Goal: Task Accomplishment & Management: Complete application form

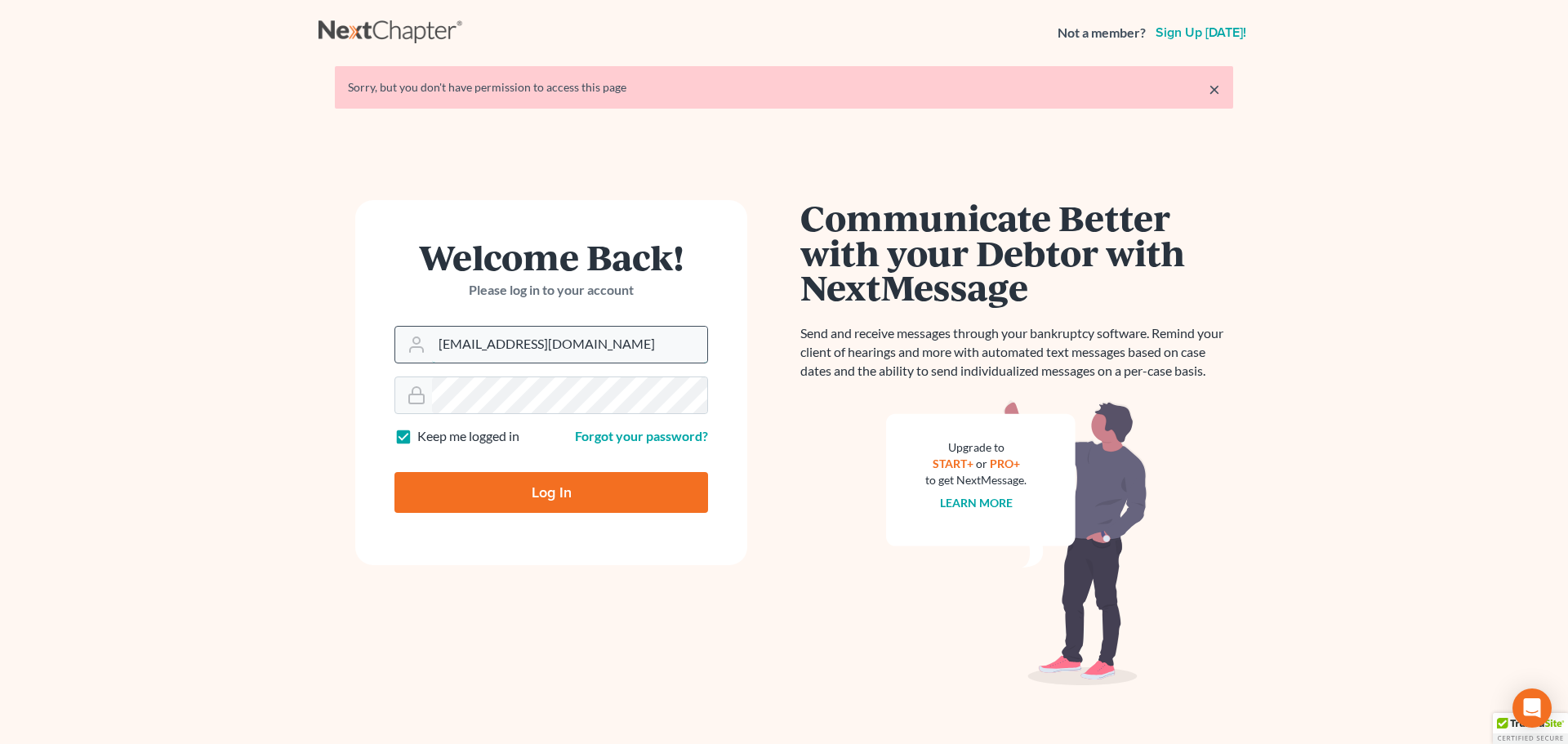
click at [566, 343] on input "[EMAIL_ADDRESS][DOMAIN_NAME]" at bounding box center [570, 344] width 275 height 36
type input "[PERSON_NAME][EMAIL_ADDRESS][DOMAIN_NAME]"
click at [571, 481] on input "Log In" at bounding box center [552, 492] width 314 height 41
type input "Thinking..."
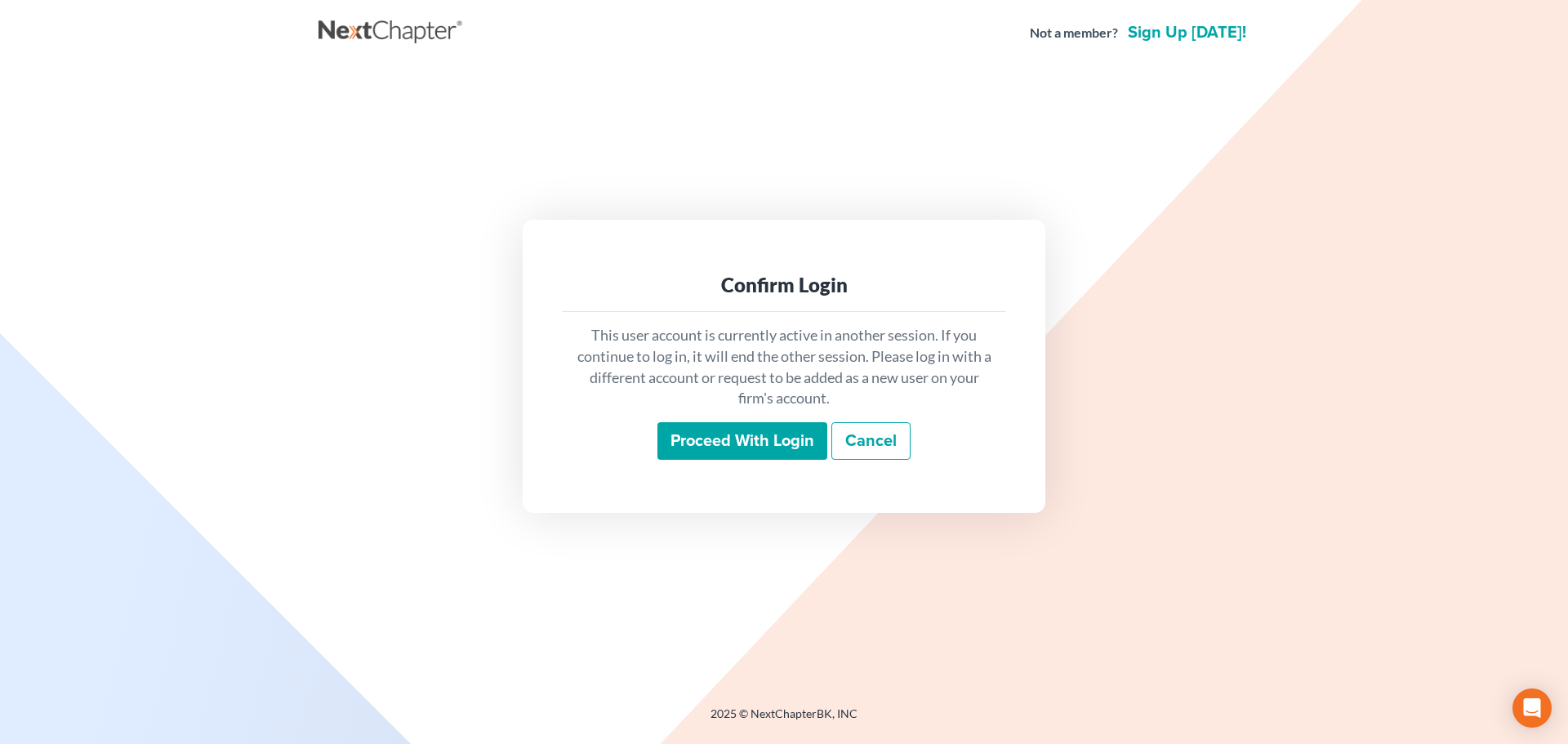
click at [680, 442] on input "Proceed with login" at bounding box center [742, 440] width 170 height 37
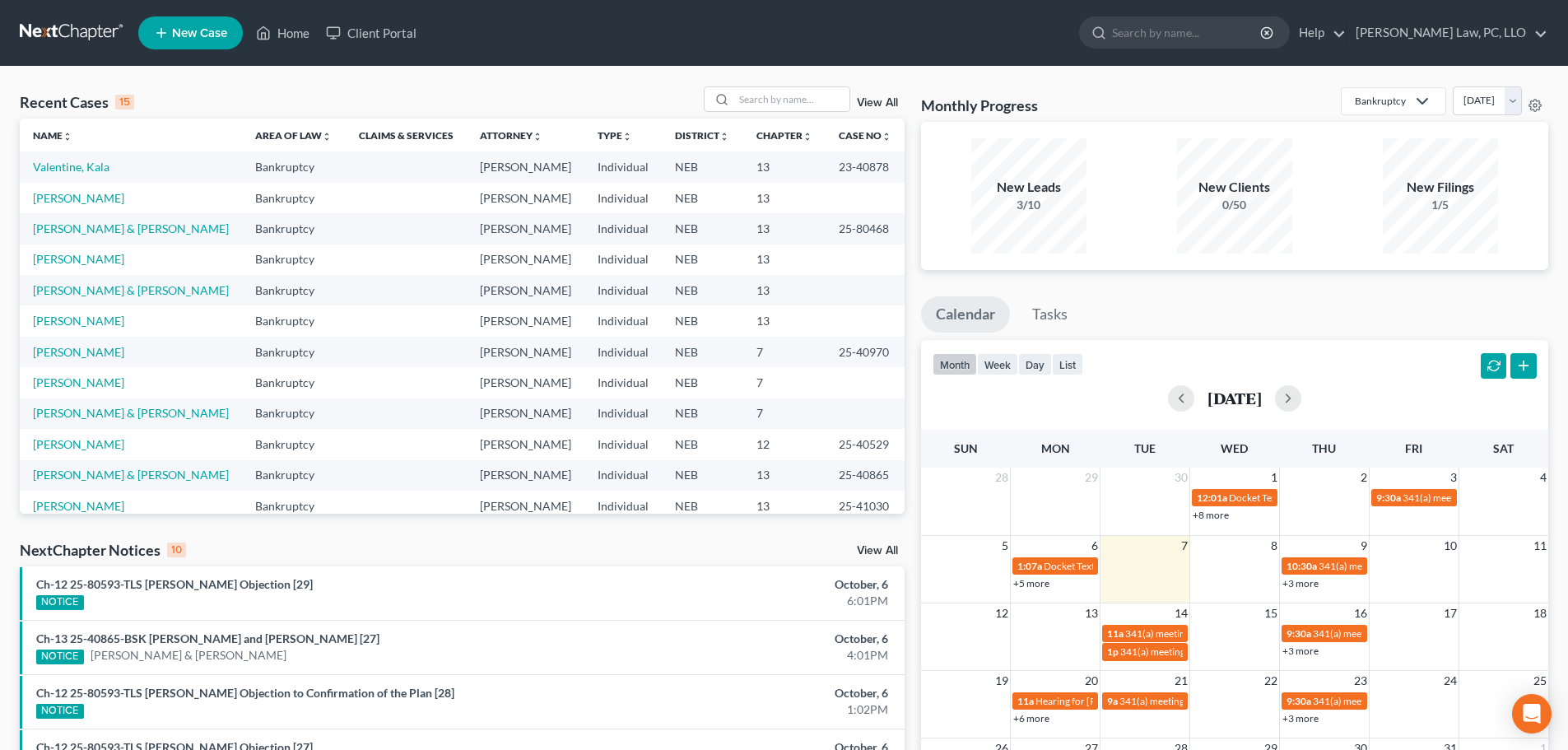
click at [84, 206] on td "[PERSON_NAME]" at bounding box center [131, 198] width 222 height 30
click at [101, 205] on link "Williams, Armitha" at bounding box center [78, 198] width 91 height 14
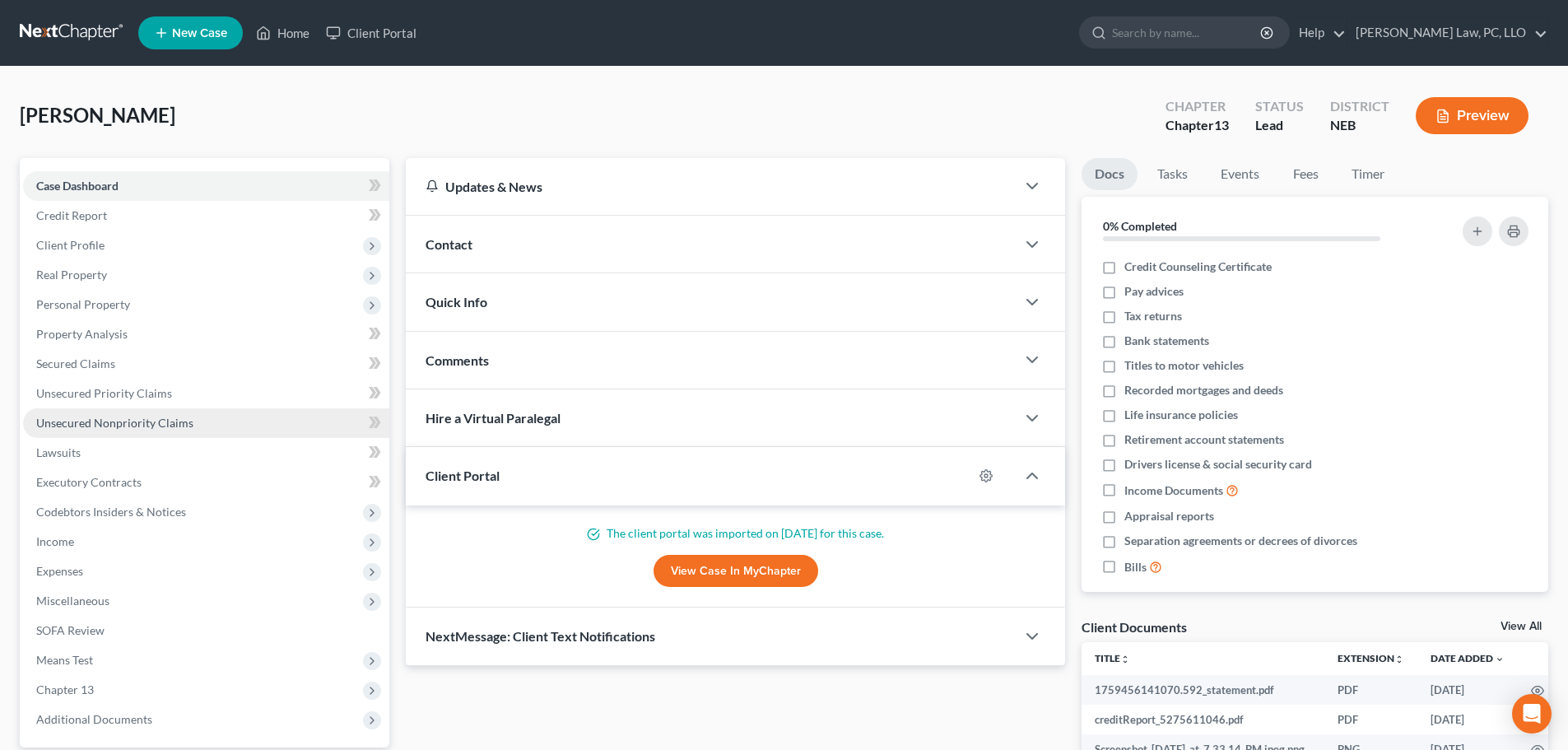
click at [140, 422] on span "Unsecured Nonpriority Claims" at bounding box center [114, 422] width 157 height 14
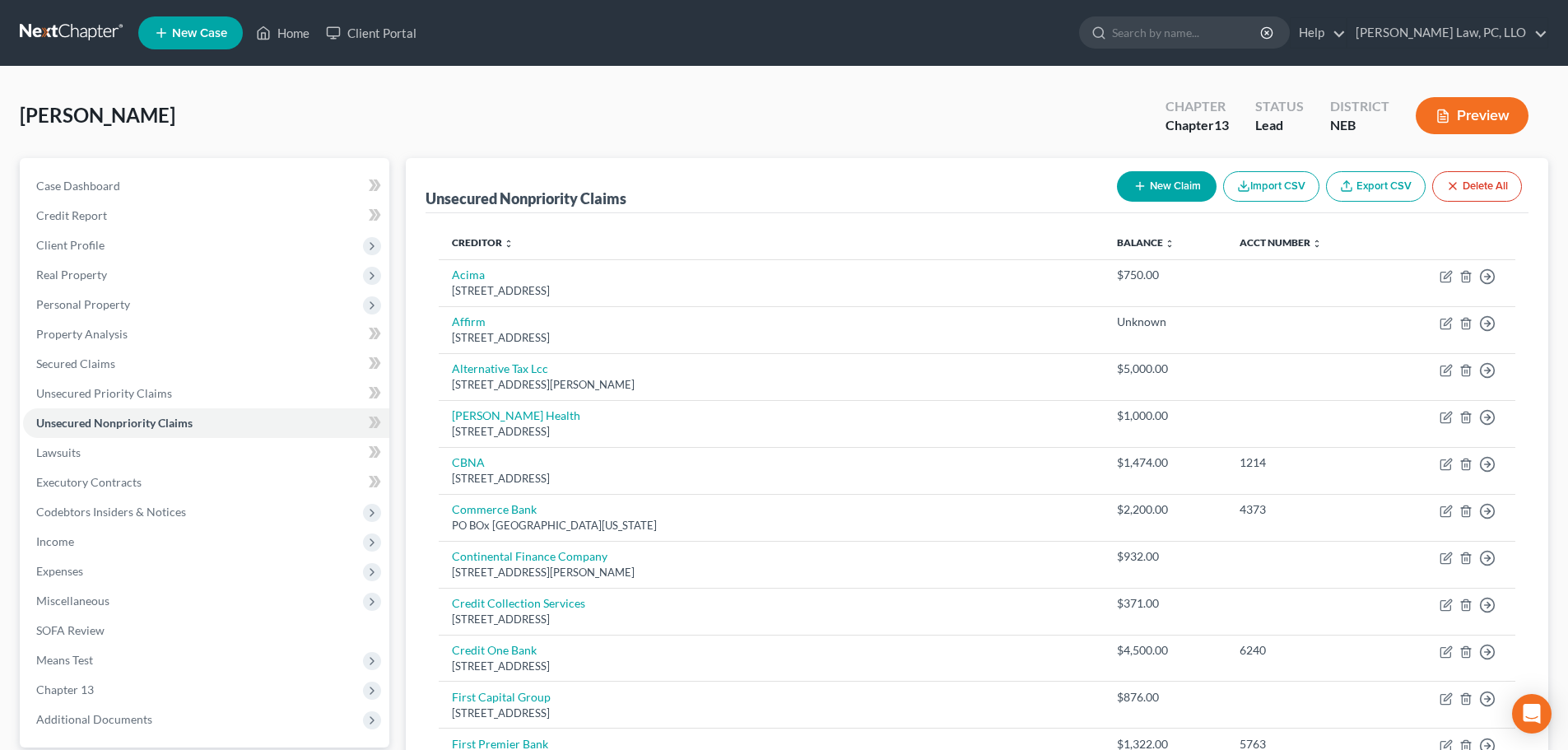
click at [1158, 183] on button "New Claim" at bounding box center [1166, 186] width 99 height 30
select select "0"
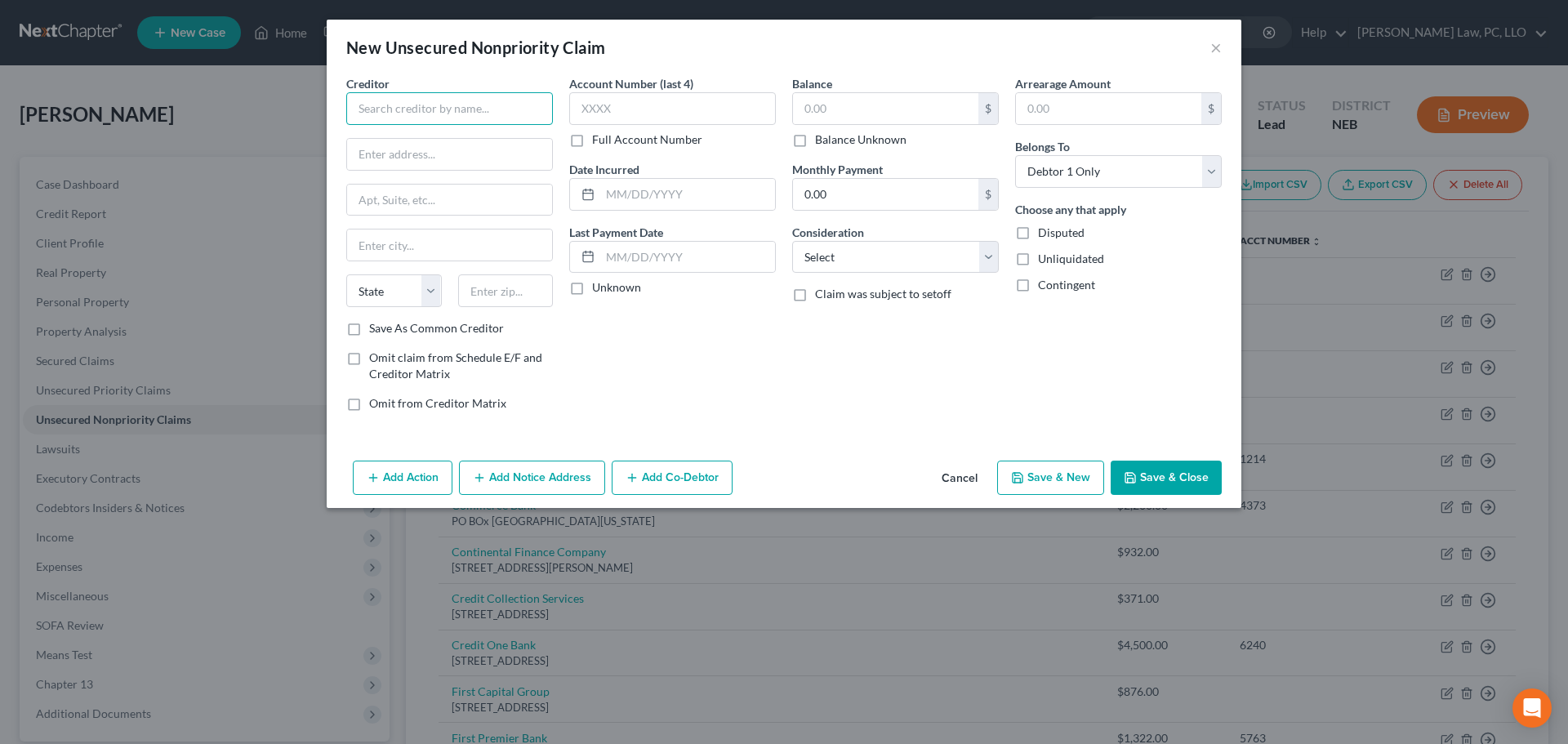
click at [400, 113] on input "text" at bounding box center [450, 108] width 207 height 33
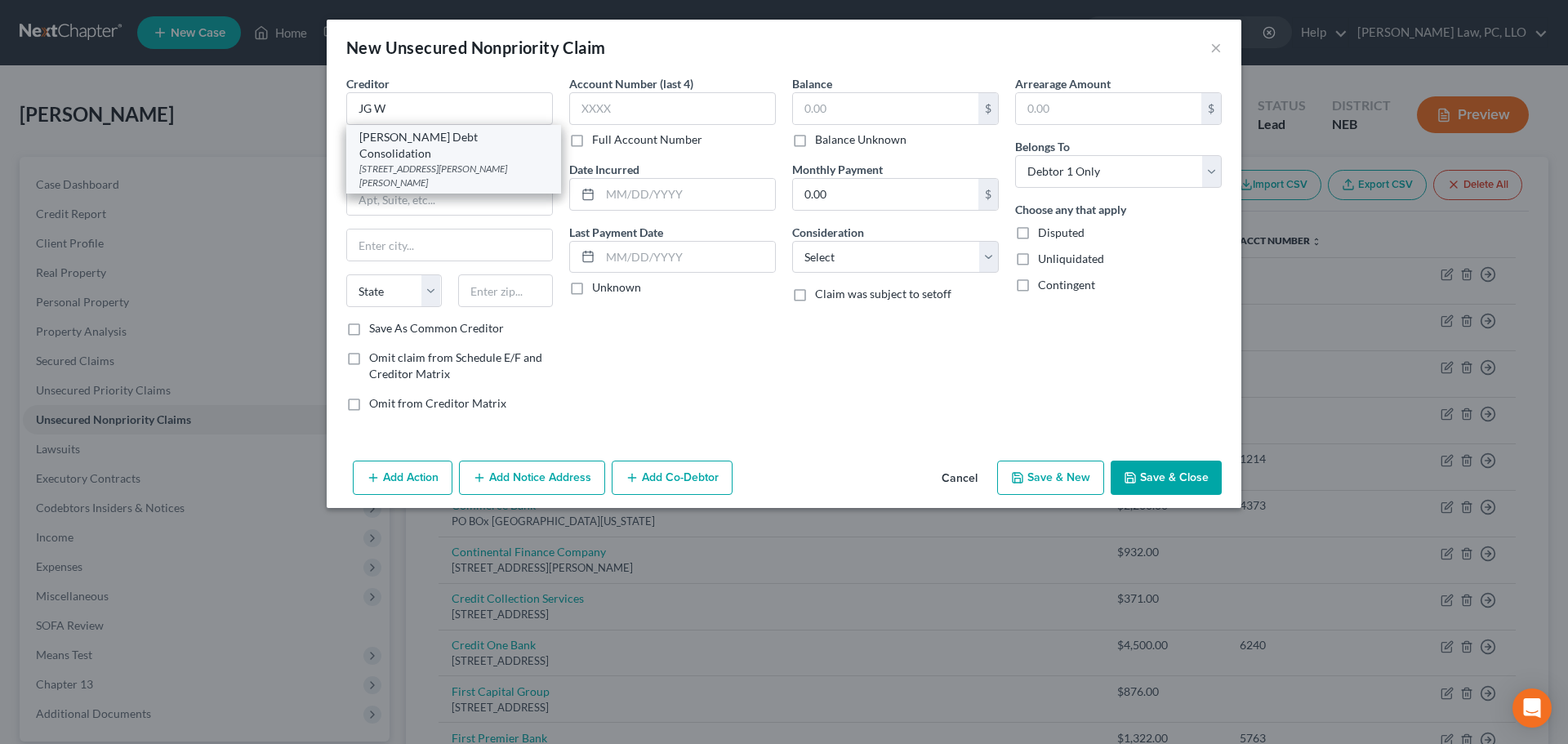
click at [395, 143] on div "JG Wentworth Debt Consolidation" at bounding box center [453, 146] width 189 height 33
type input "JG Wentworth Debt Consolidation"
type input "1200 Morris Drive"
type input "Wayne"
select select "39"
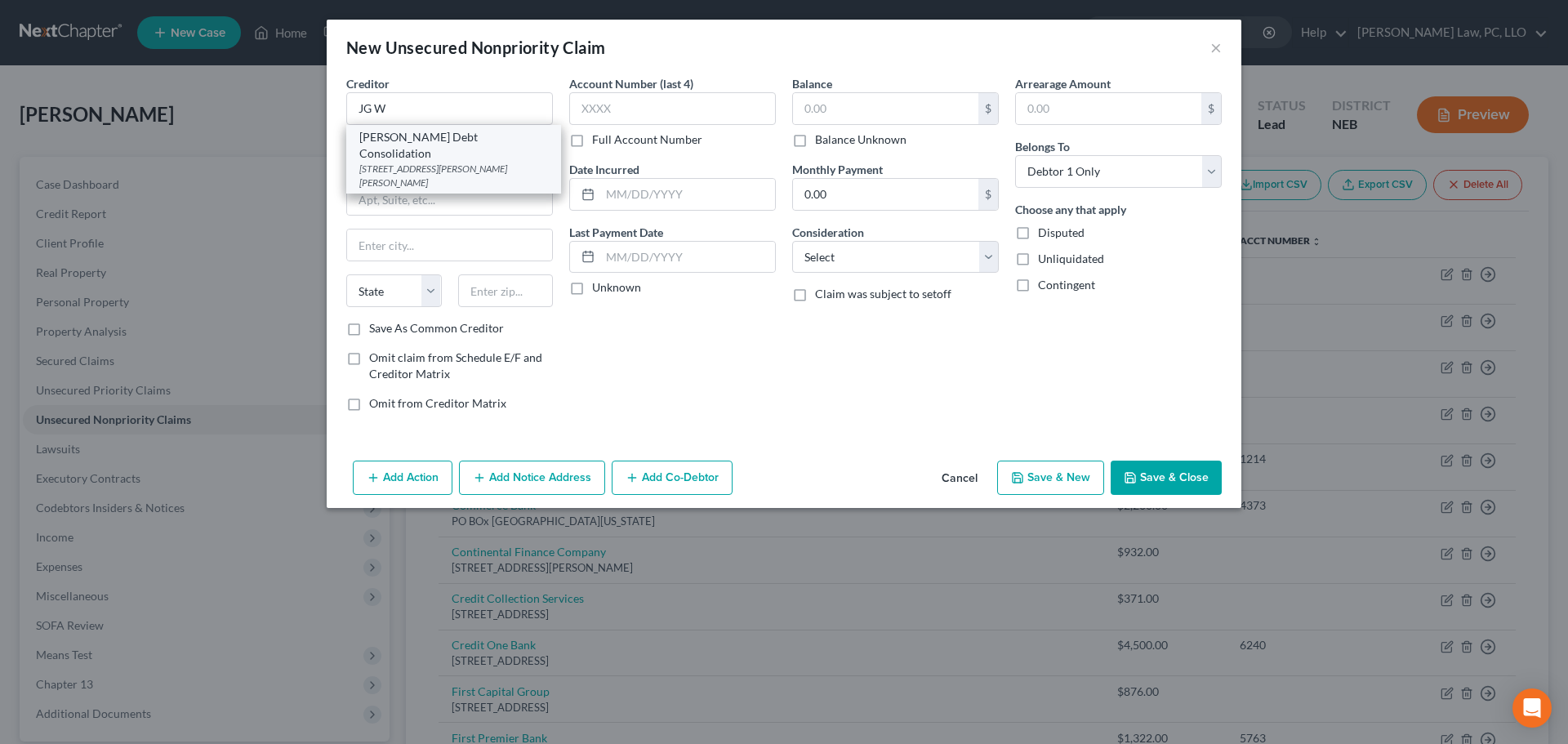
type input "19087"
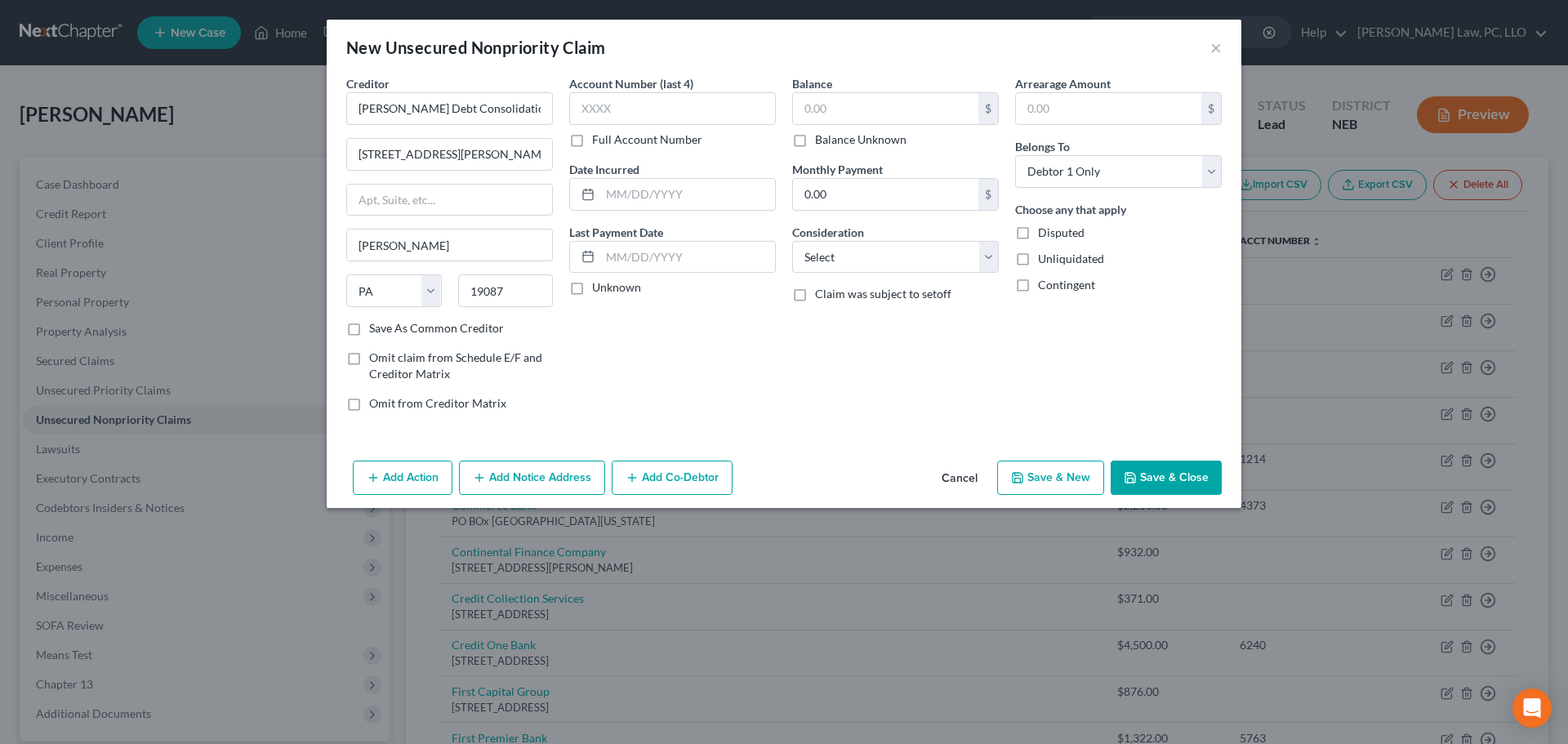
click at [851, 143] on label "Balance Unknown" at bounding box center [861, 140] width 91 height 16
click at [833, 142] on input "Balance Unknown" at bounding box center [827, 137] width 11 height 11
checkbox input "true"
type input "0.00"
click at [1146, 483] on button "Save & Close" at bounding box center [1167, 478] width 111 height 35
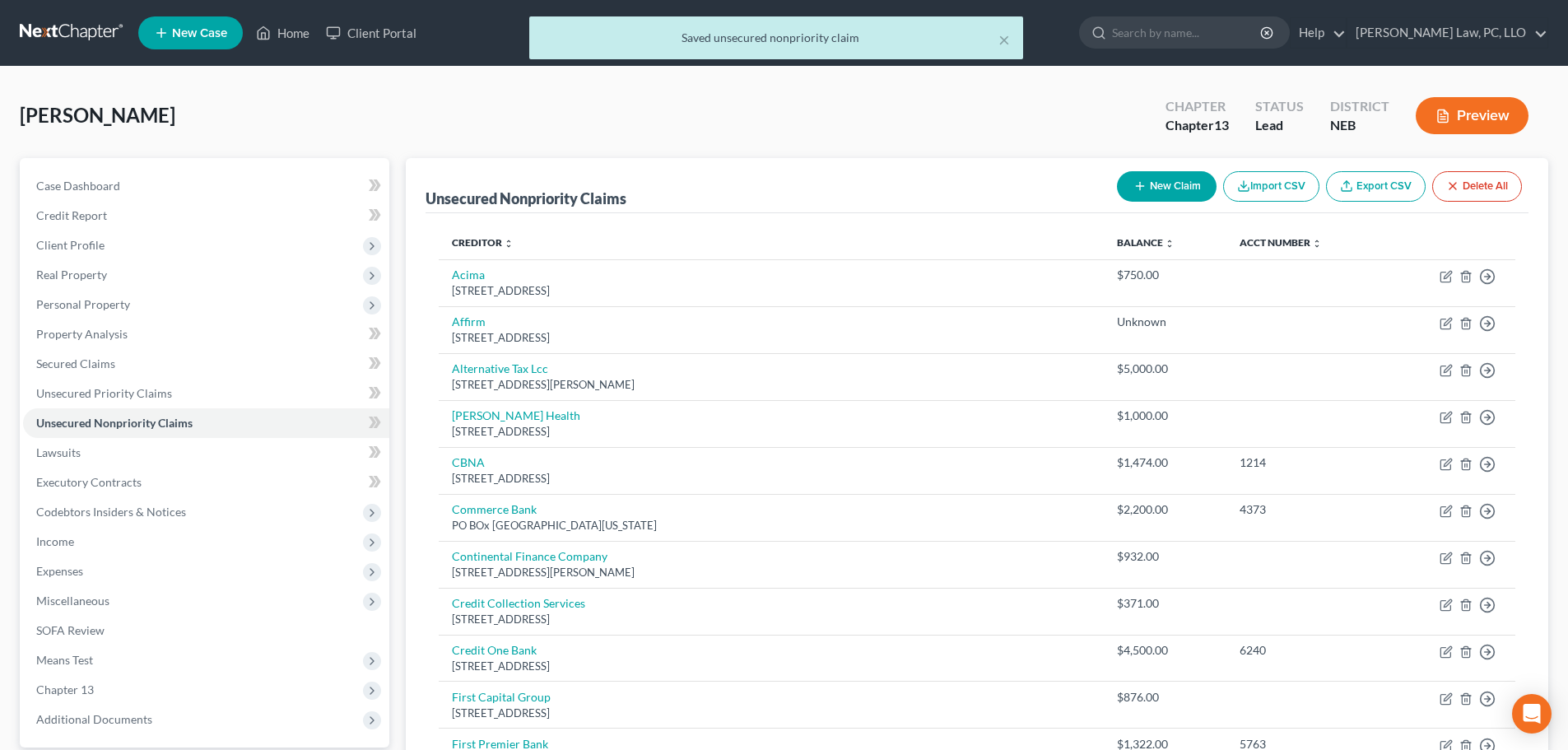
click at [1156, 191] on button "New Claim" at bounding box center [1166, 186] width 99 height 30
select select "0"
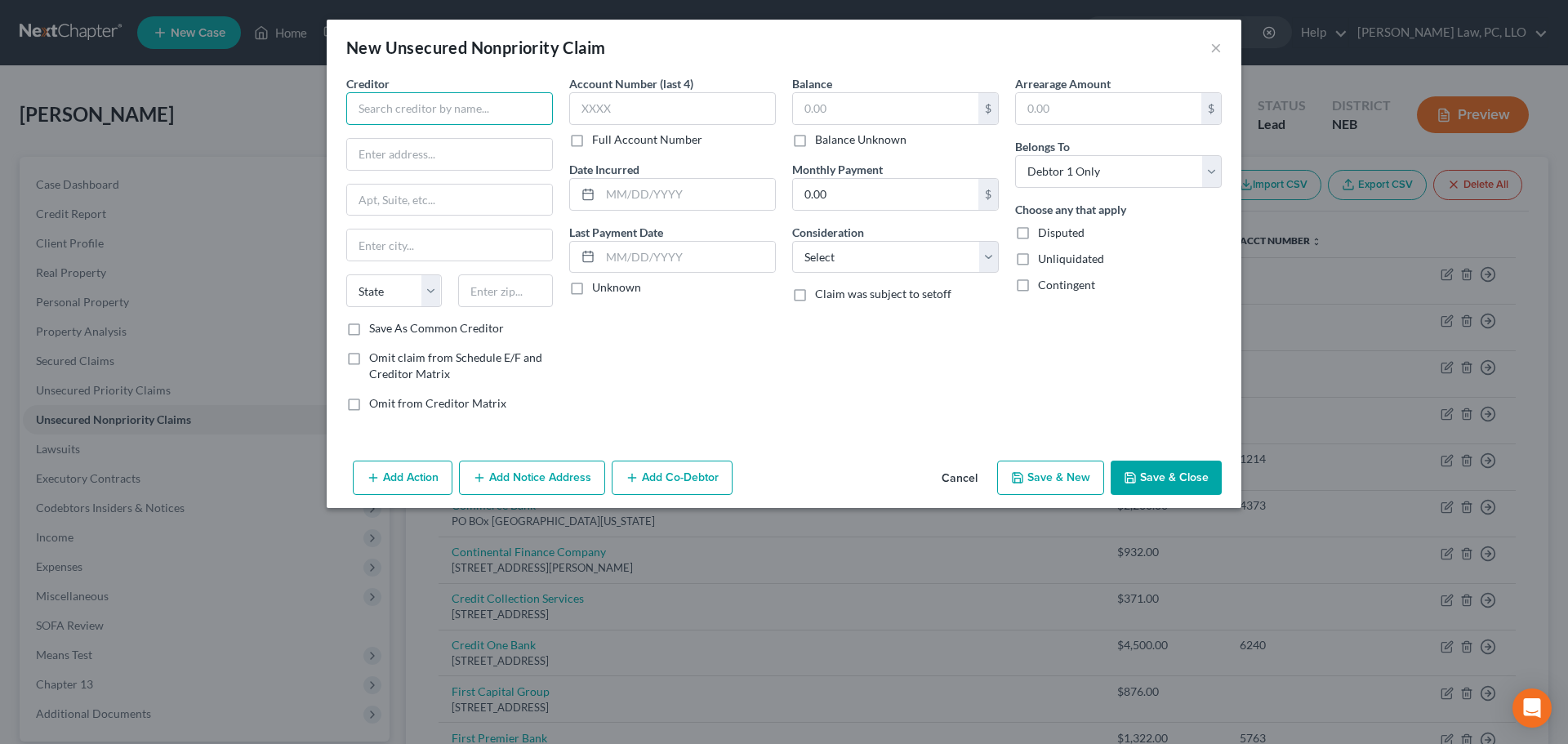
click at [433, 109] on input "text" at bounding box center [450, 108] width 207 height 33
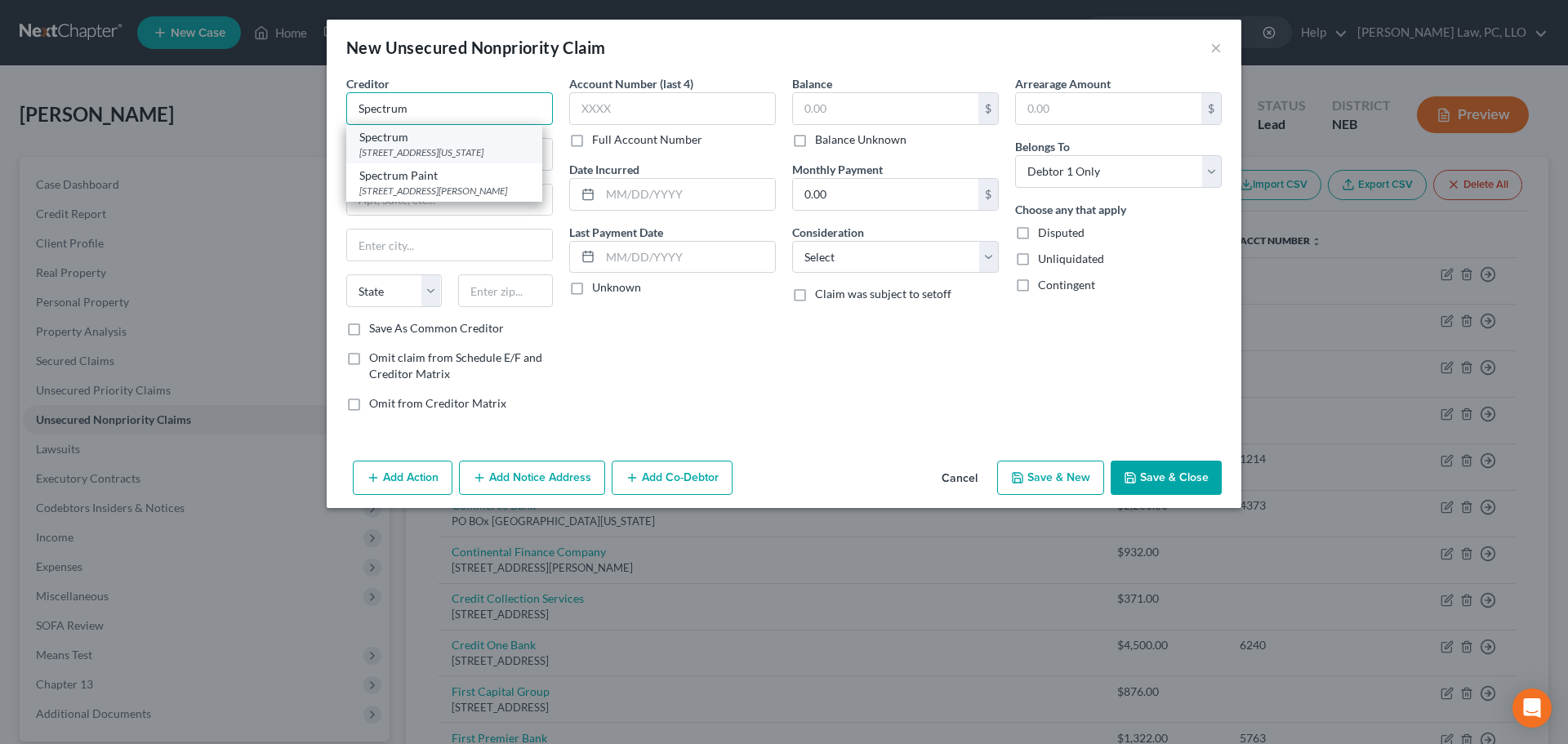
type input "Spectrum"
click at [434, 147] on div "400 Washington Blvd, Stamford, CT 06902" at bounding box center [444, 151] width 170 height 14
type input "400 Washington Blvd"
type input "Stamford"
select select "6"
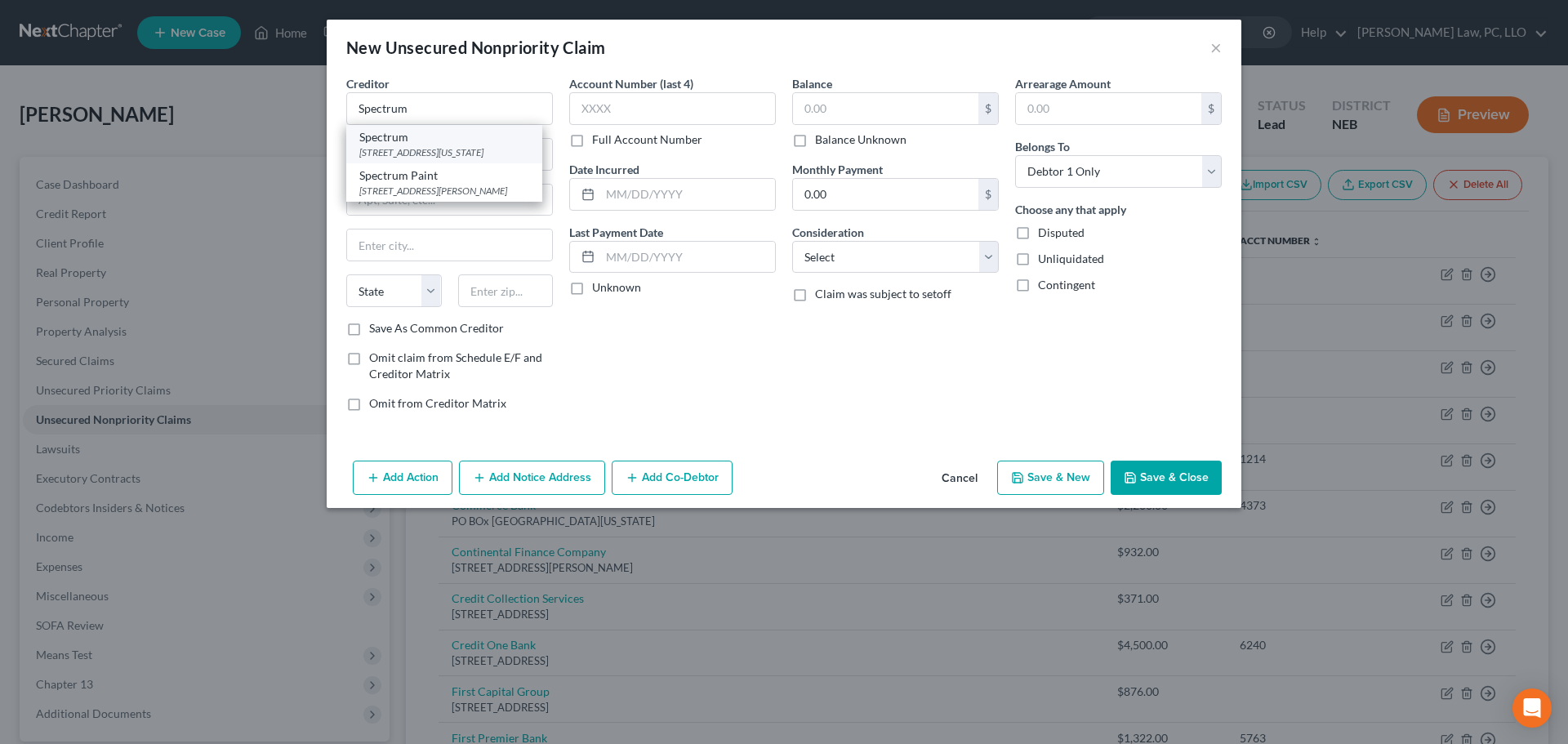
type input "06902"
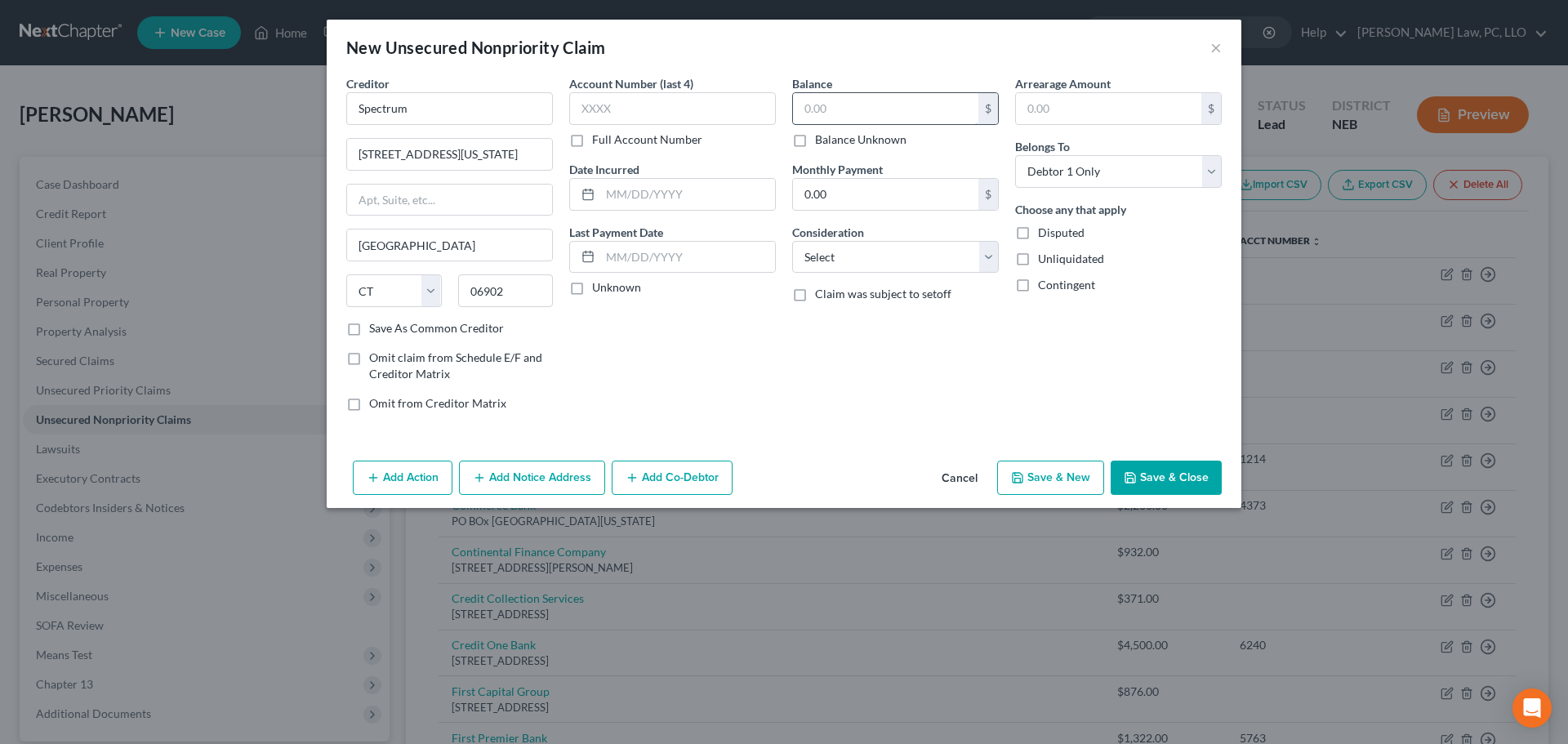
click at [815, 115] on input "text" at bounding box center [886, 108] width 185 height 31
click at [1188, 477] on button "Save & Close" at bounding box center [1167, 478] width 111 height 35
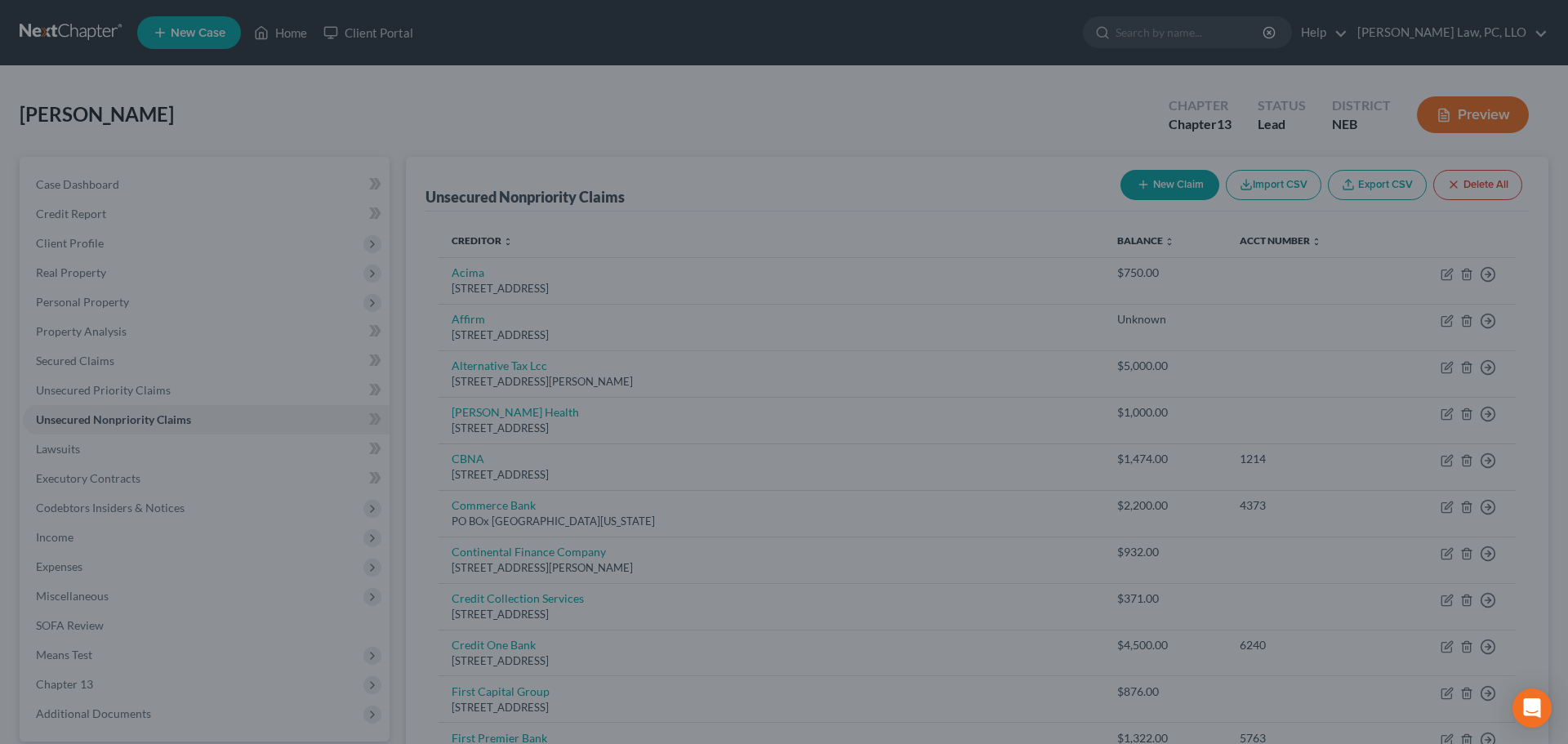
type input "500.00"
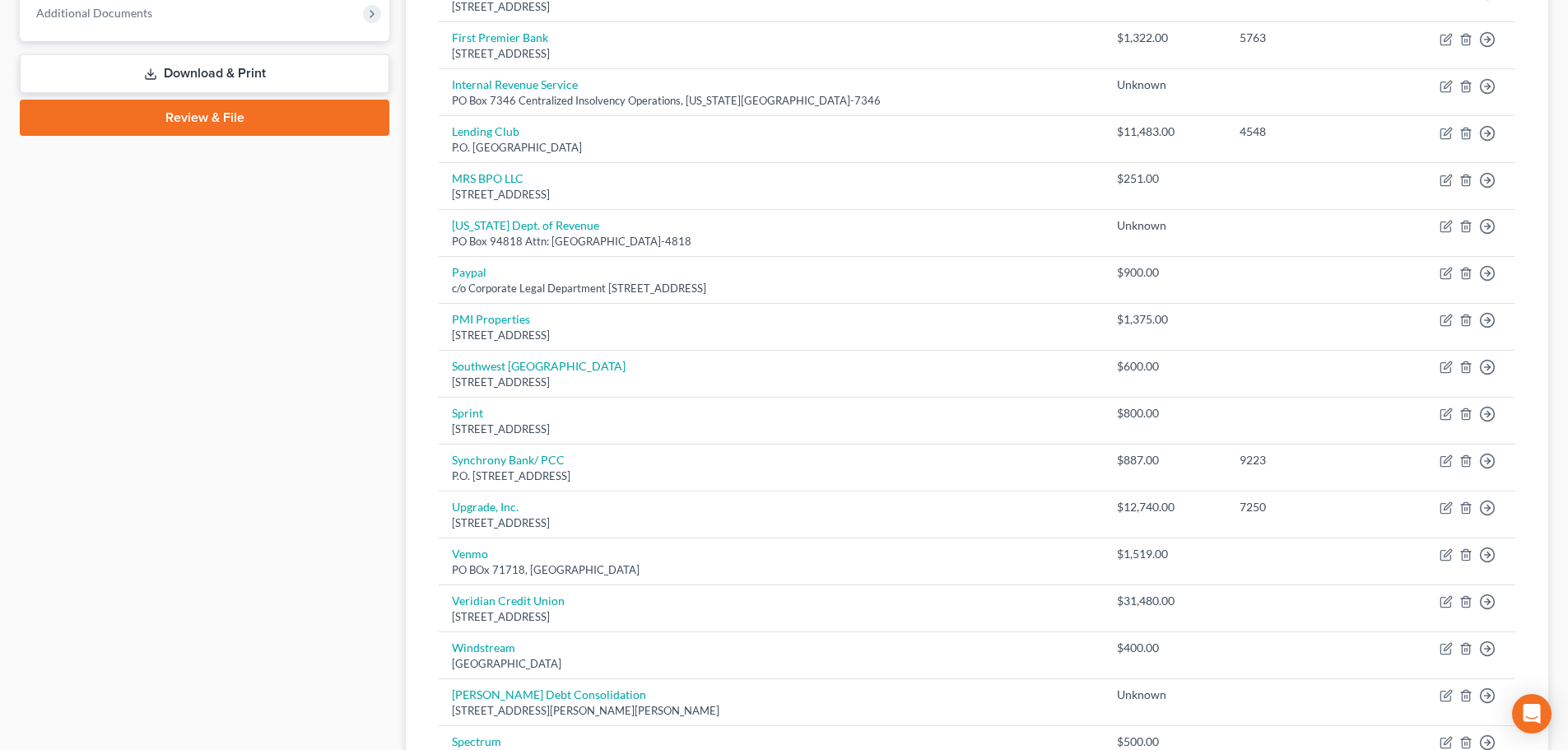
scroll to position [907, 0]
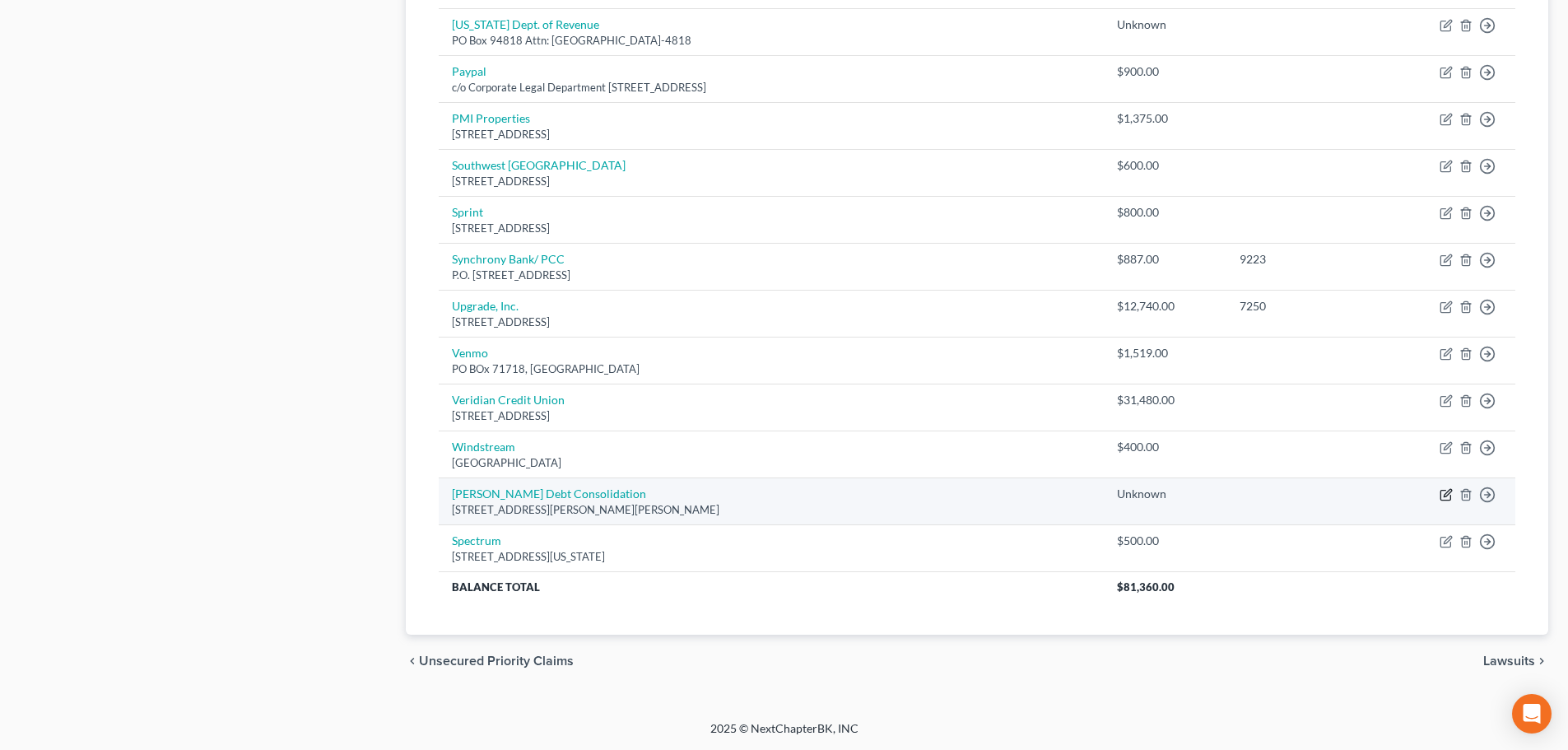
click at [1447, 494] on icon "button" at bounding box center [1446, 494] width 13 height 13
select select "39"
select select "0"
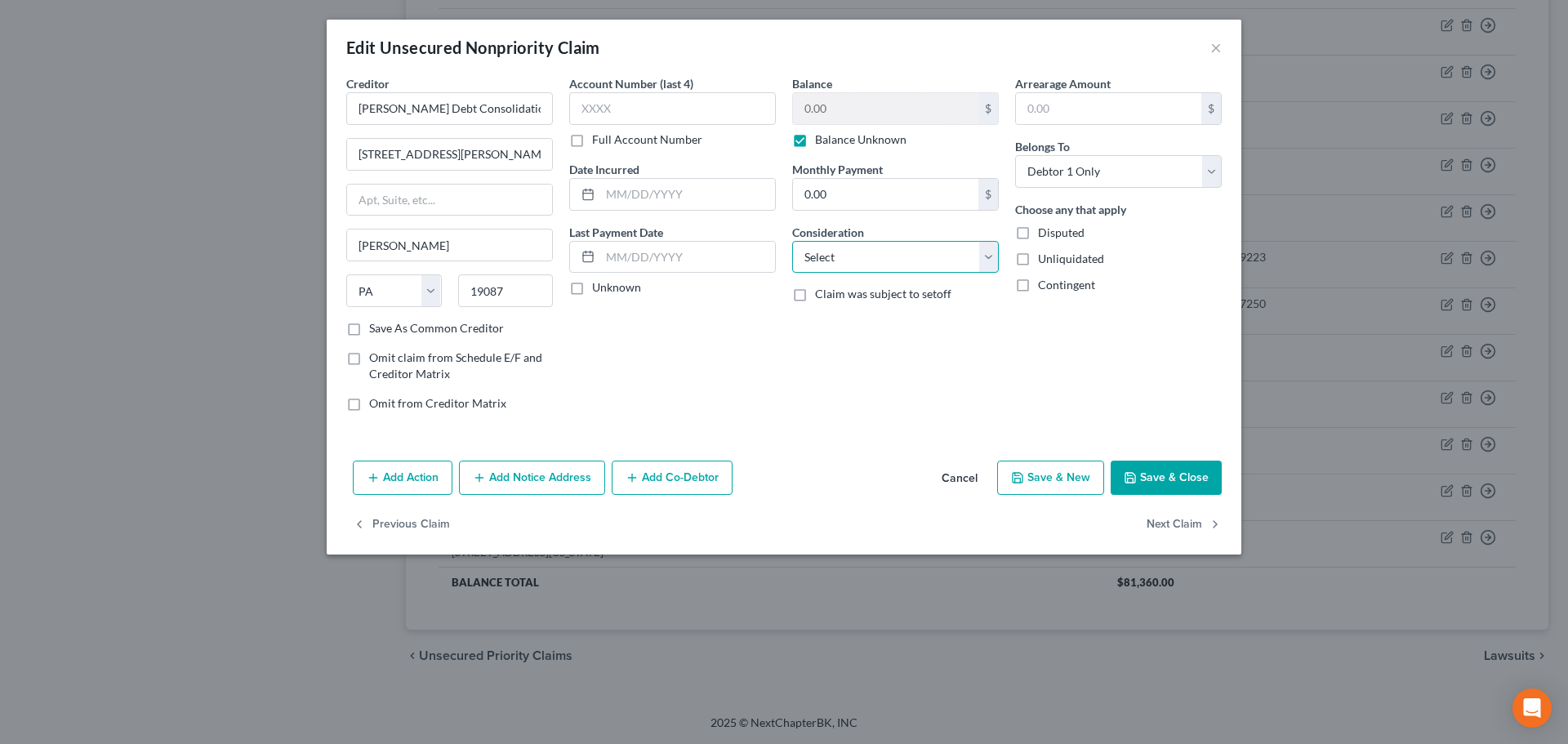
click at [917, 253] on select "Select Cable / Satellite Services Collection Agency Credit Card Debt Debt Couns…" at bounding box center [896, 257] width 207 height 33
click at [703, 365] on div "Account Number (last 4) Full Account Number Date Incurred Last Payment Date Unk…" at bounding box center [672, 249] width 223 height 349
click at [955, 476] on button "Cancel" at bounding box center [960, 479] width 62 height 33
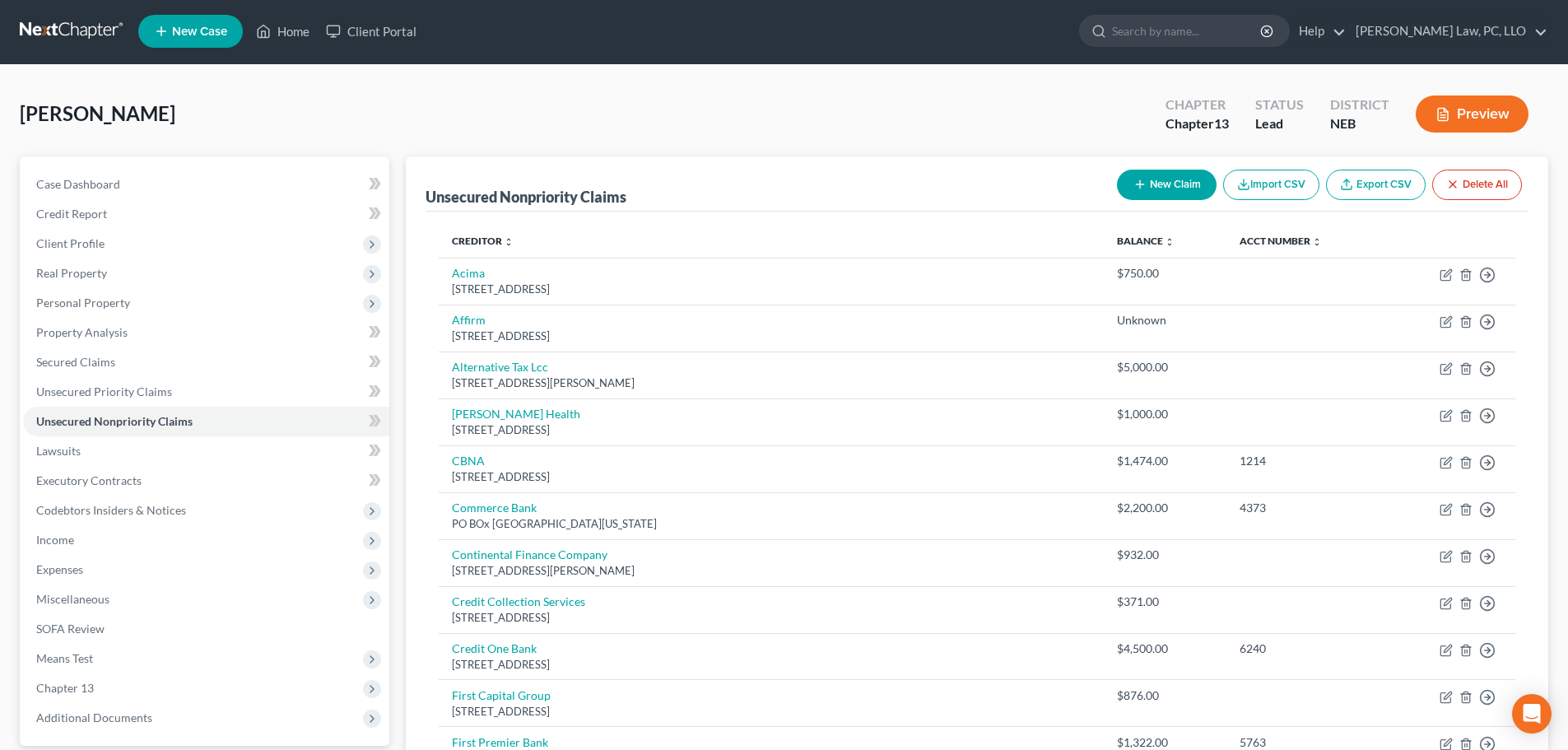
scroll to position [0, 0]
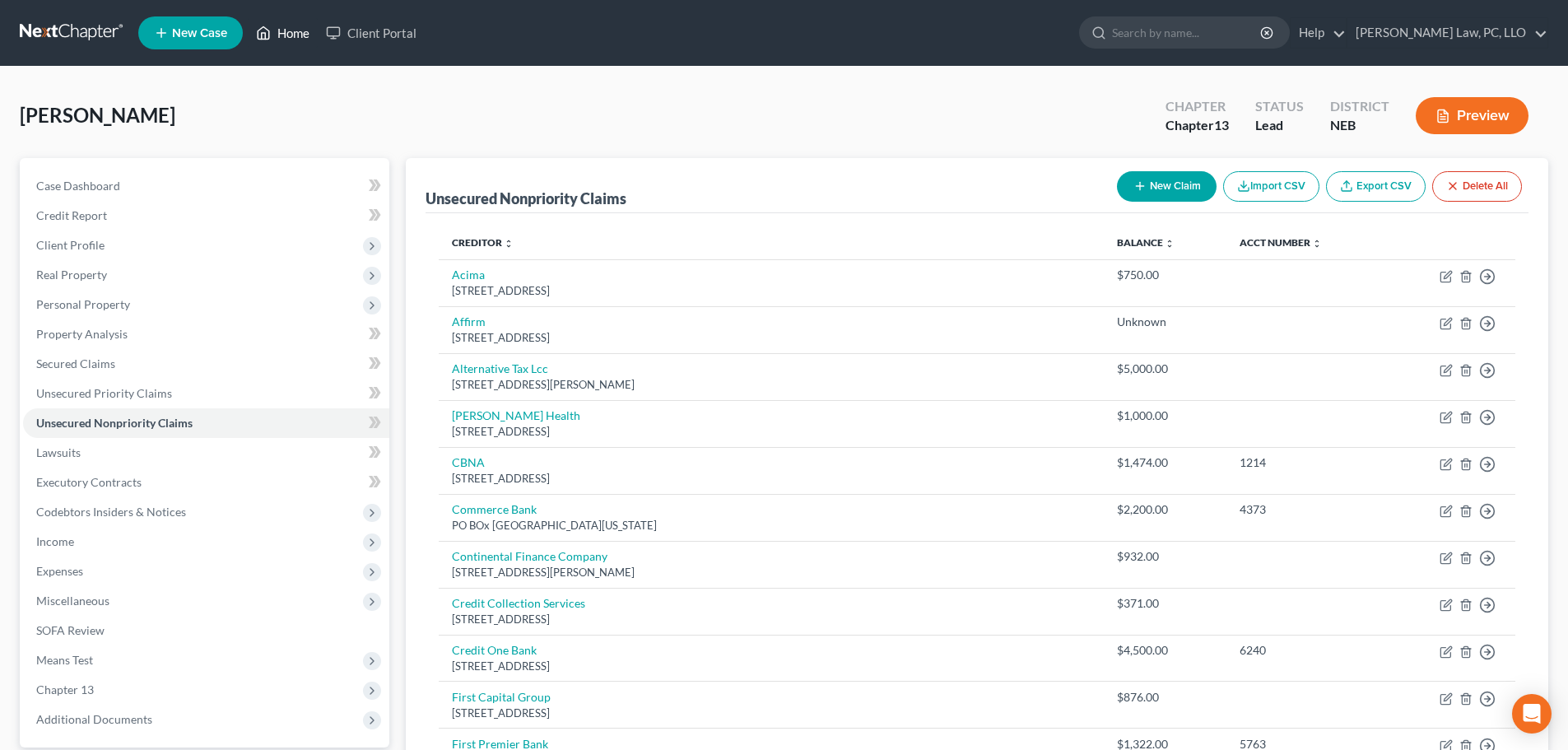
click at [271, 36] on icon at bounding box center [264, 32] width 15 height 19
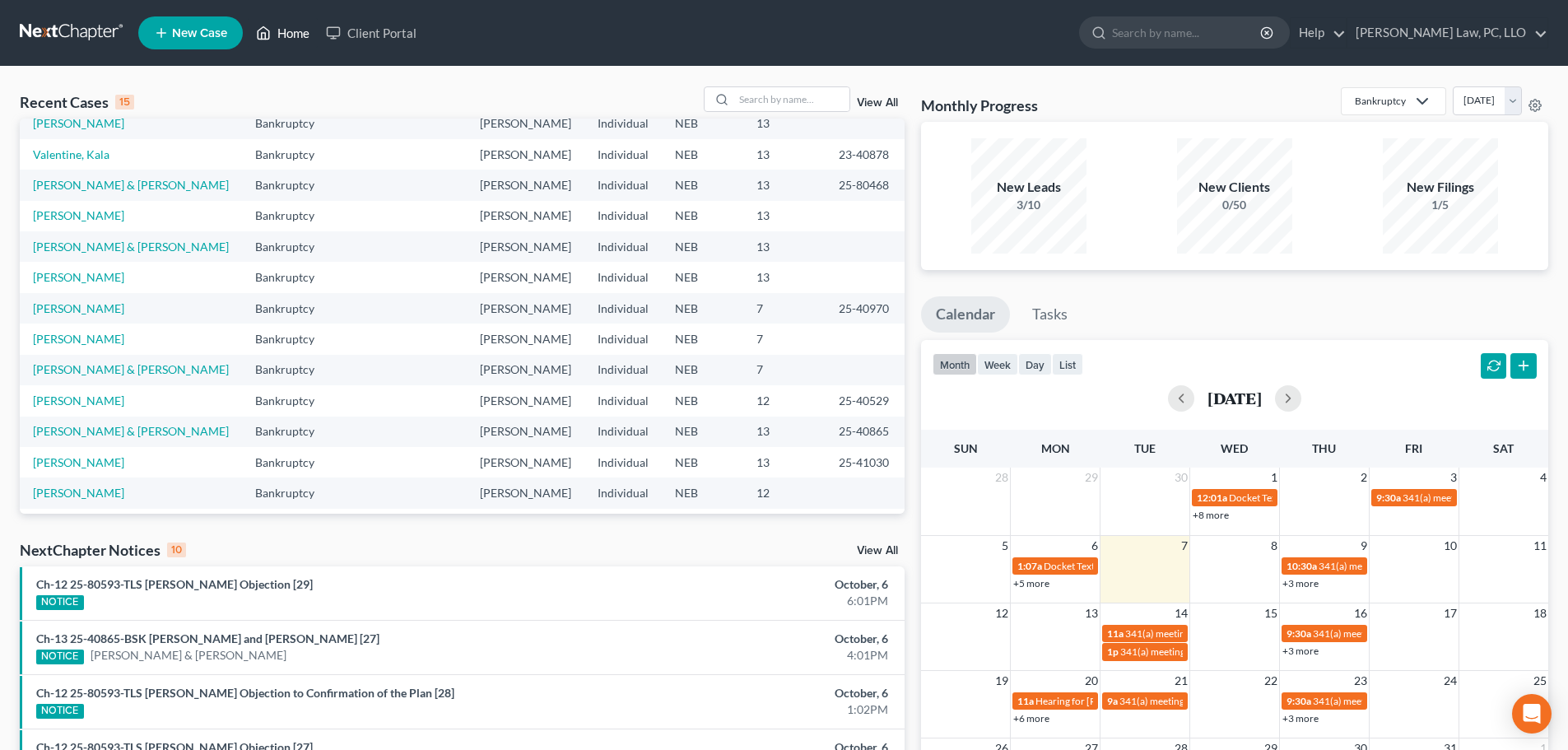
scroll to position [83, 0]
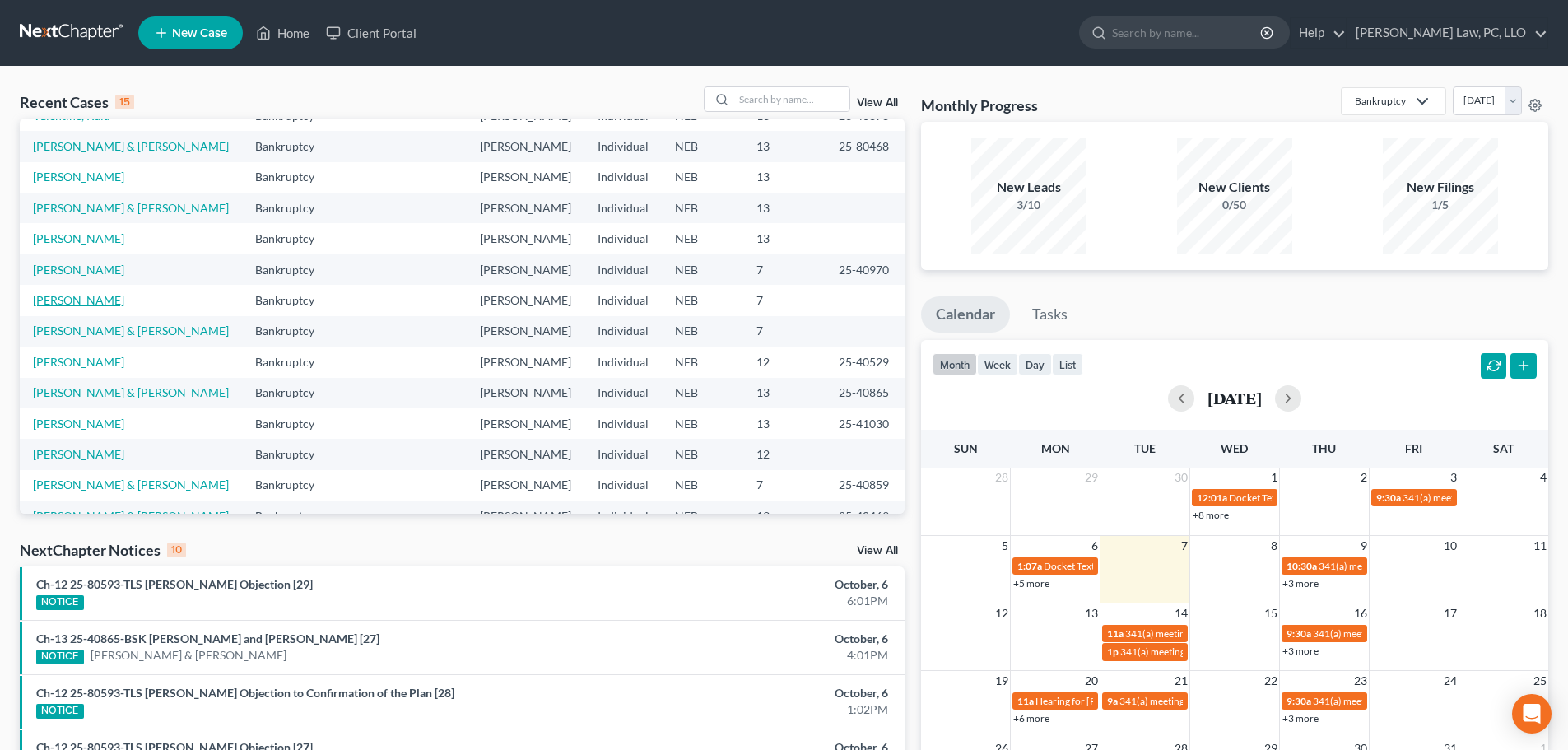
click at [50, 307] on link "Chadrick, Charles" at bounding box center [78, 300] width 91 height 14
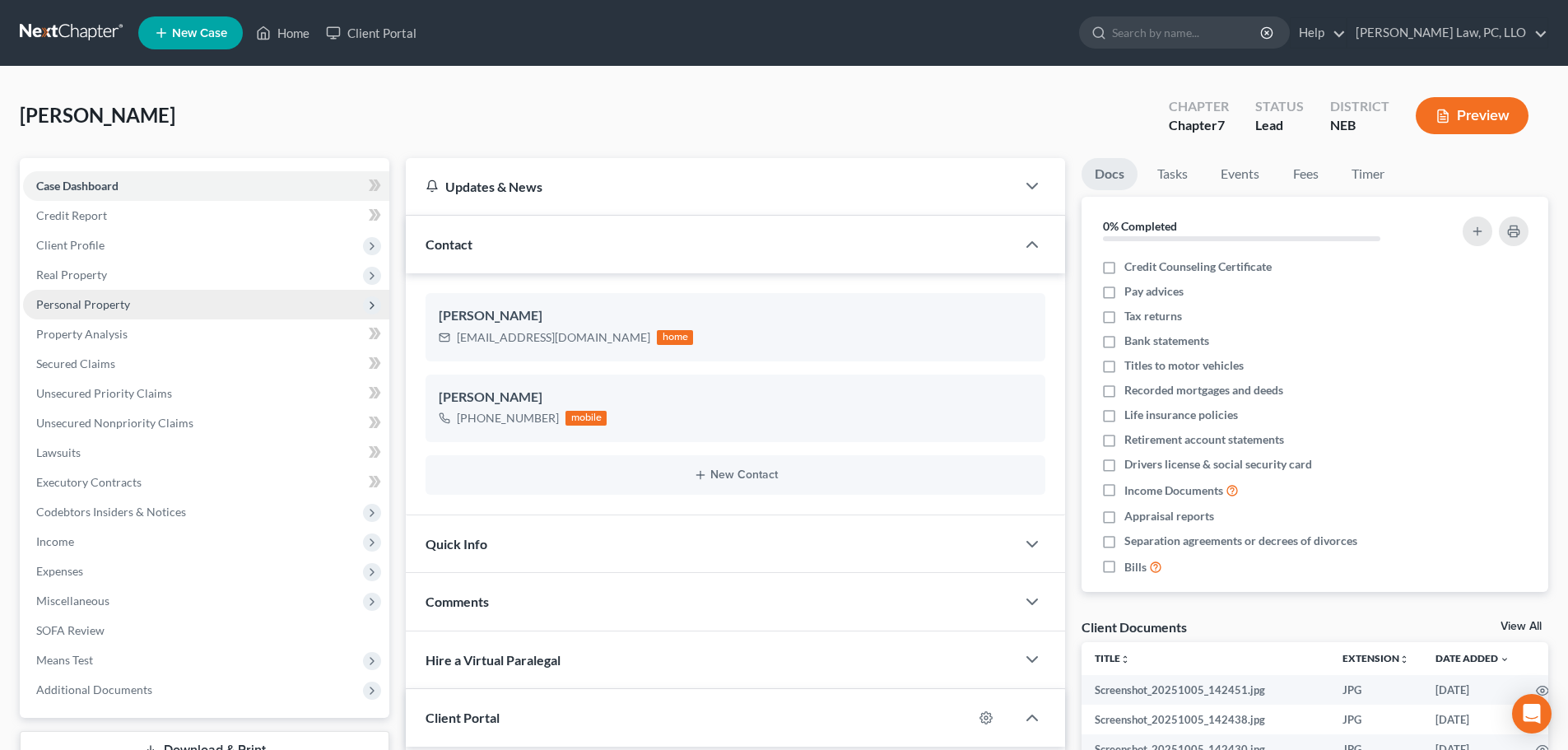
click at [109, 307] on span "Personal Property" at bounding box center [83, 303] width 94 height 14
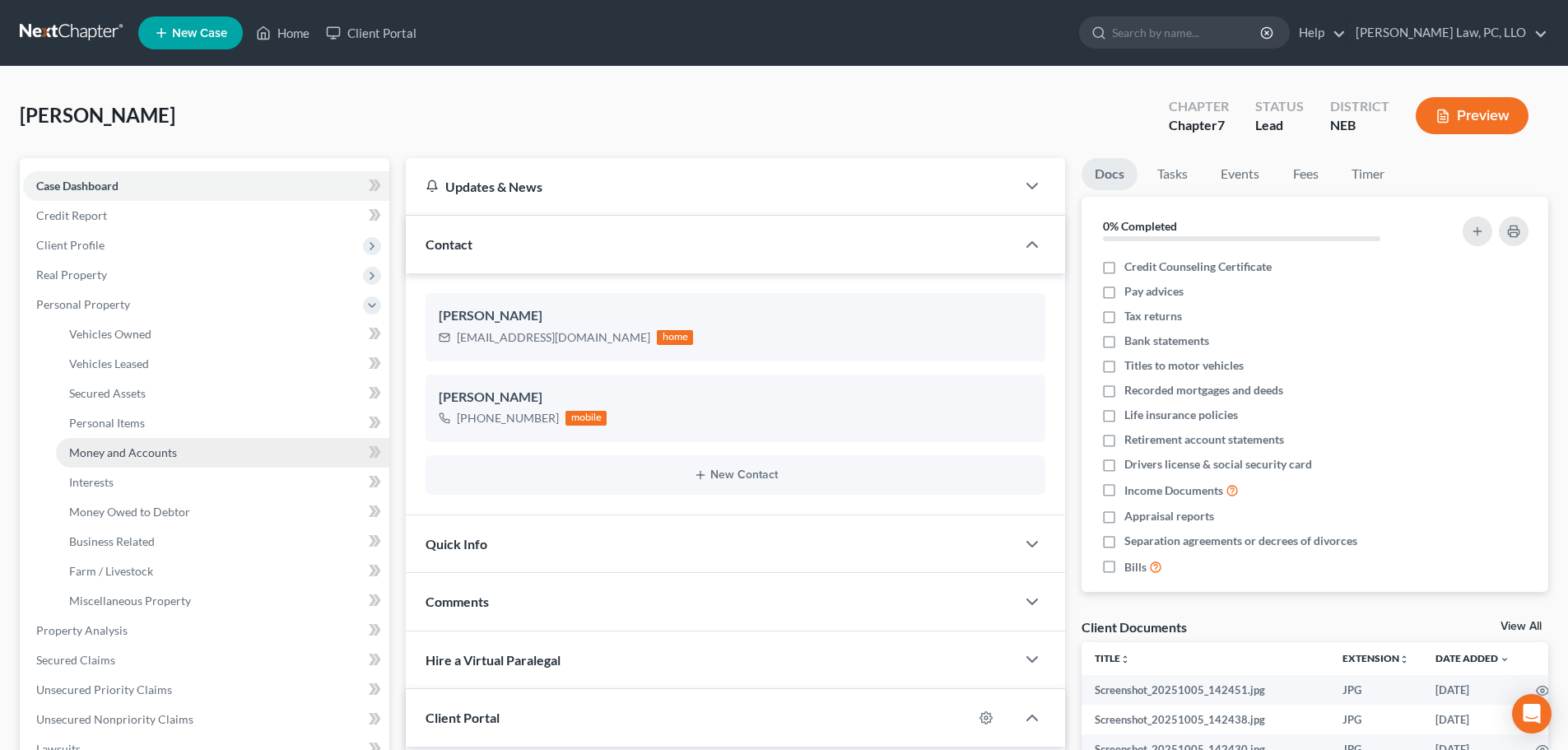
click at [137, 457] on span "Money and Accounts" at bounding box center [122, 452] width 108 height 14
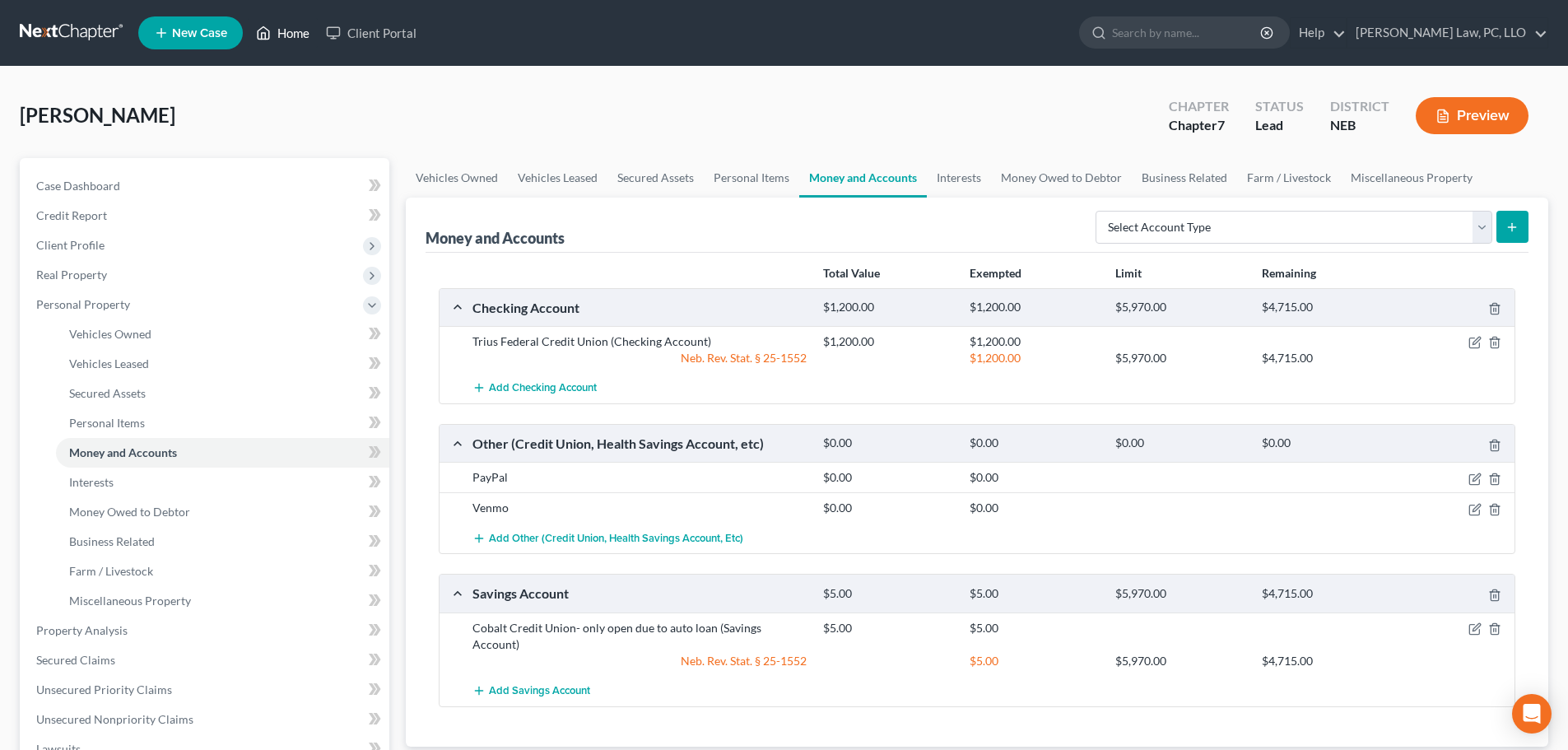
click at [286, 30] on link "Home" at bounding box center [283, 33] width 70 height 29
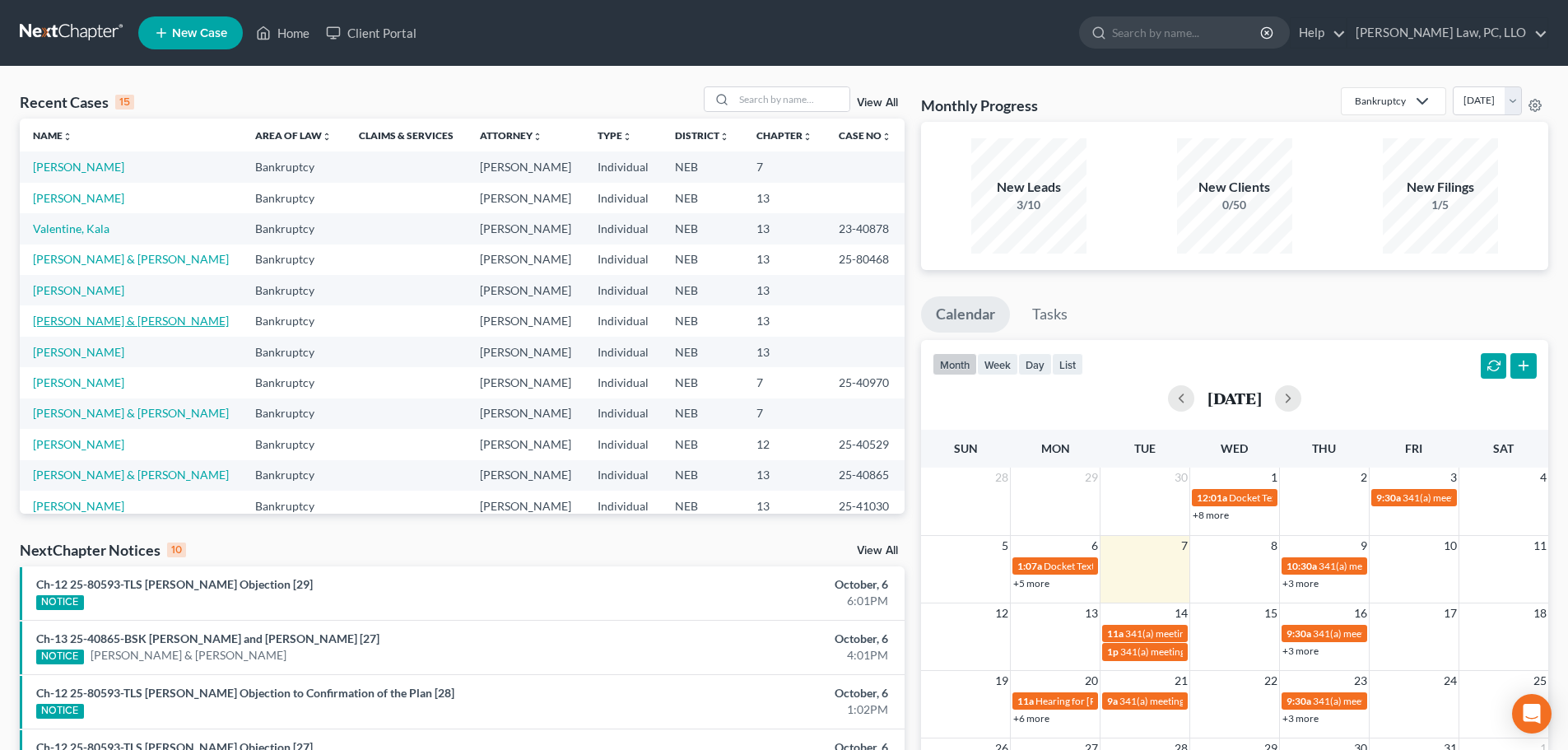
click at [158, 327] on link "Sample-Franck, Amy & Franck, Christopher" at bounding box center [131, 320] width 196 height 14
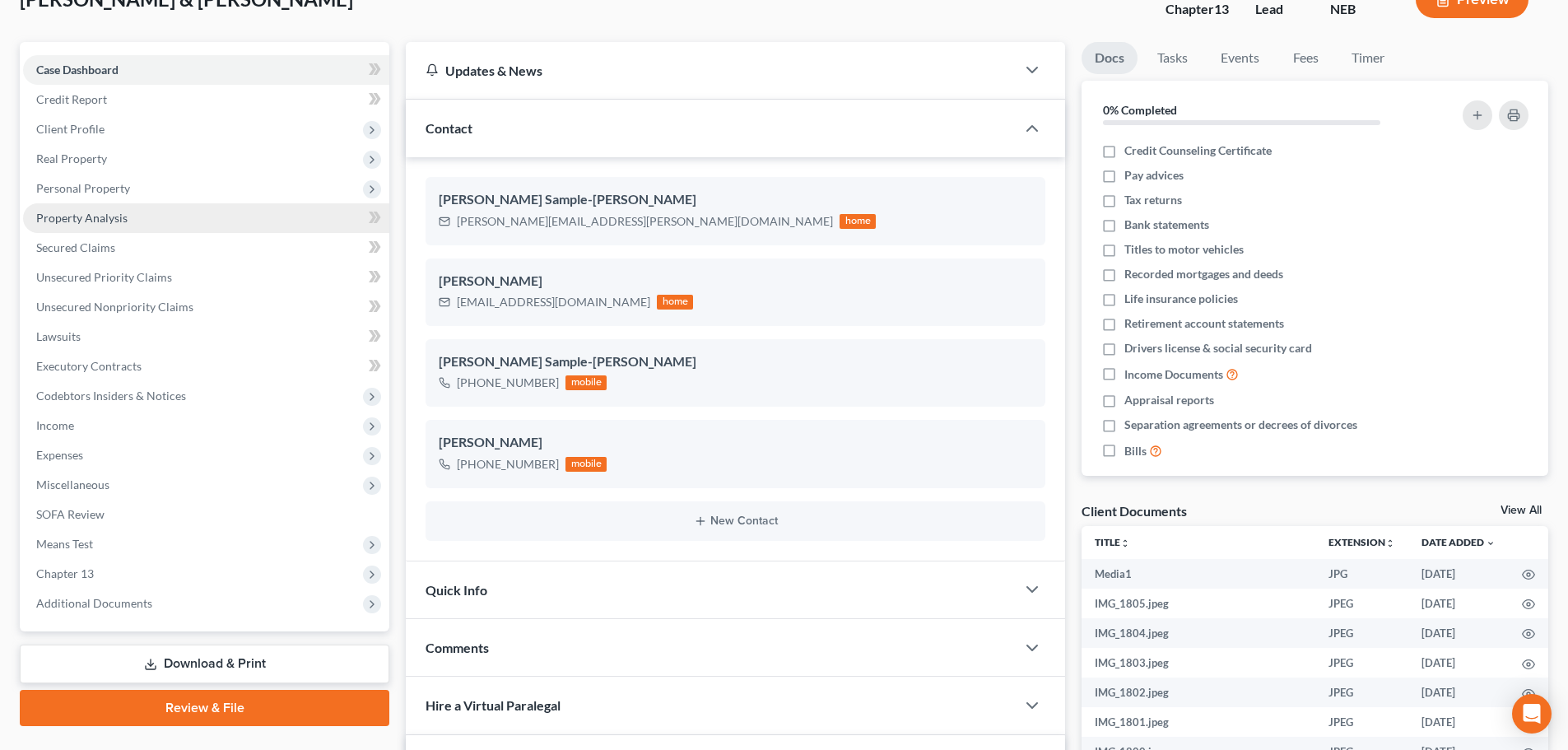
scroll to position [92, 0]
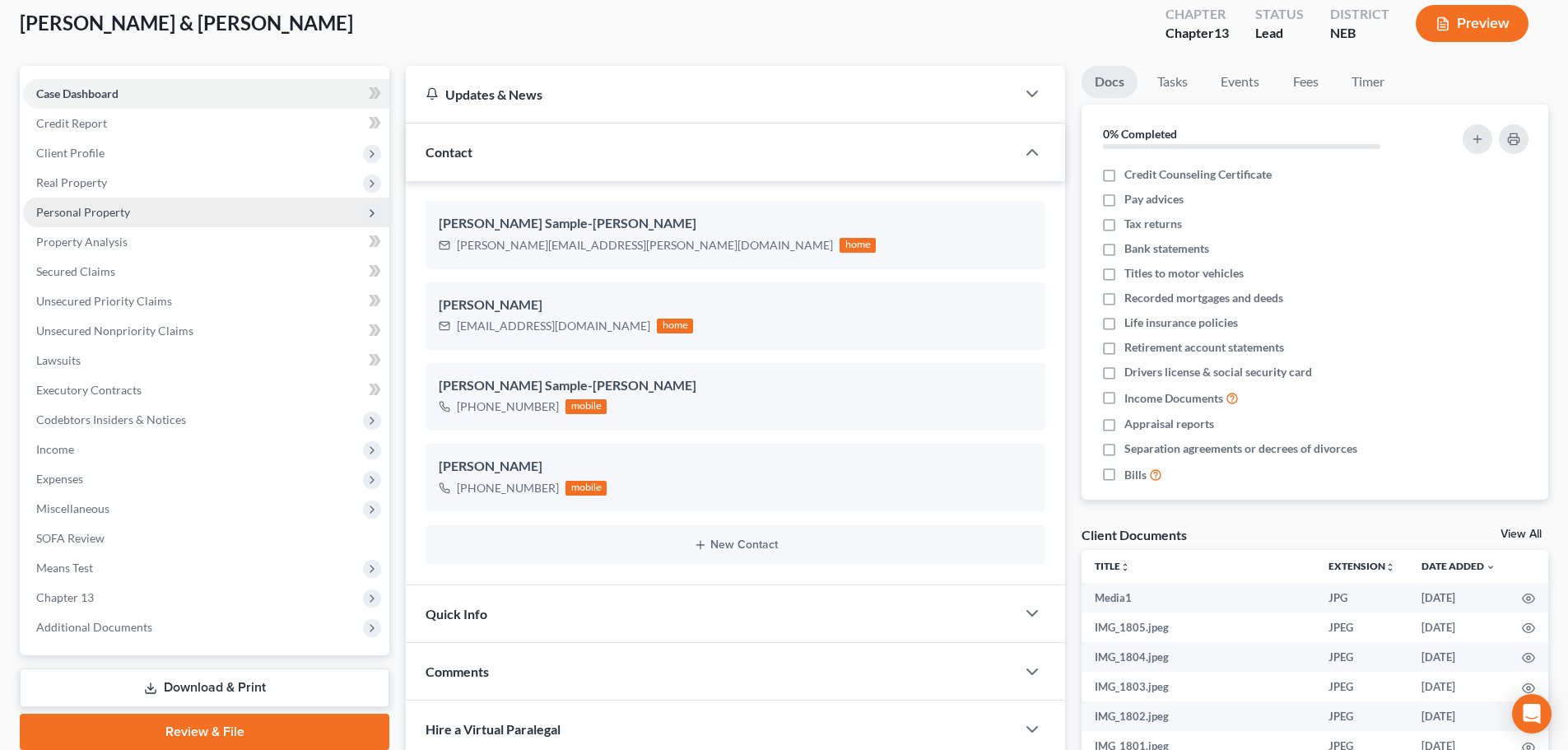
click at [131, 208] on span "Personal Property" at bounding box center [206, 212] width 367 height 29
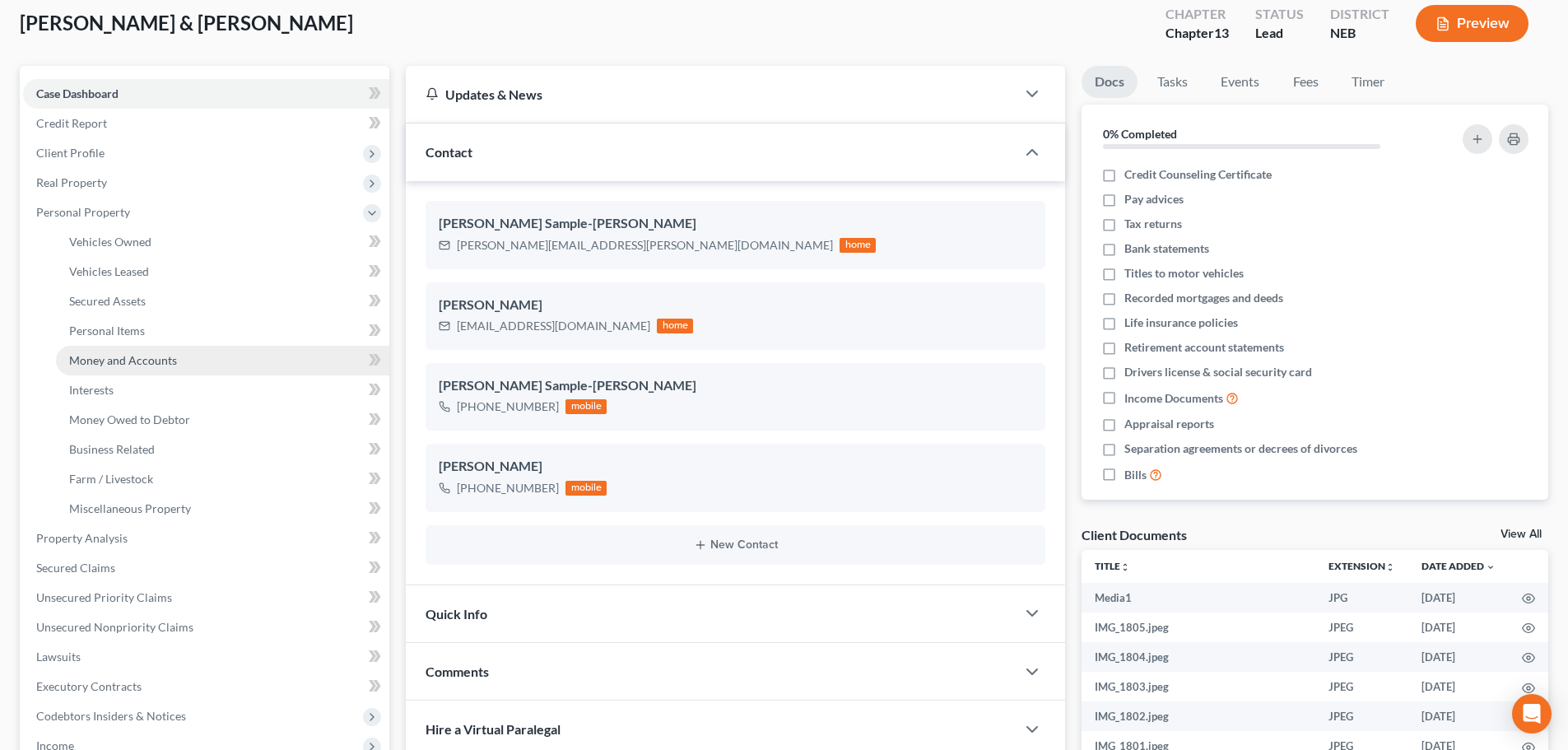
click at [145, 358] on span "Money and Accounts" at bounding box center [122, 359] width 108 height 14
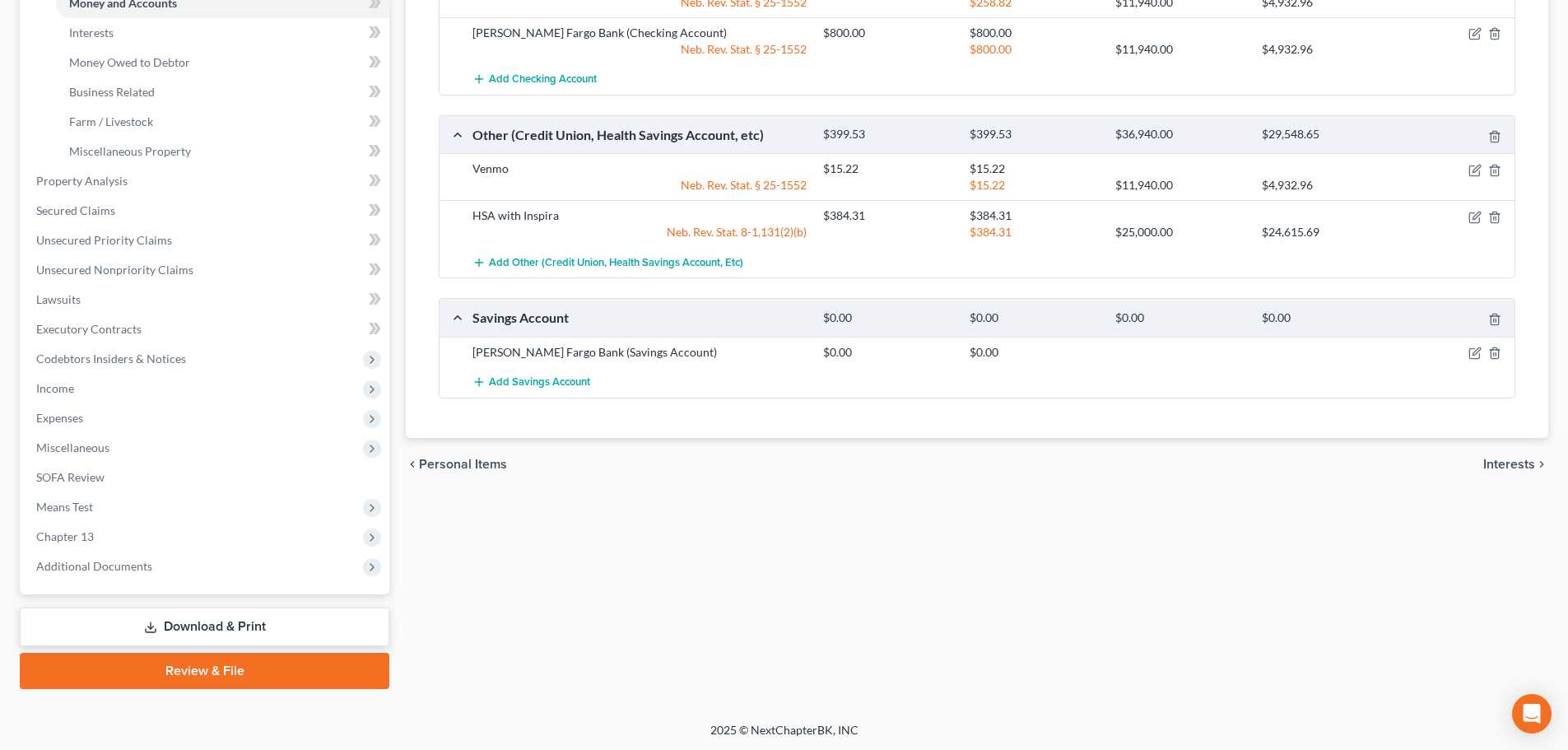
scroll to position [451, 0]
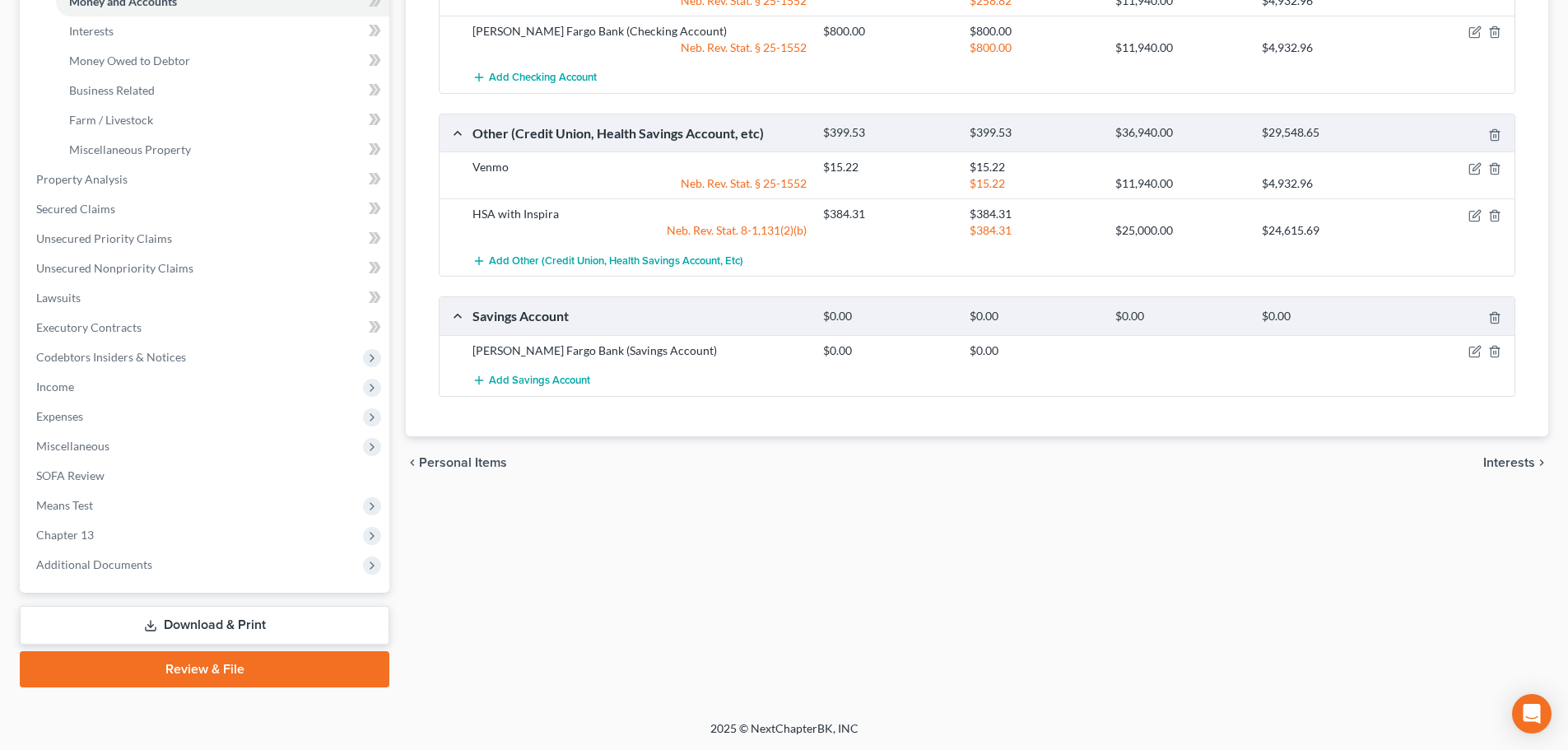
click at [187, 674] on link "Review & File" at bounding box center [204, 668] width 369 height 36
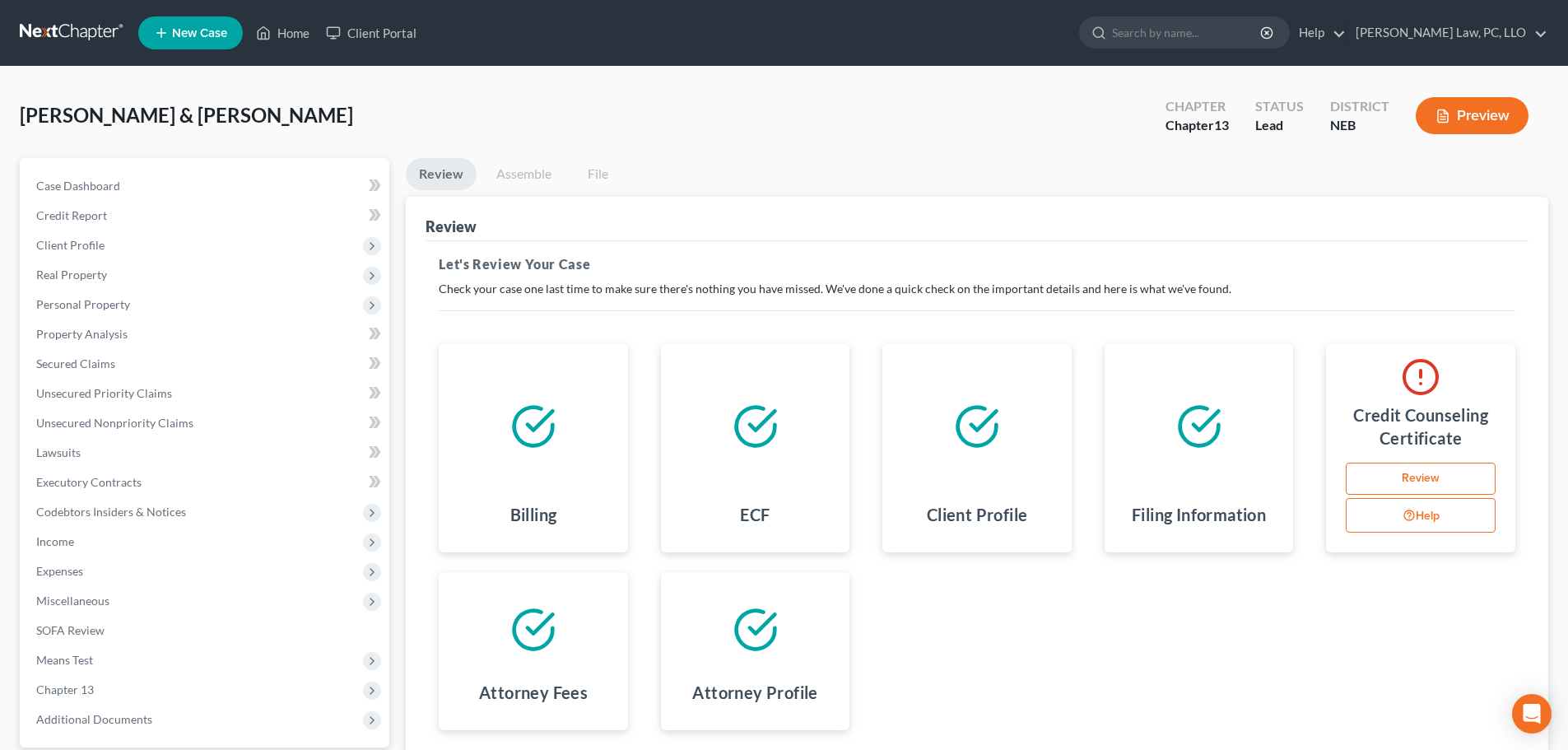
click at [1456, 483] on link "Review" at bounding box center [1420, 479] width 150 height 33
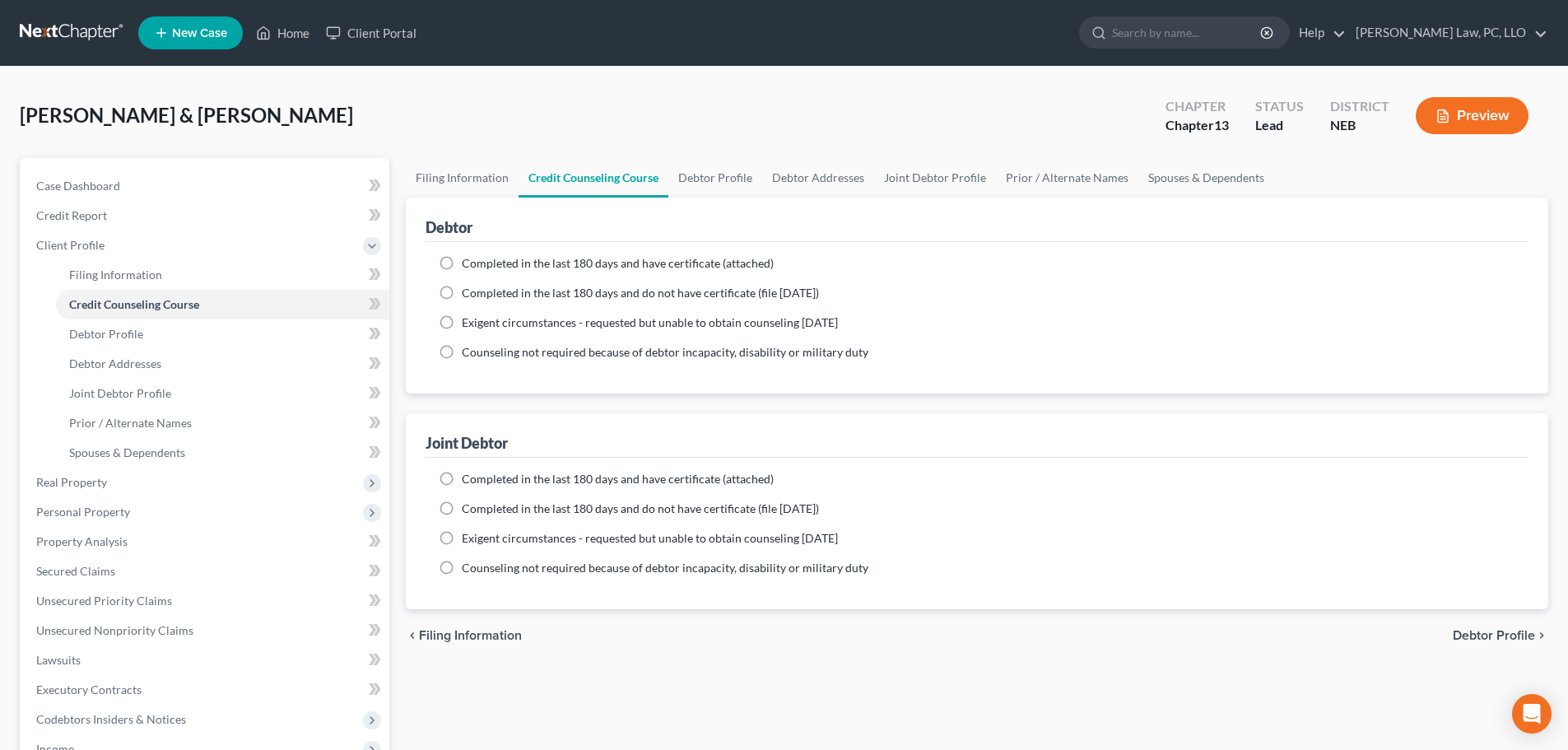
click at [461, 258] on label "Completed in the last 180 days and have certificate (attached)" at bounding box center [617, 264] width 312 height 17
click at [469, 258] on input "Completed in the last 180 days and have certificate (attached)" at bounding box center [474, 261] width 11 height 11
radio input "true"
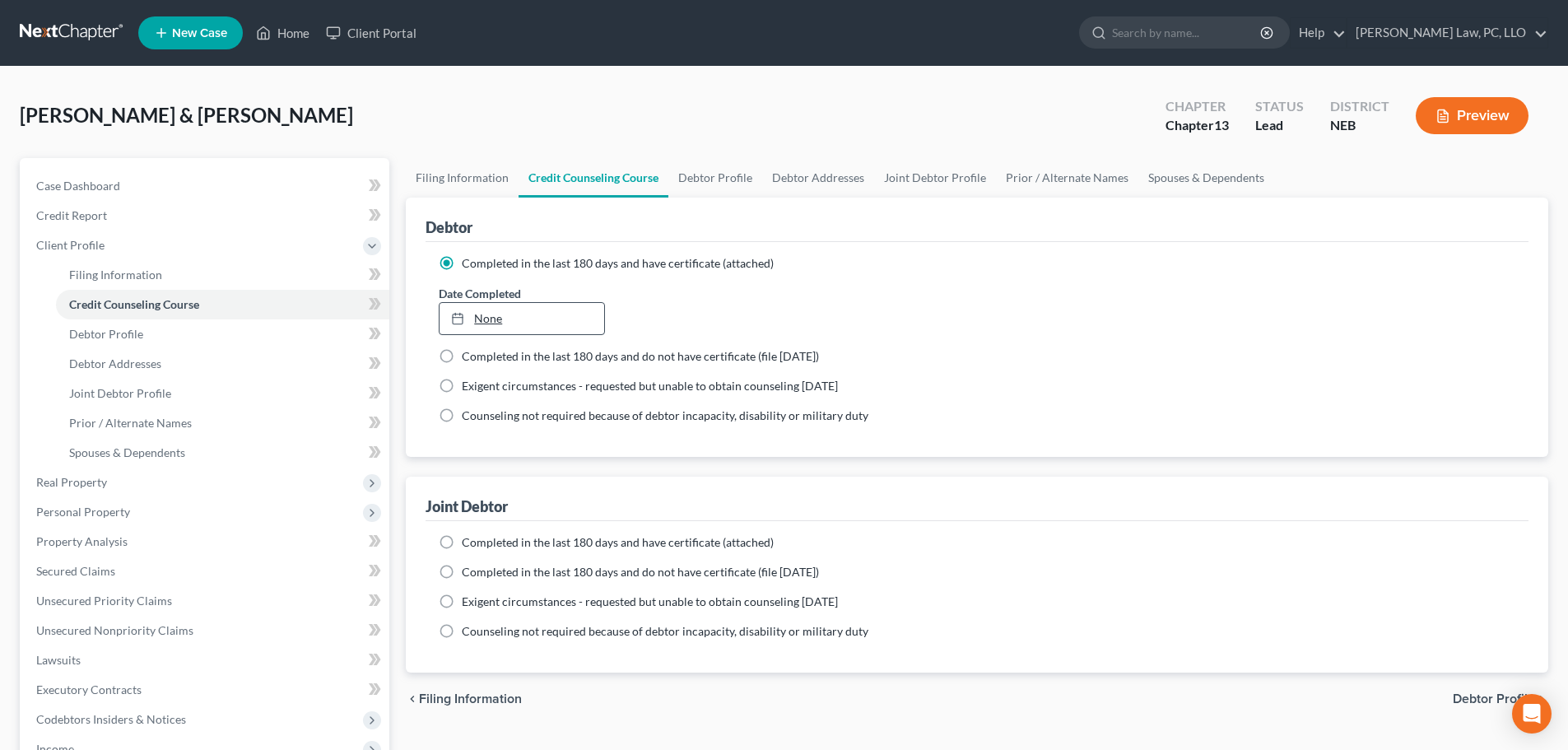
click at [595, 317] on link "None" at bounding box center [521, 319] width 164 height 31
type input "10/7/2025"
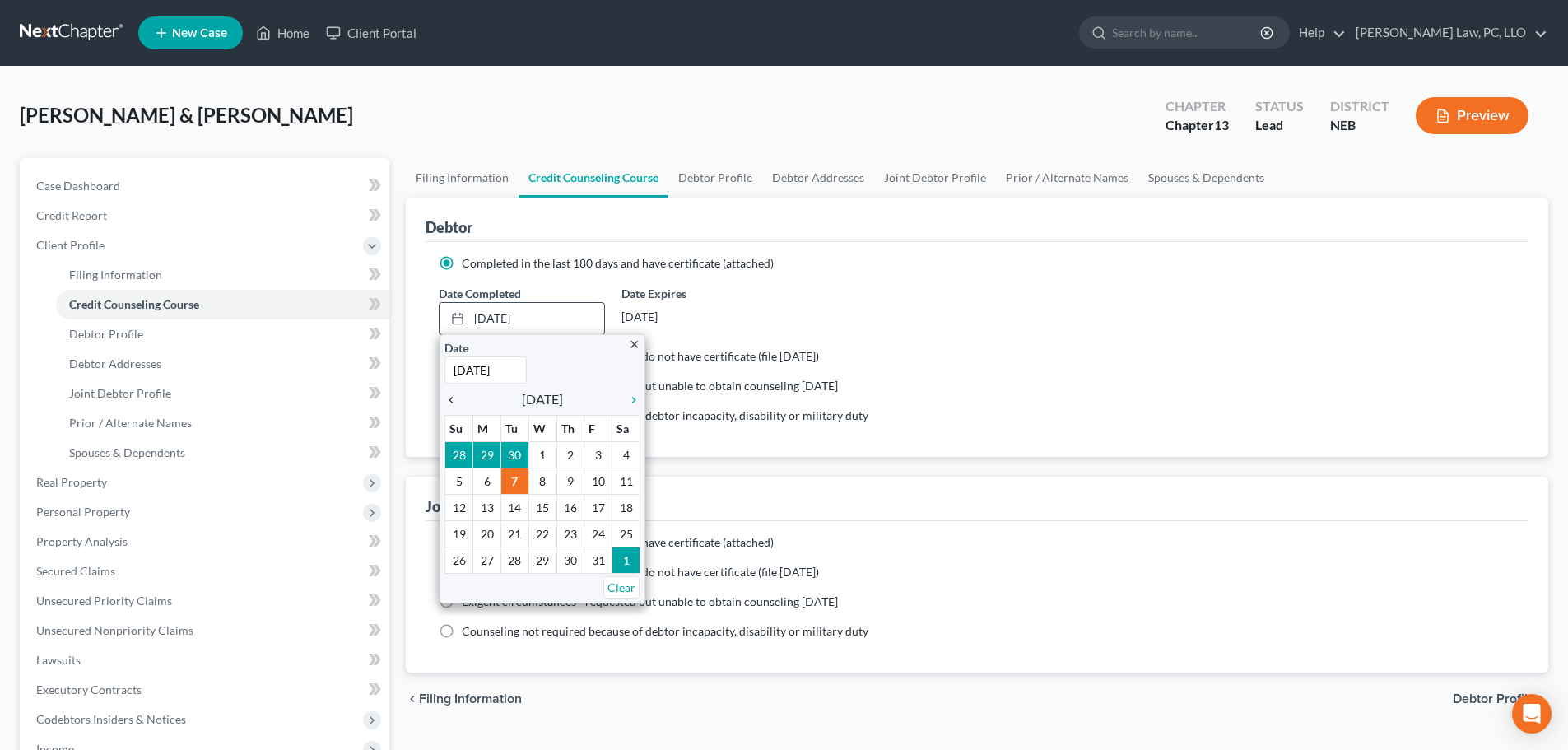
click at [451, 398] on icon "chevron_left" at bounding box center [455, 400] width 21 height 13
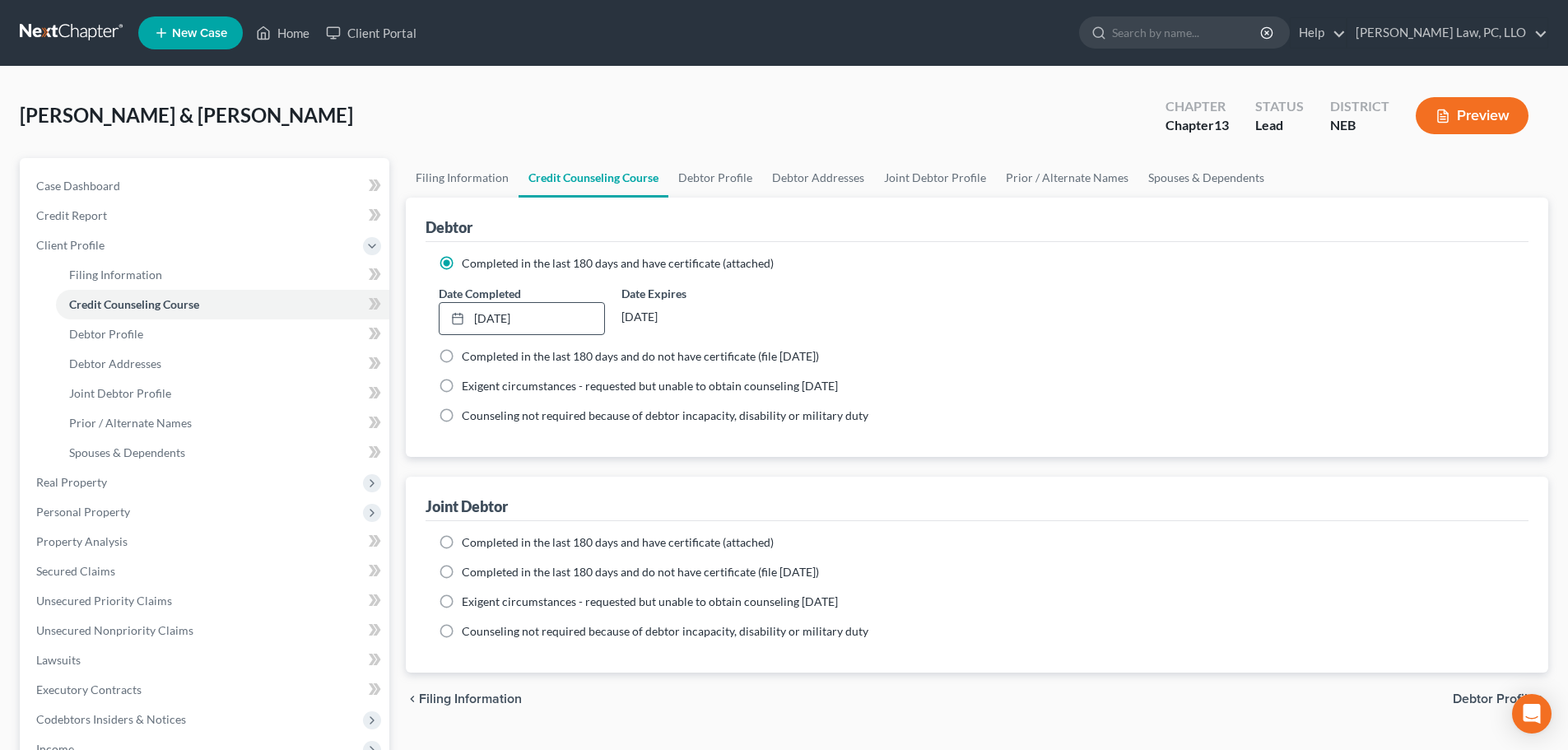
click at [504, 544] on span "Completed in the last 180 days and have certificate (attached)" at bounding box center [617, 541] width 312 height 14
click at [479, 544] on input "Completed in the last 180 days and have certificate (attached)" at bounding box center [474, 540] width 11 height 11
radio input "true"
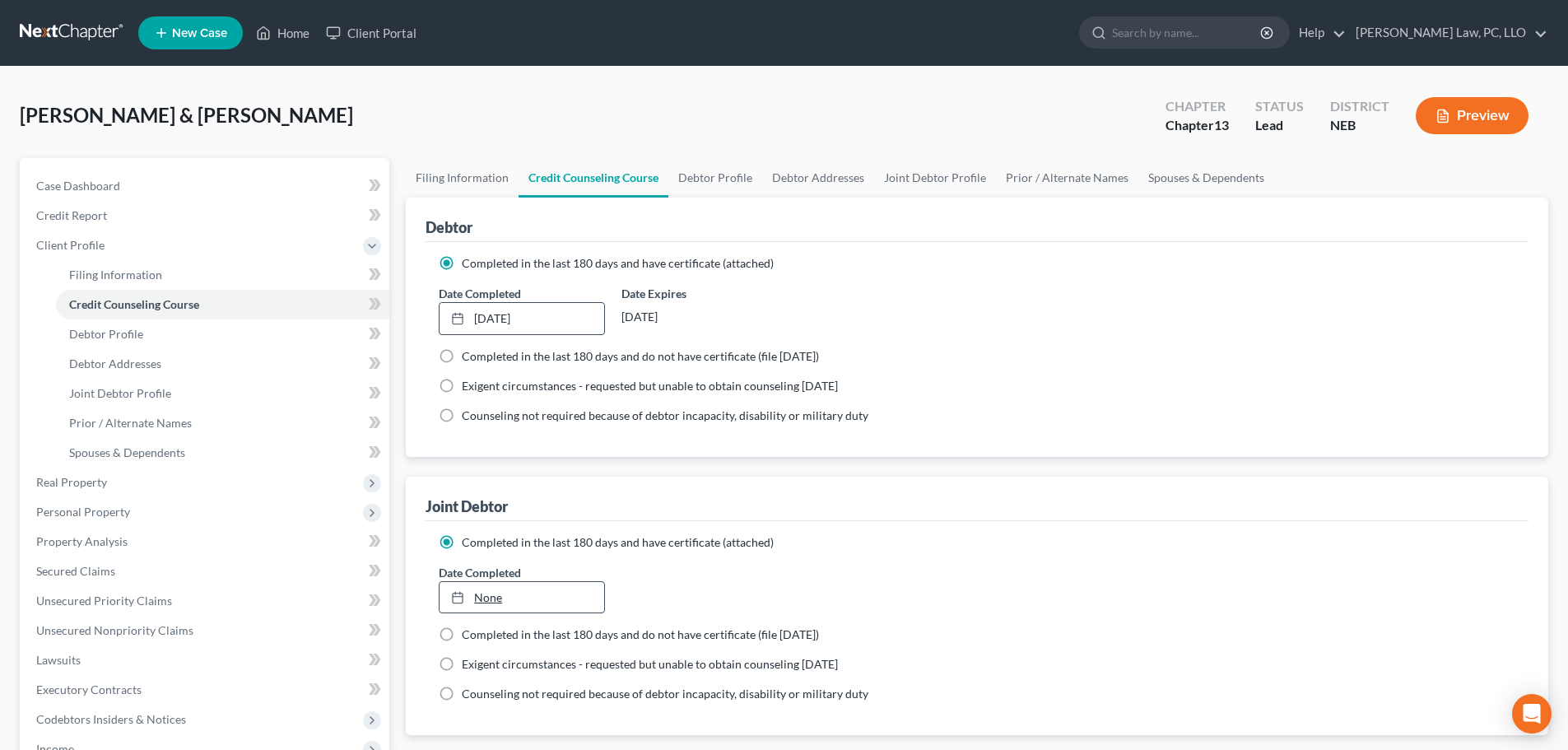
type input "10/7/2025"
click at [519, 593] on link "None" at bounding box center [521, 597] width 164 height 31
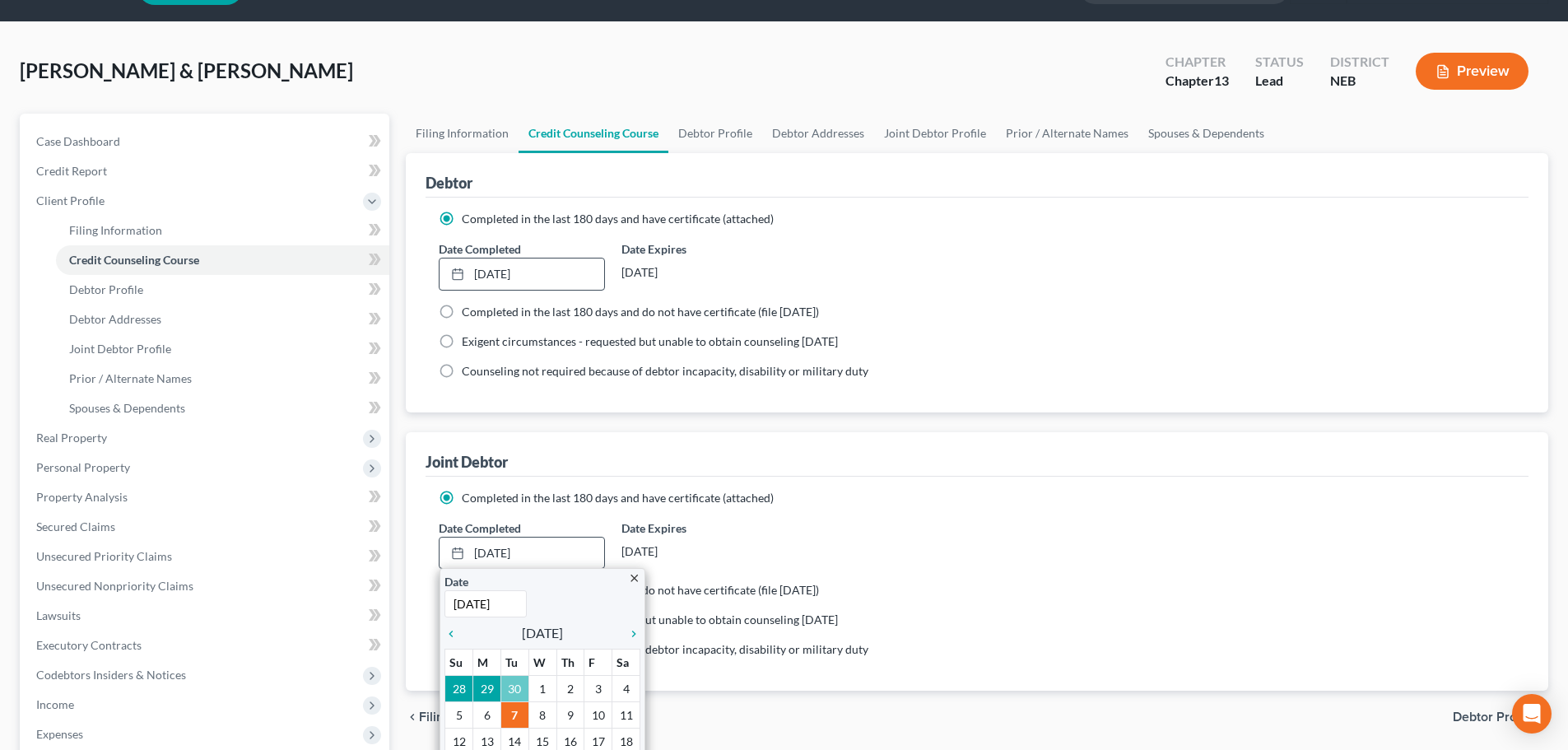
scroll to position [83, 0]
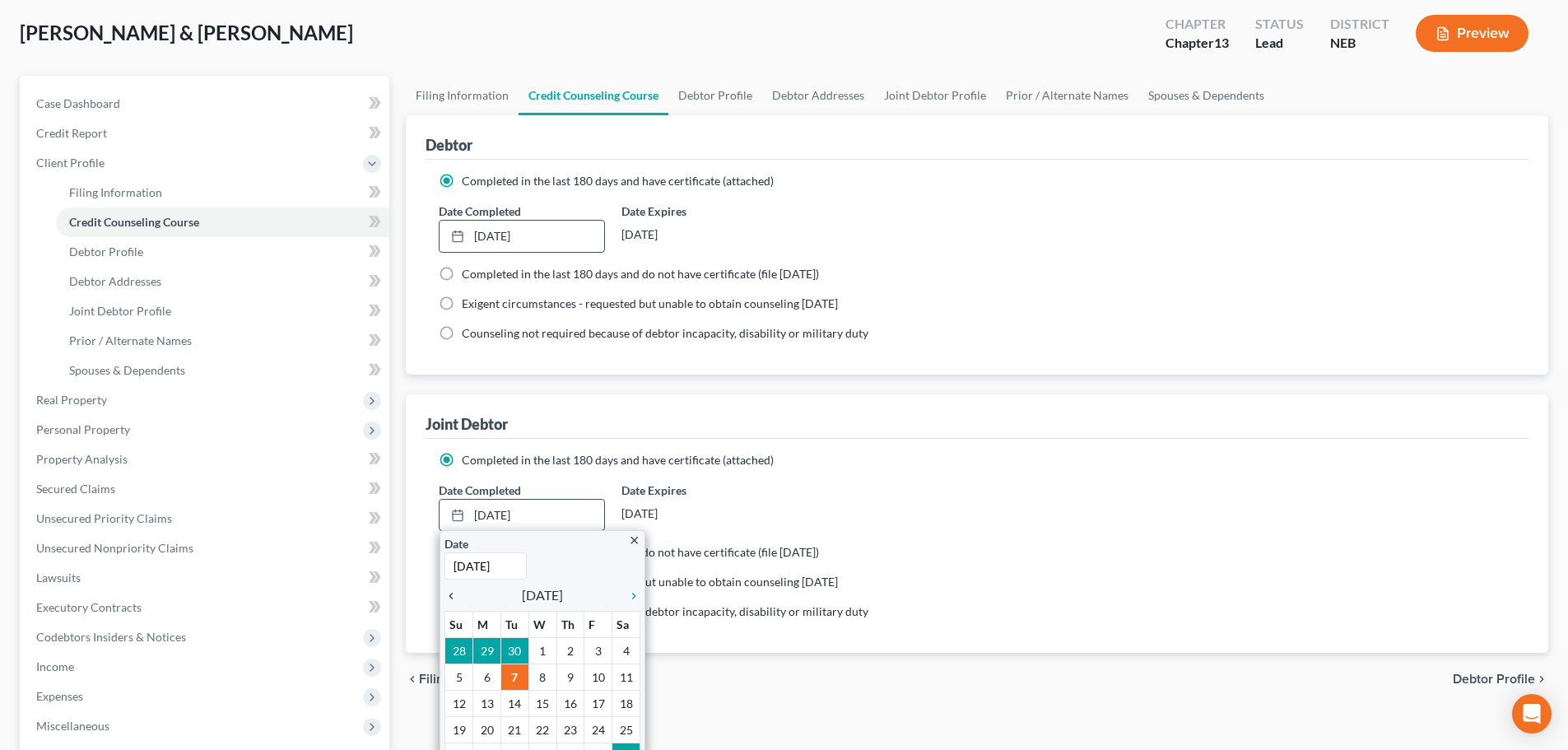
click at [452, 596] on icon "chevron_left" at bounding box center [455, 596] width 21 height 13
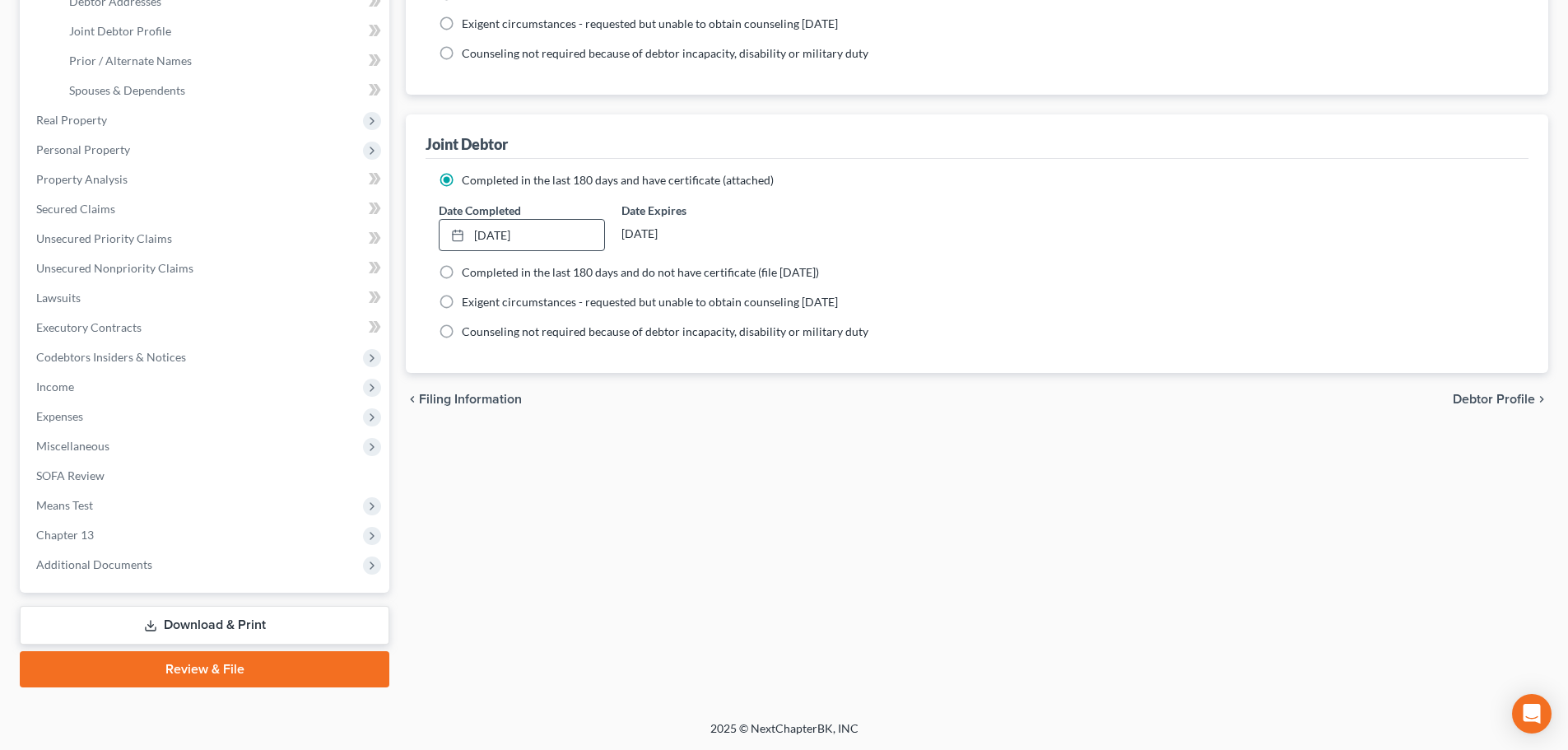
click at [164, 661] on link "Review & File" at bounding box center [204, 668] width 369 height 36
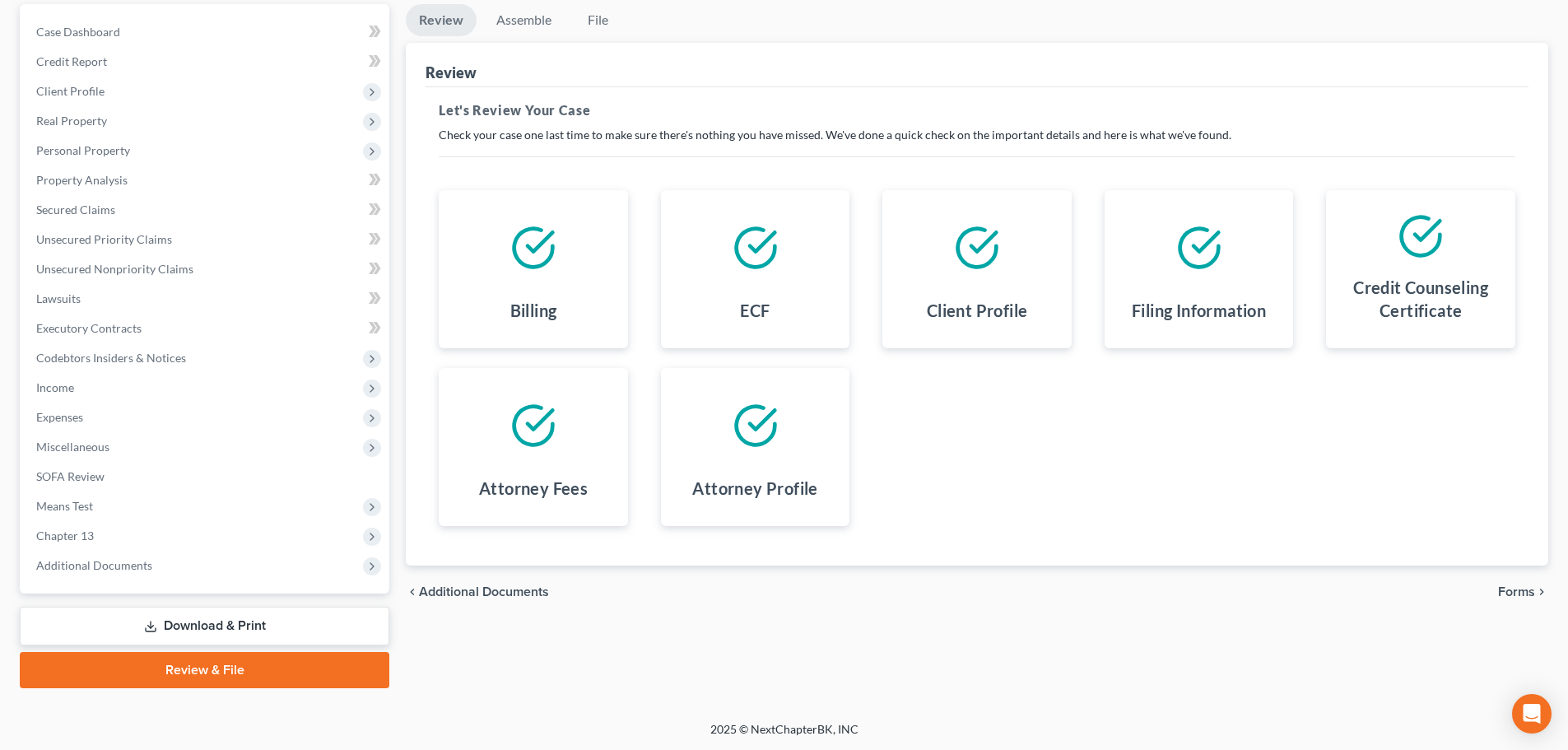
scroll to position [154, 0]
click at [1516, 594] on span "Forms" at bounding box center [1517, 591] width 37 height 13
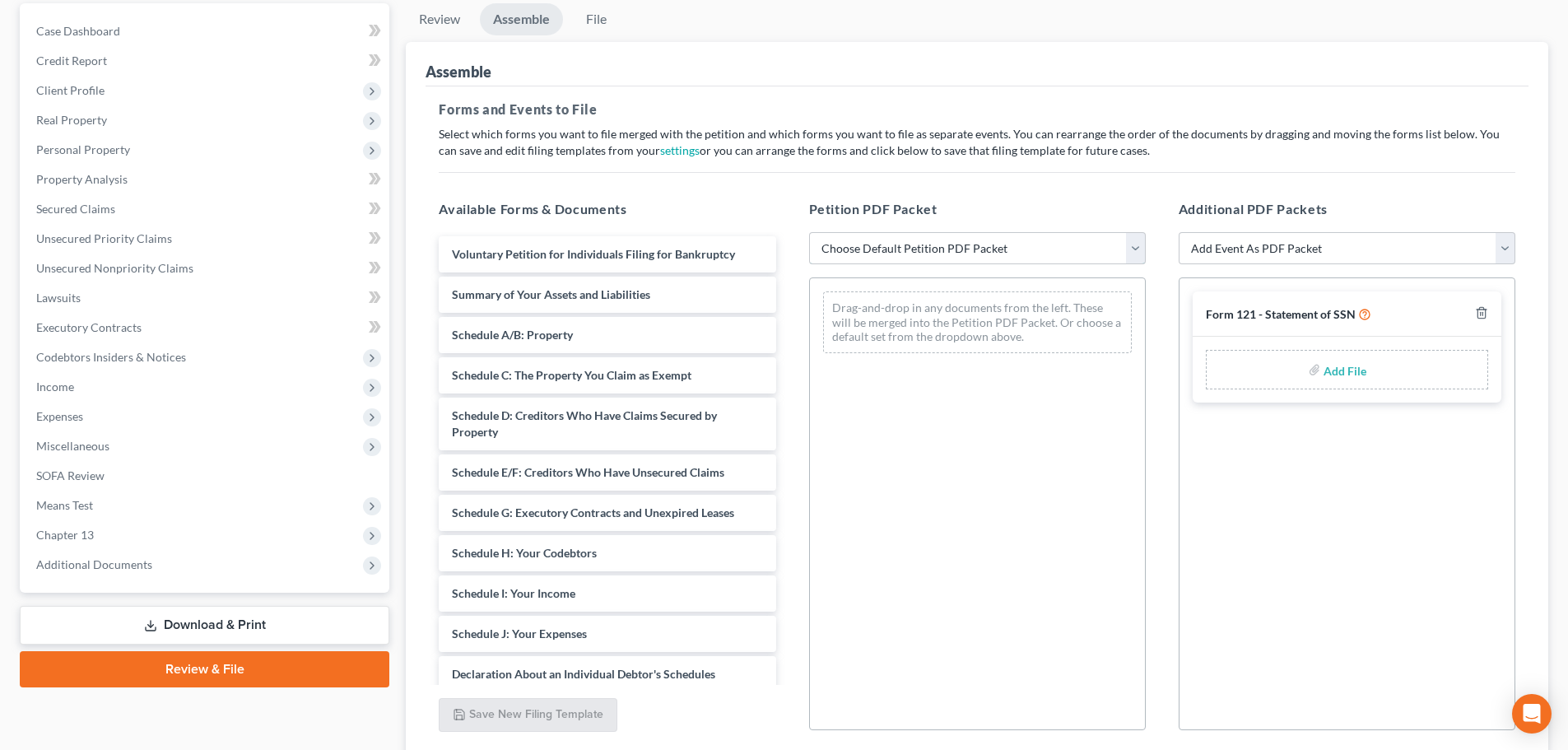
click at [960, 244] on select "Choose Default Petition PDF Packet Complete Bankruptcy Petition (all forms and …" at bounding box center [977, 249] width 336 height 33
select select "2"
click at [809, 233] on select "Choose Default Petition PDF Packet Complete Bankruptcy Petition (all forms and …" at bounding box center [977, 249] width 336 height 33
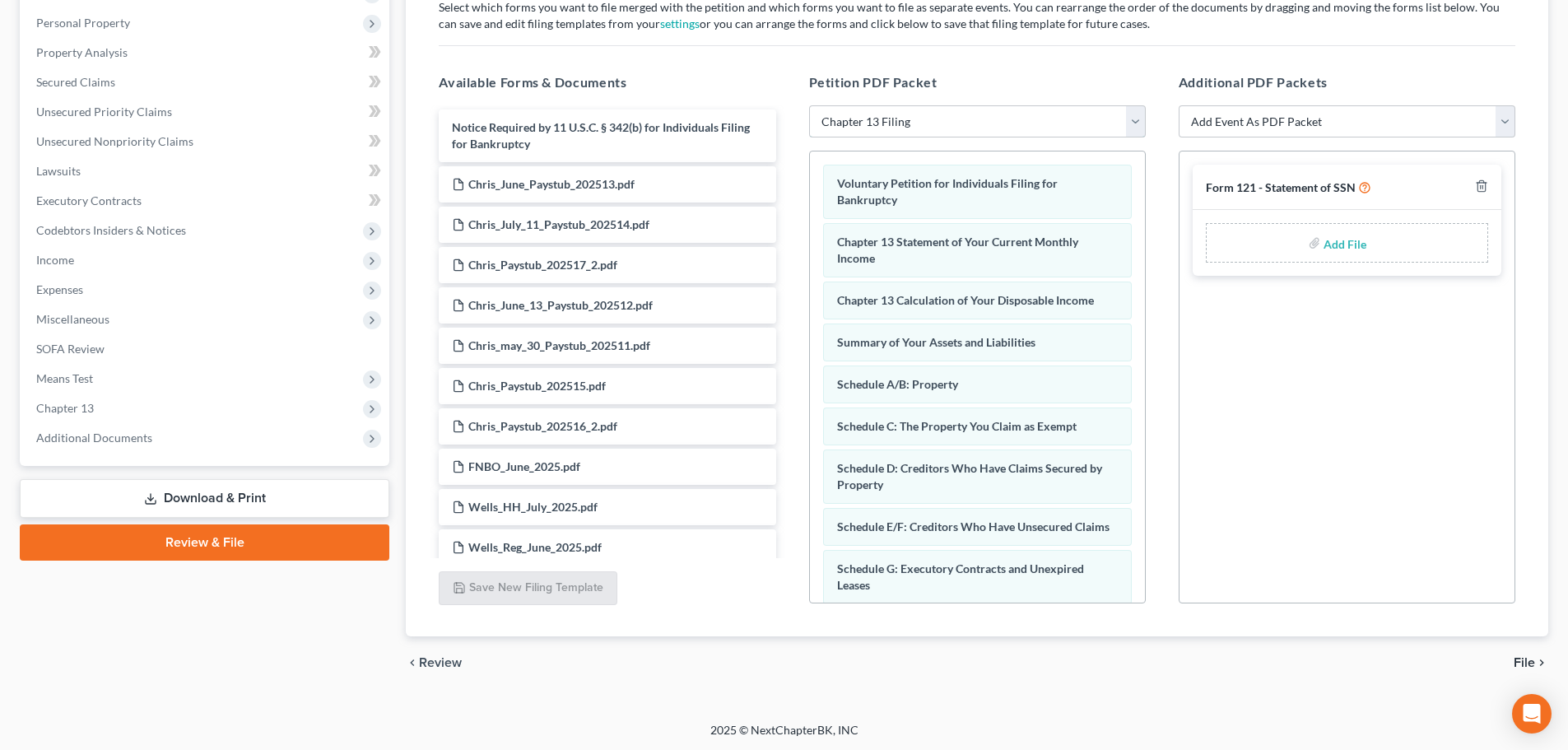
scroll to position [283, 0]
click at [1517, 658] on span "File" at bounding box center [1524, 661] width 21 height 13
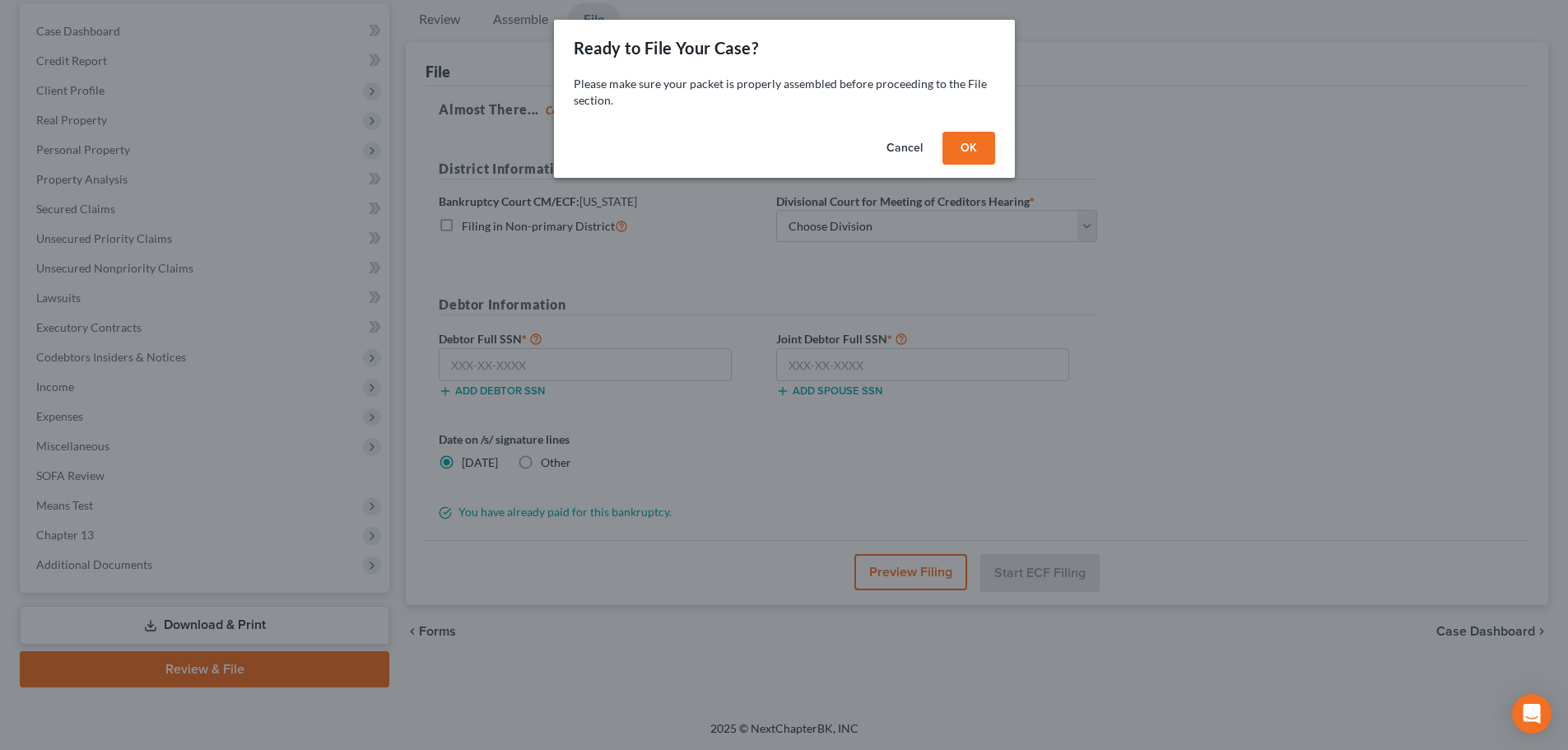
scroll to position [154, 0]
click at [970, 150] on button "OK" at bounding box center [974, 148] width 52 height 33
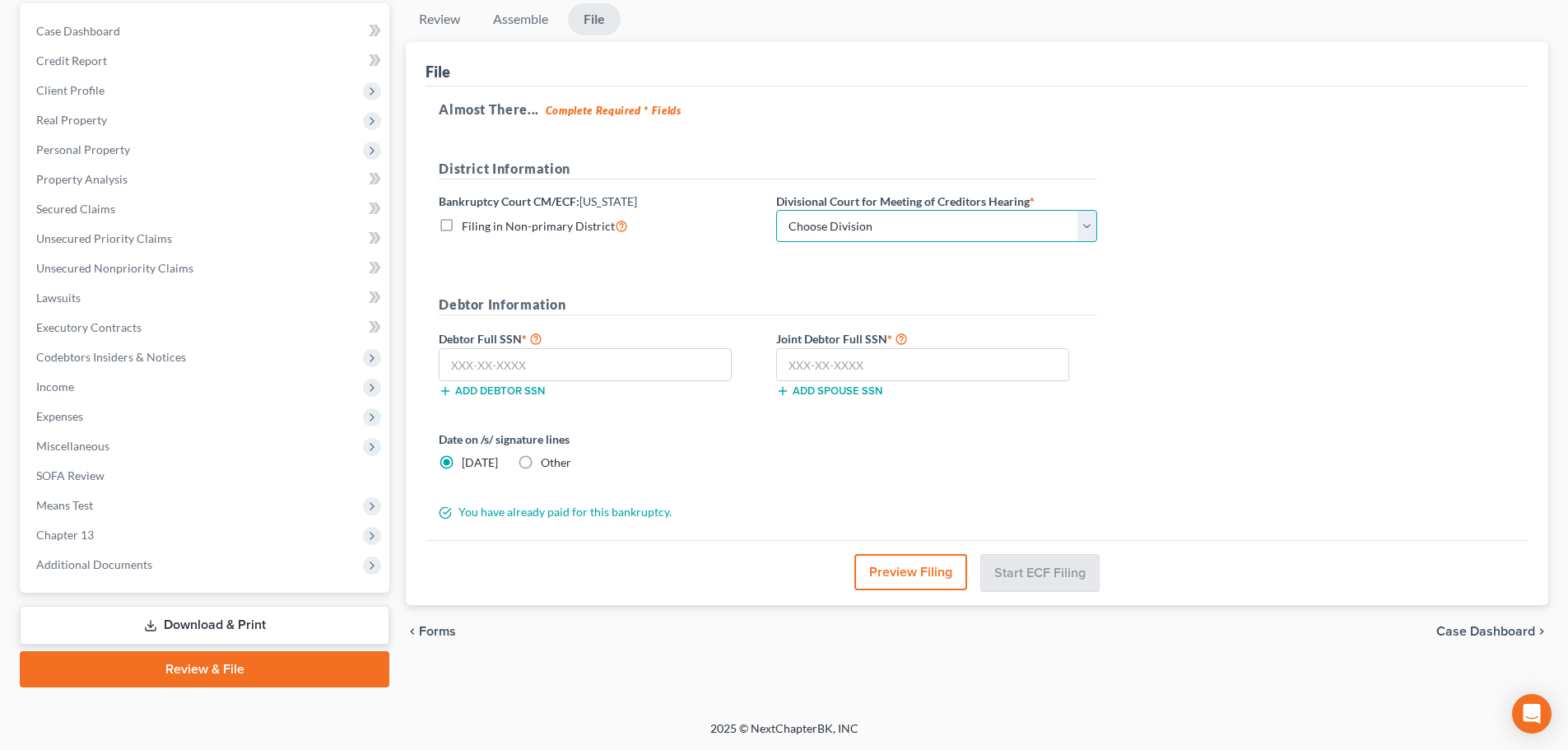
click at [879, 240] on select "Choose Division Lincoln Omaha" at bounding box center [937, 226] width 321 height 33
select select "1"
click at [777, 210] on select "Choose Division Lincoln Omaha" at bounding box center [937, 226] width 321 height 33
click at [634, 375] on input "text" at bounding box center [585, 365] width 293 height 33
type input "505-19-3489"
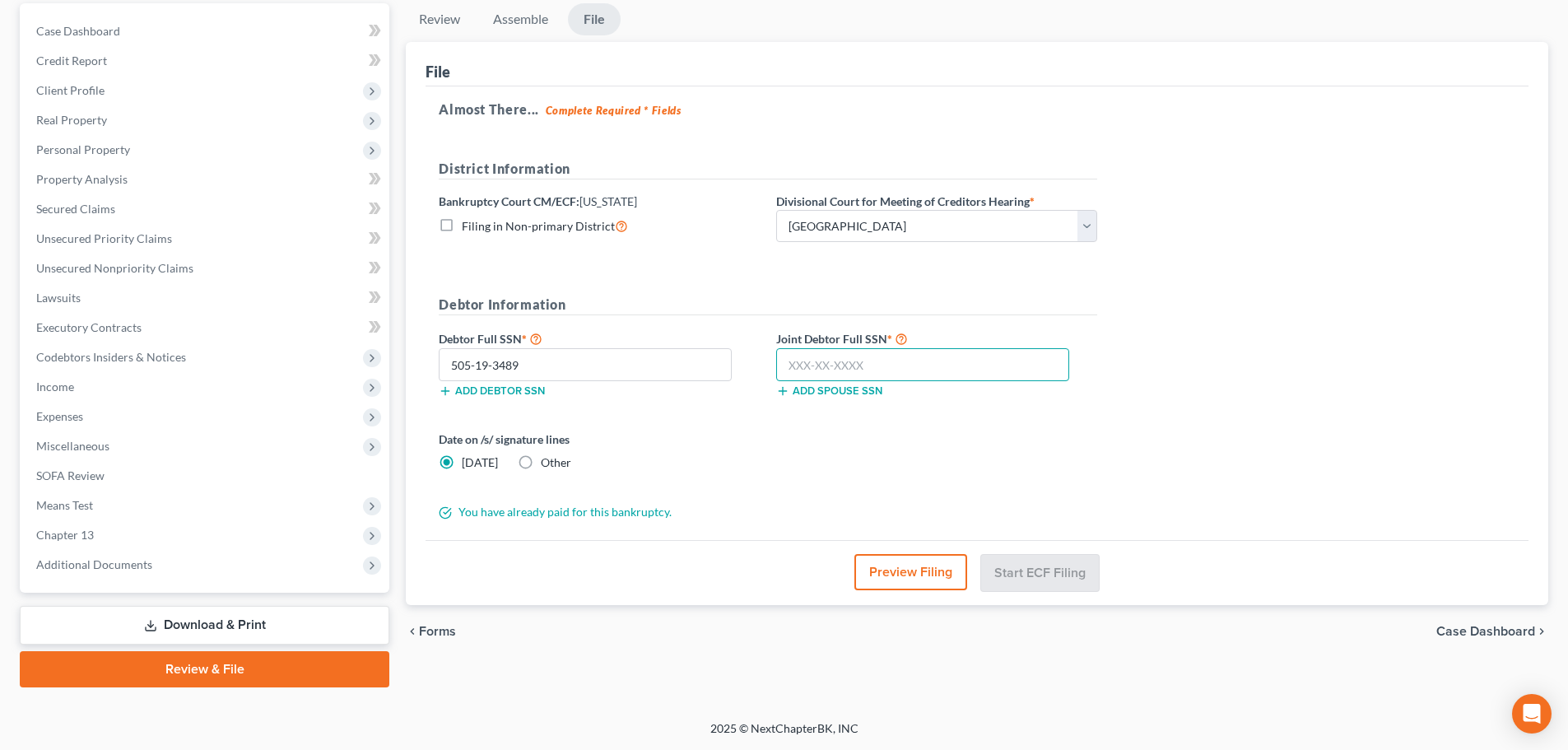
click at [1045, 369] on input "text" at bounding box center [923, 365] width 293 height 33
type input "507-15-7884"
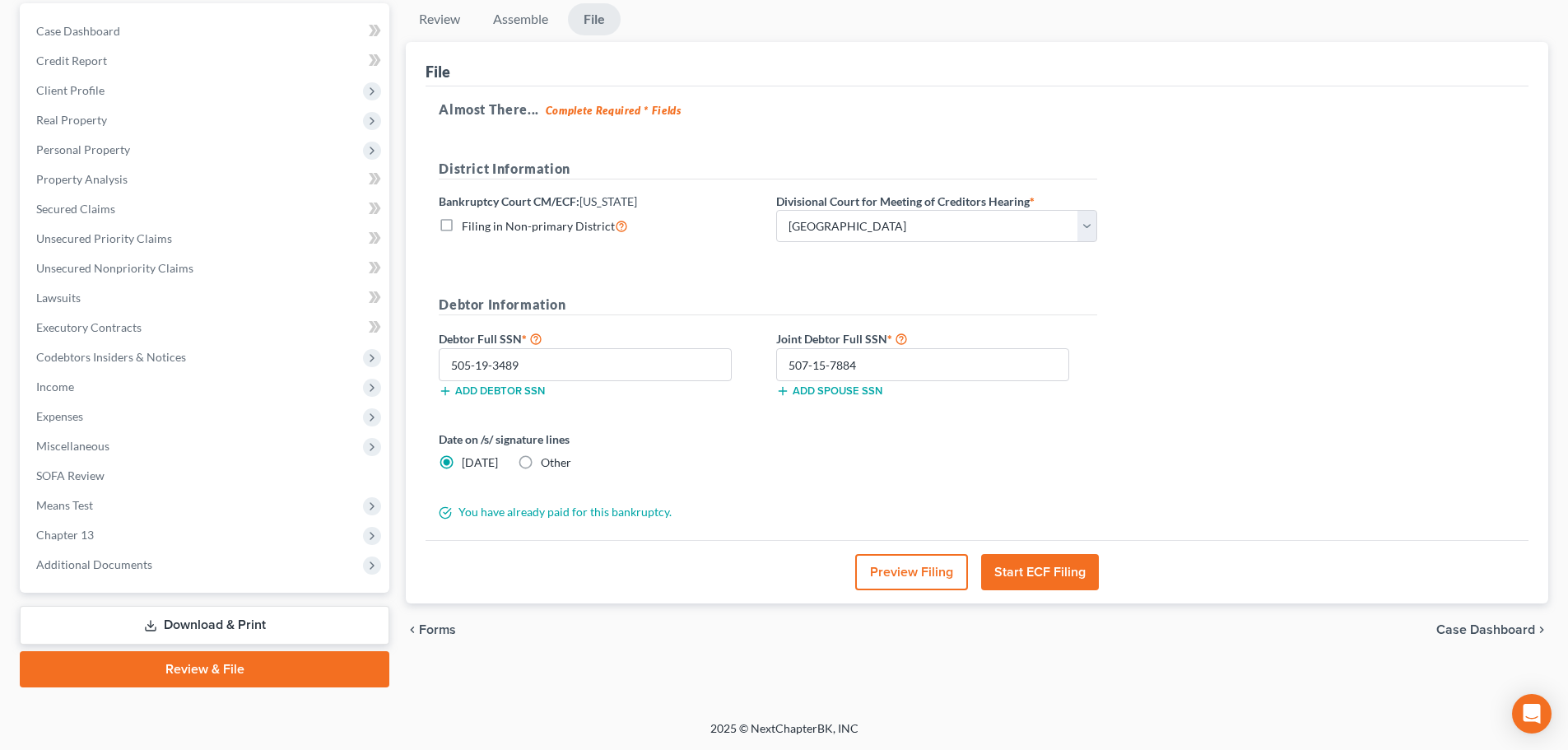
click at [540, 460] on label "Other" at bounding box center [555, 462] width 30 height 17
click at [548, 460] on input "Other" at bounding box center [553, 460] width 11 height 11
radio input "true"
radio input "false"
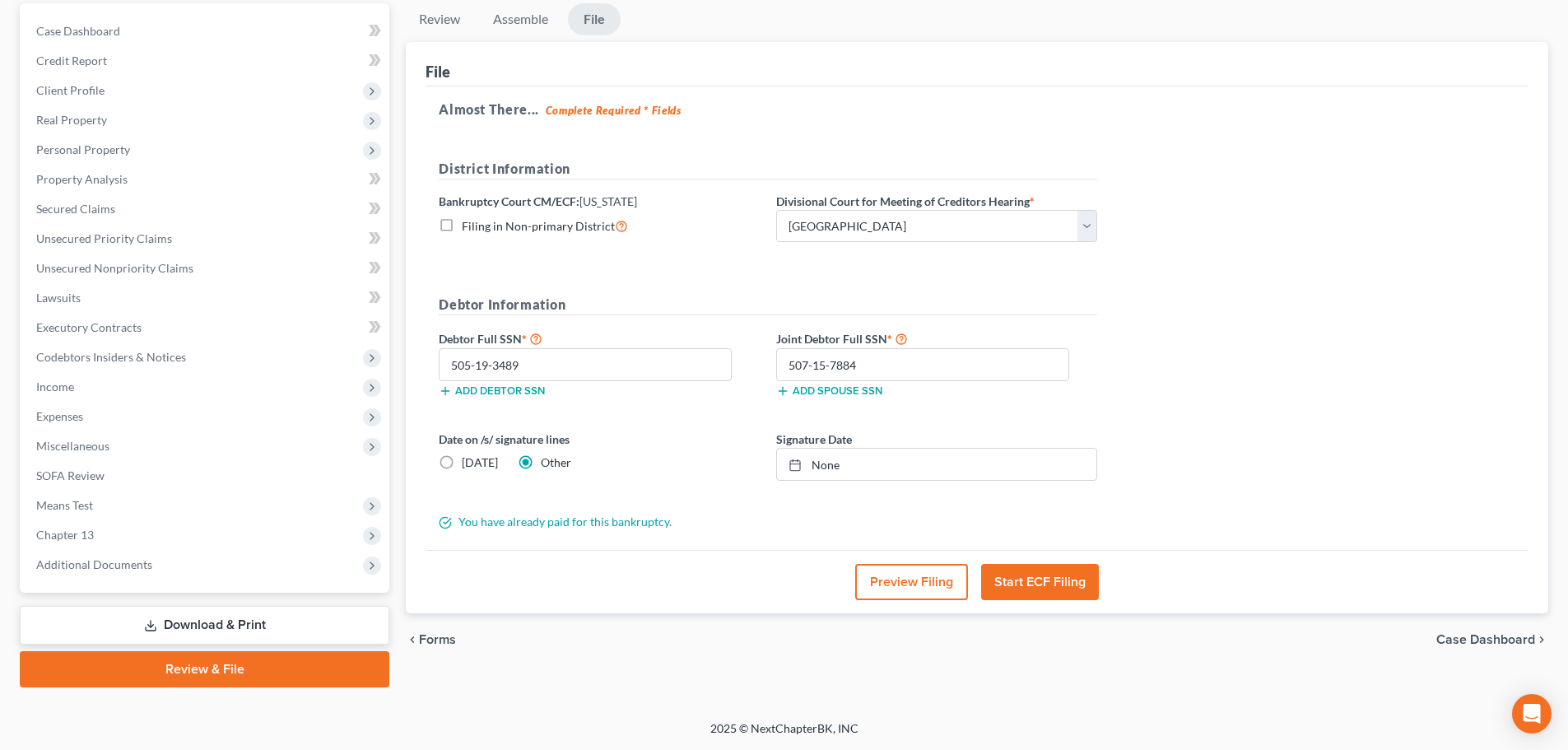
click at [641, 633] on div "chevron_left Forms Case Dashboard chevron_right" at bounding box center [977, 639] width 1142 height 52
type input "10/7/2025"
click at [894, 456] on link "None" at bounding box center [936, 464] width 319 height 31
click at [1022, 578] on button "Start ECF Filing" at bounding box center [1040, 581] width 118 height 36
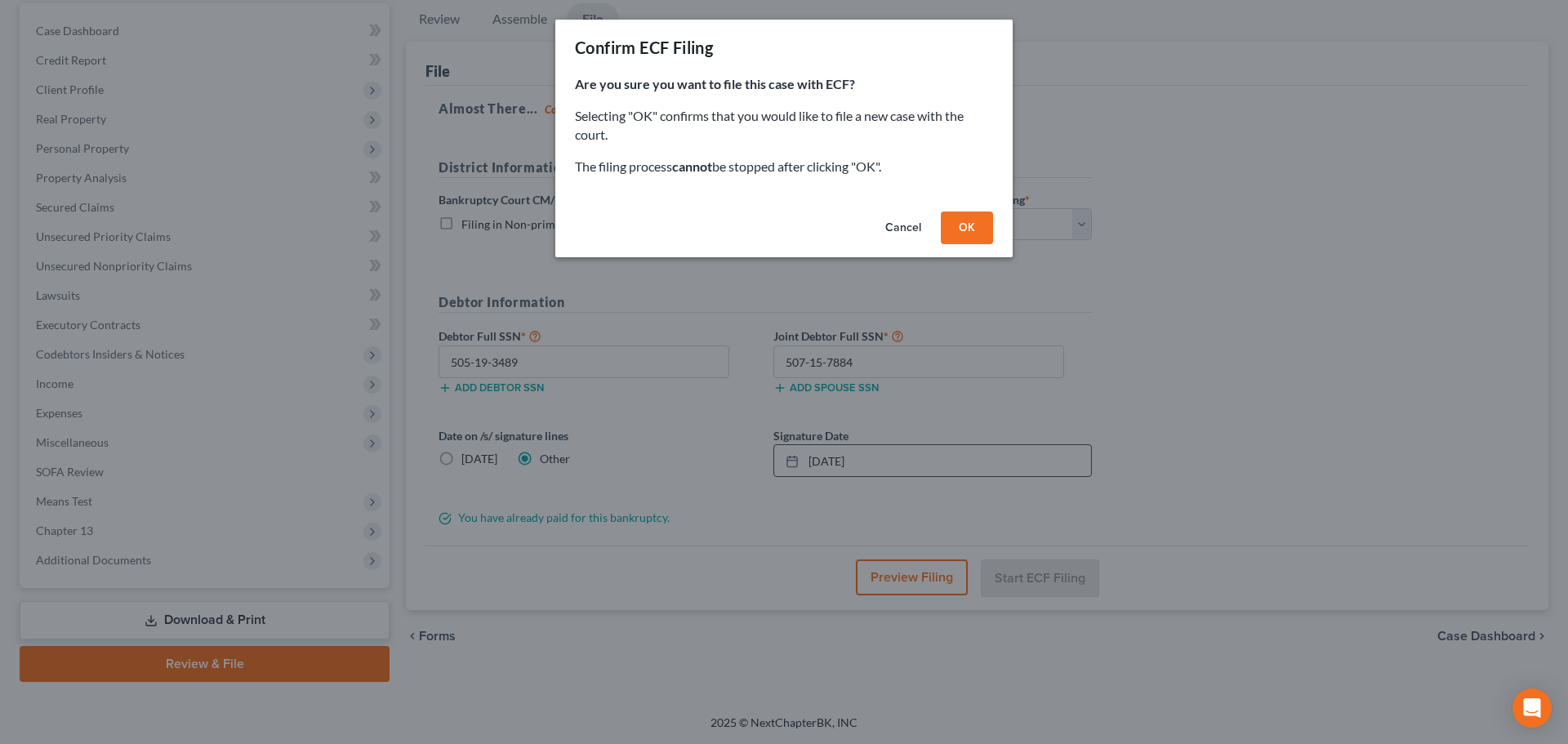
click at [960, 232] on button "OK" at bounding box center [967, 228] width 52 height 33
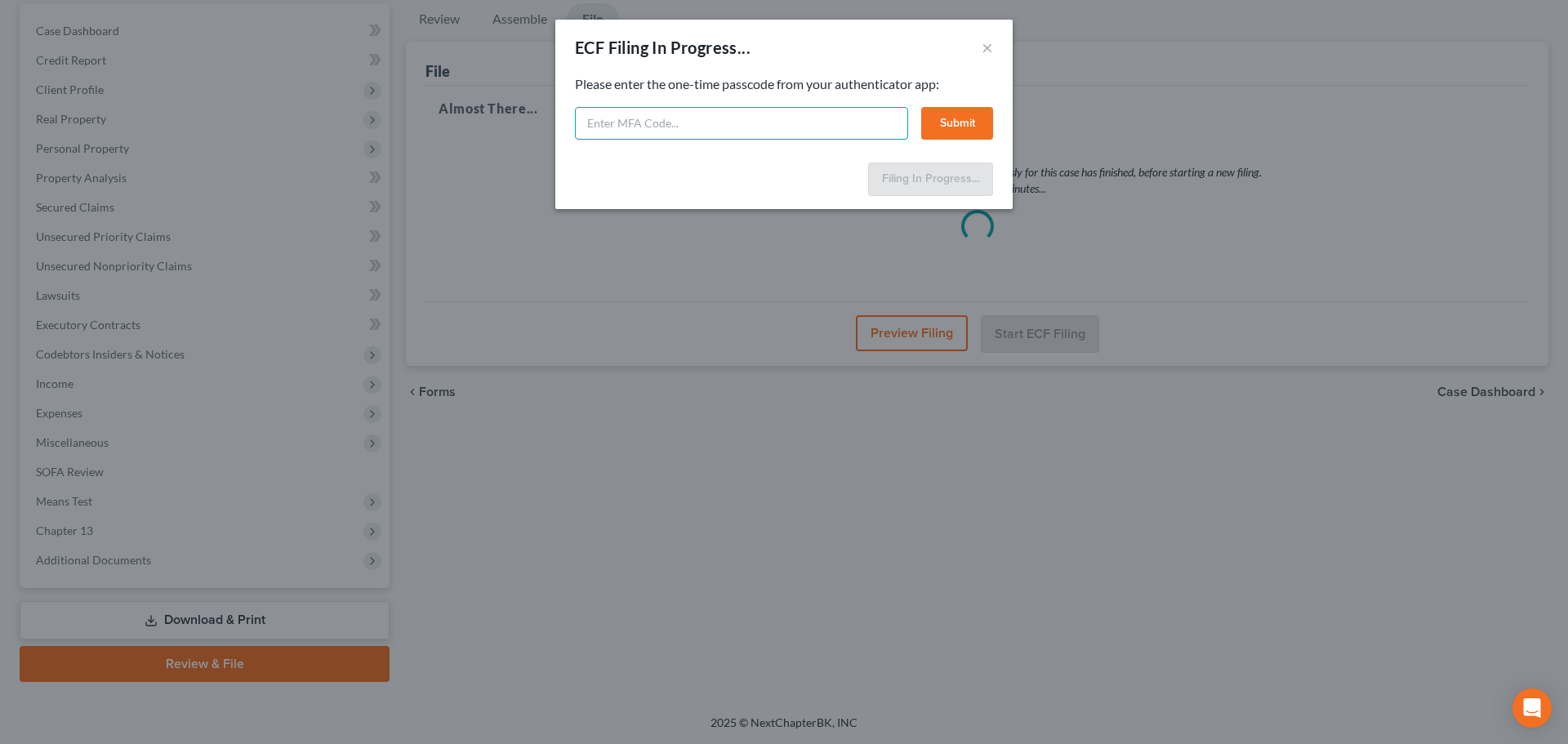
click at [775, 119] on input "text" at bounding box center [741, 123] width 333 height 33
paste input "527317"
type input "527317"
click at [953, 124] on button "Submit" at bounding box center [957, 123] width 72 height 33
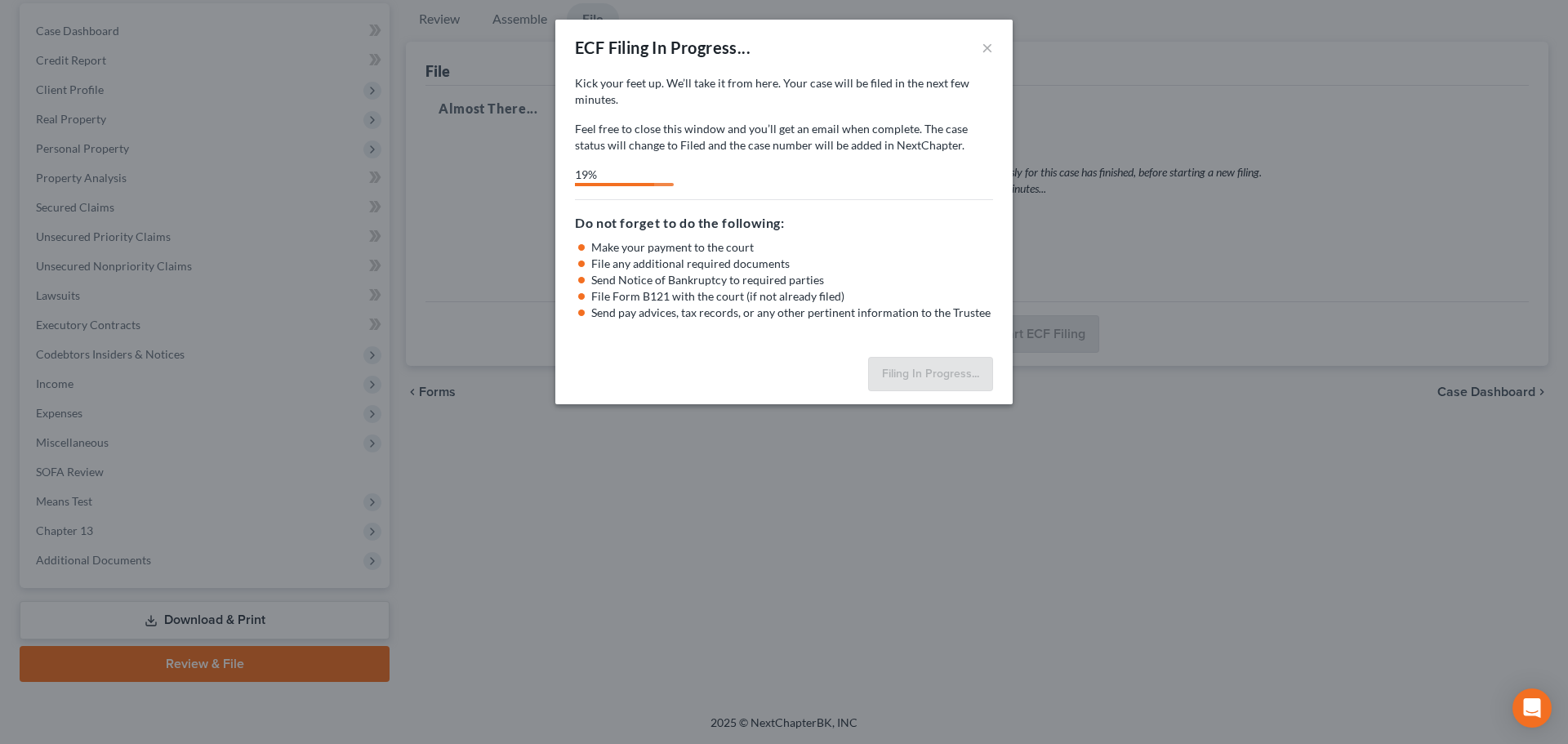
select select "1"
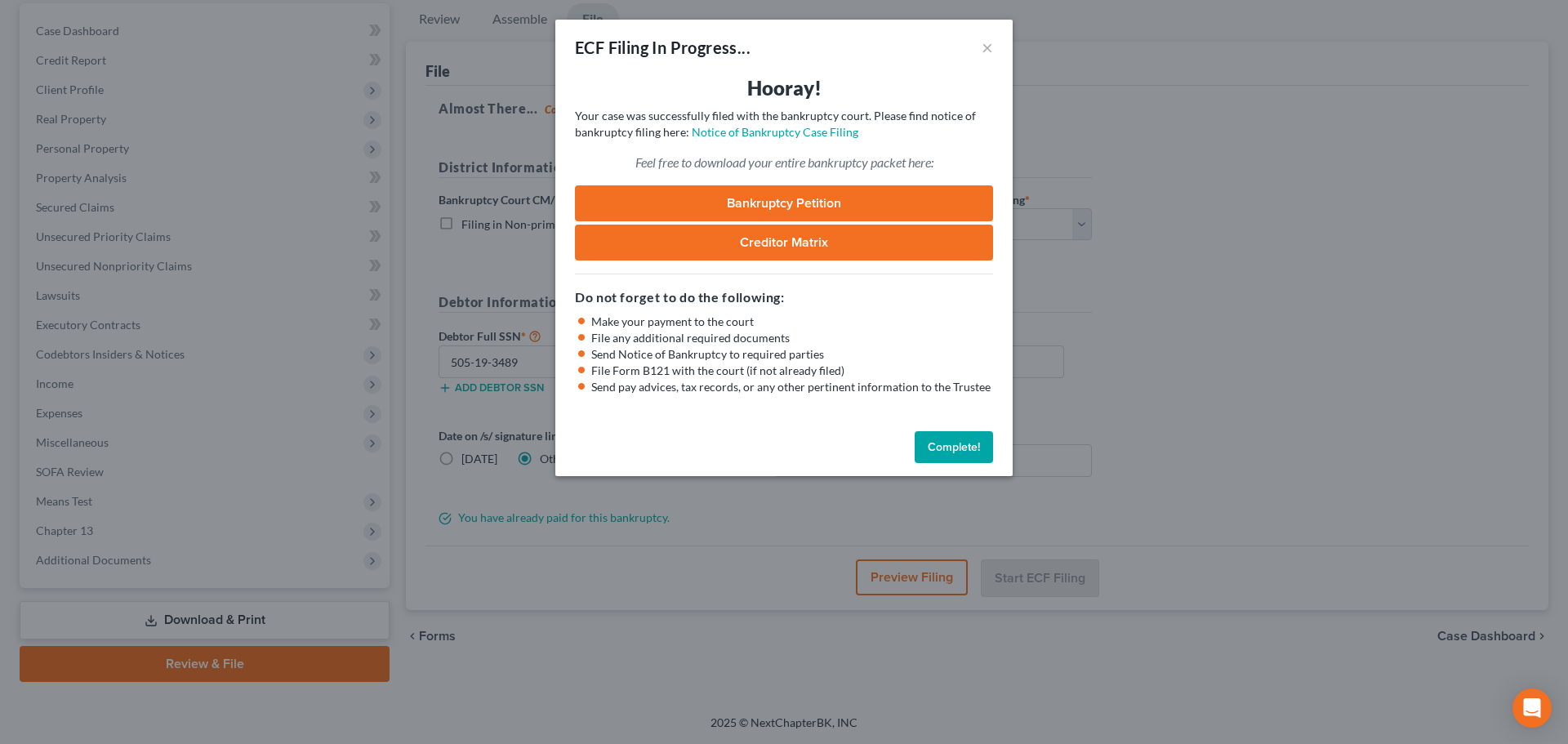
click at [940, 450] on button "Complete!" at bounding box center [954, 448] width 78 height 33
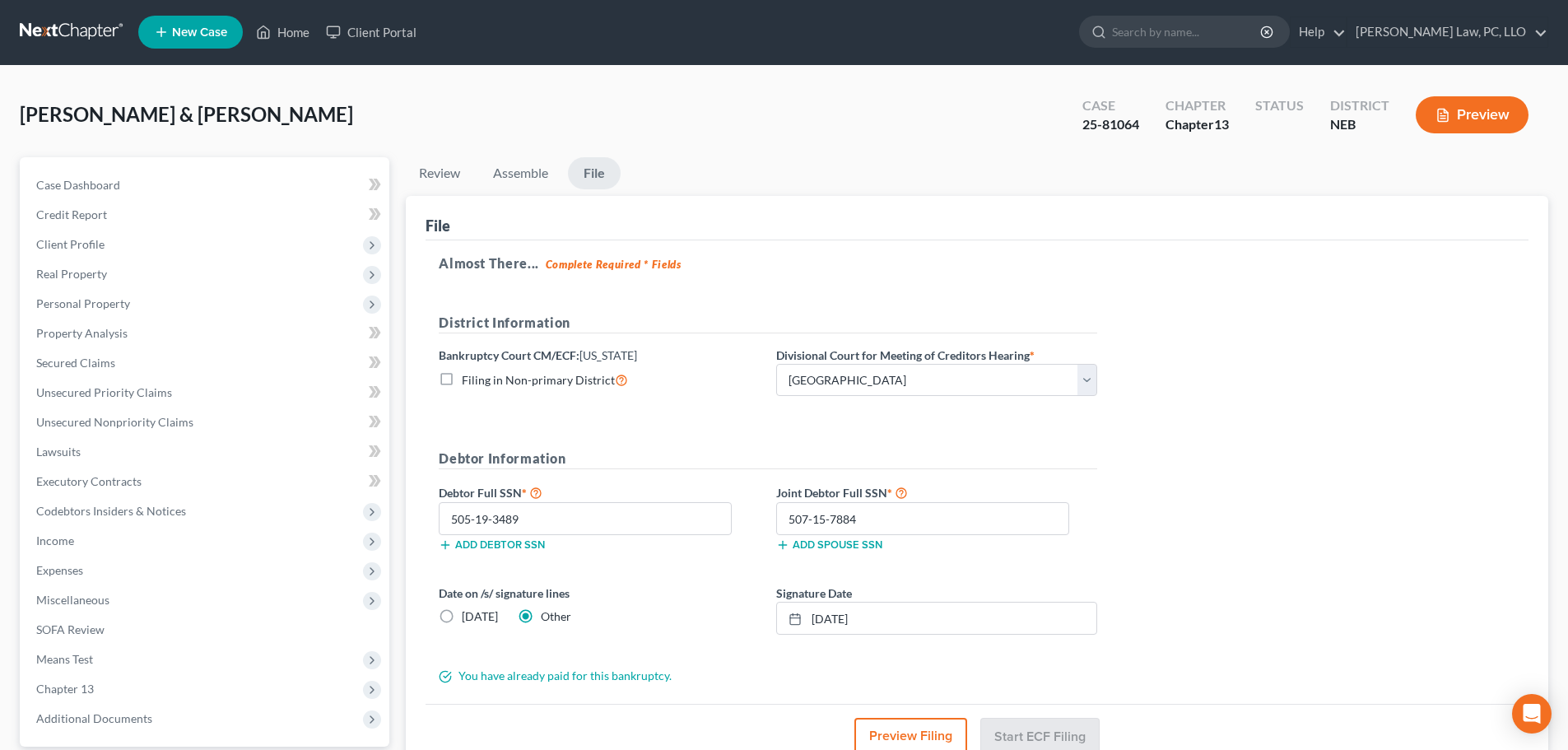
scroll to position [0, 0]
click at [278, 30] on link "Home" at bounding box center [283, 33] width 70 height 29
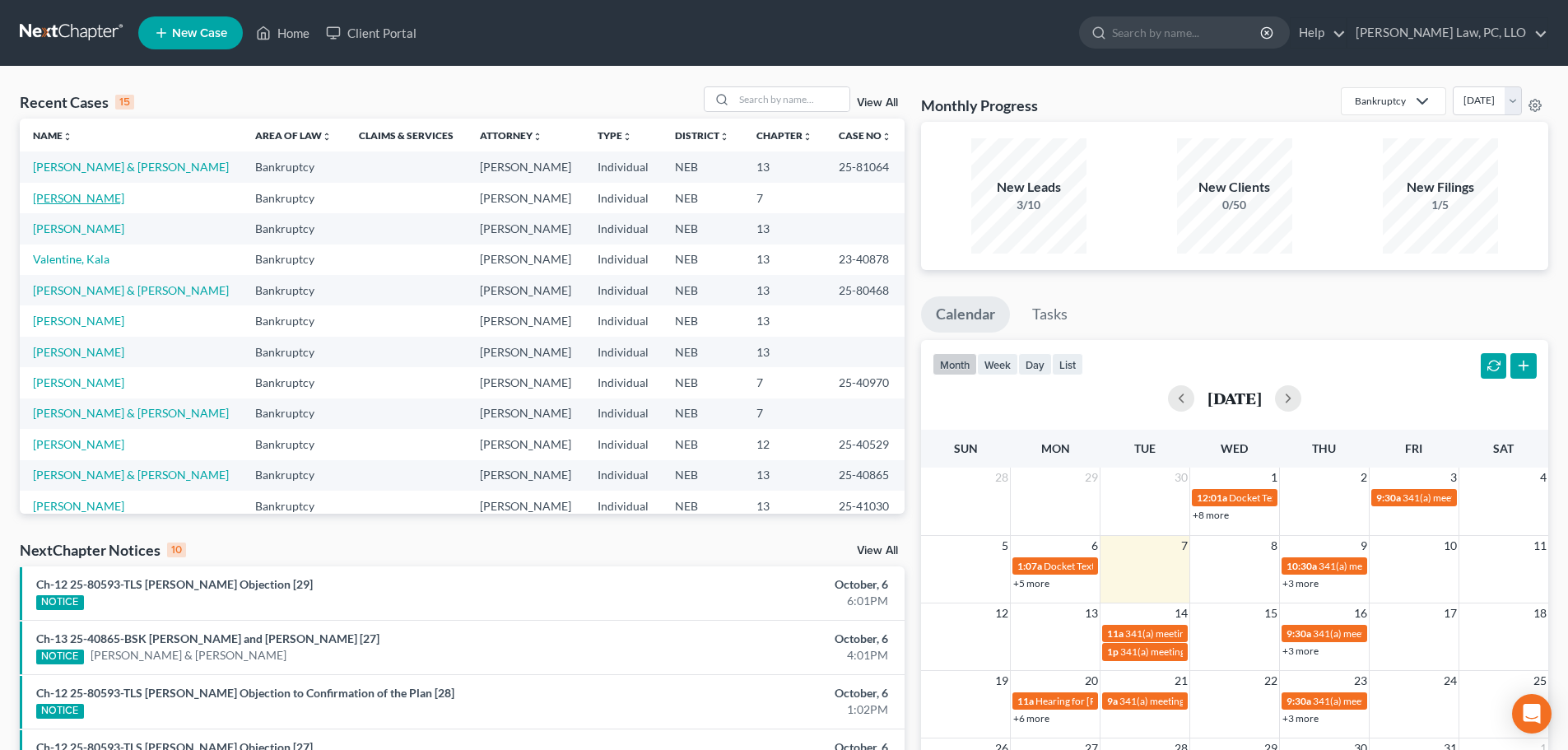
click at [87, 205] on link "Chadrick, Charles" at bounding box center [78, 198] width 91 height 14
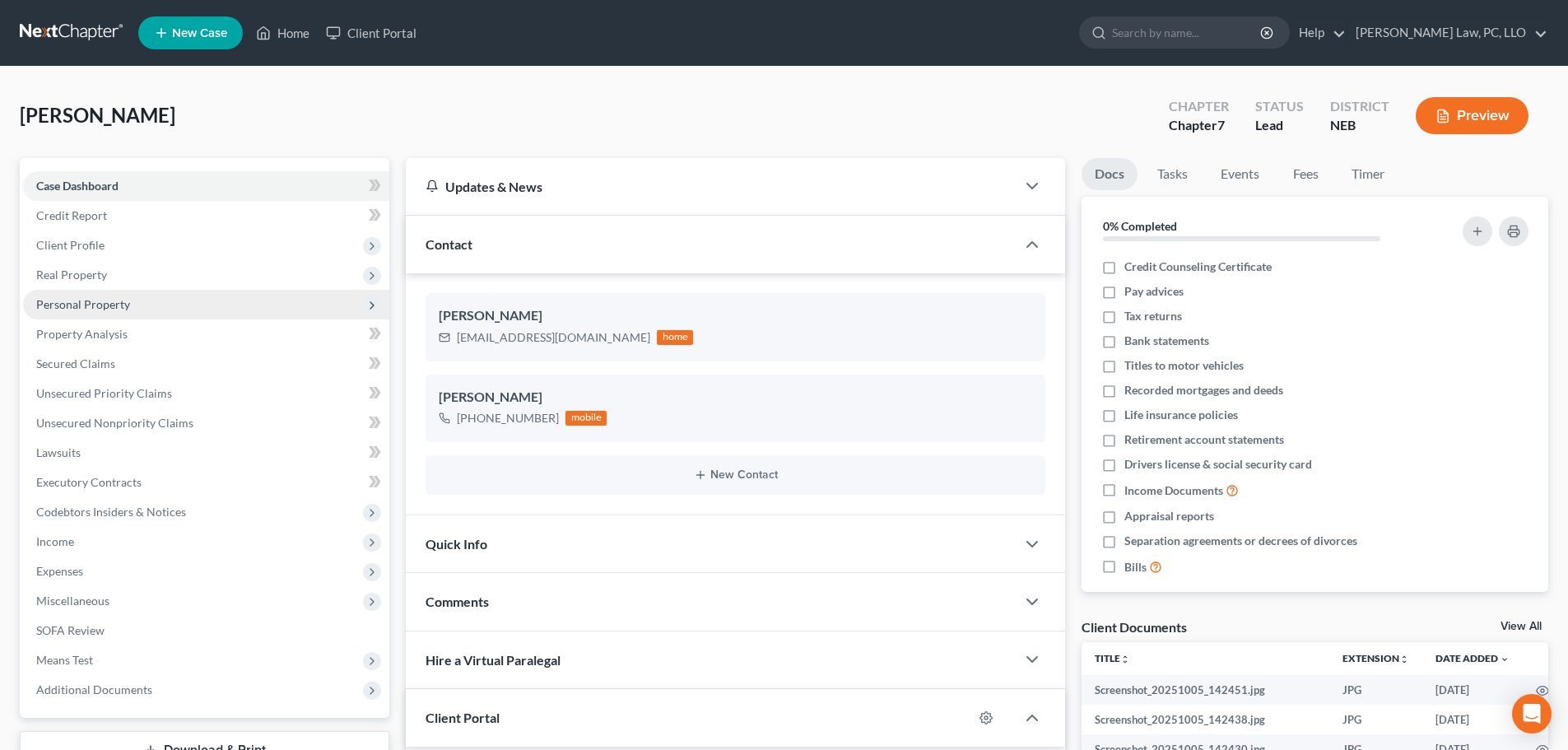
click at [119, 297] on span "Personal Property" at bounding box center [83, 303] width 94 height 14
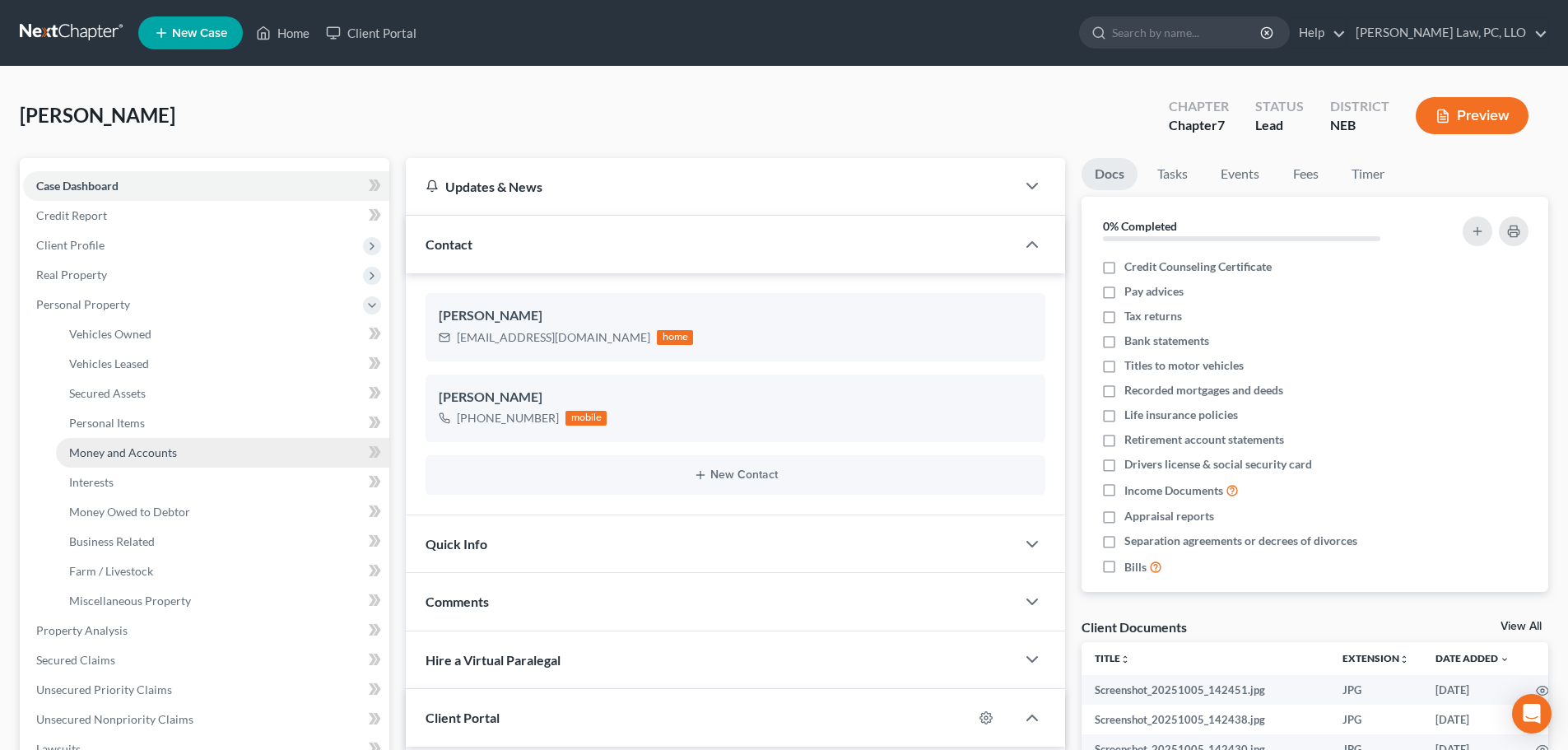
click at [156, 452] on span "Money and Accounts" at bounding box center [122, 452] width 108 height 14
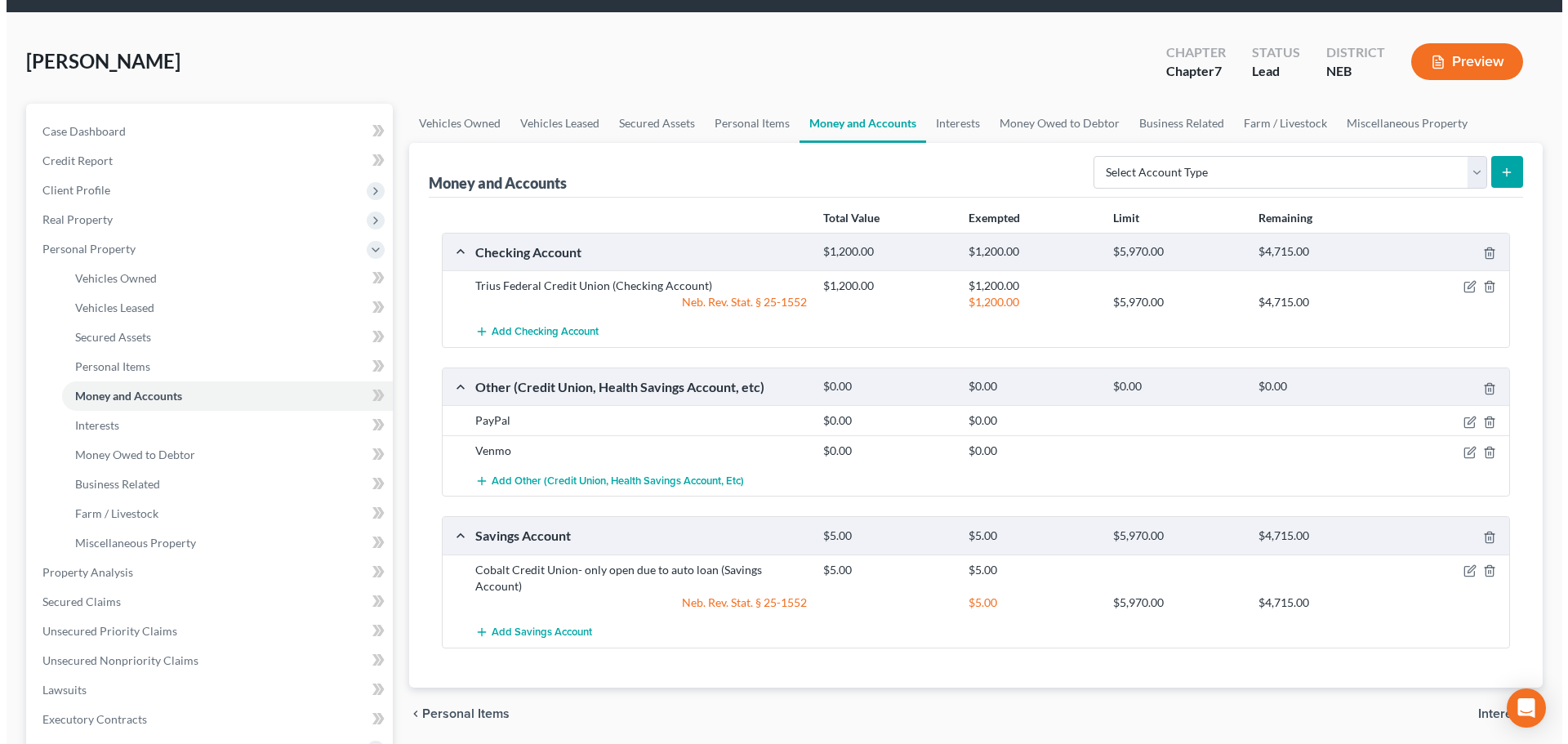
scroll to position [82, 0]
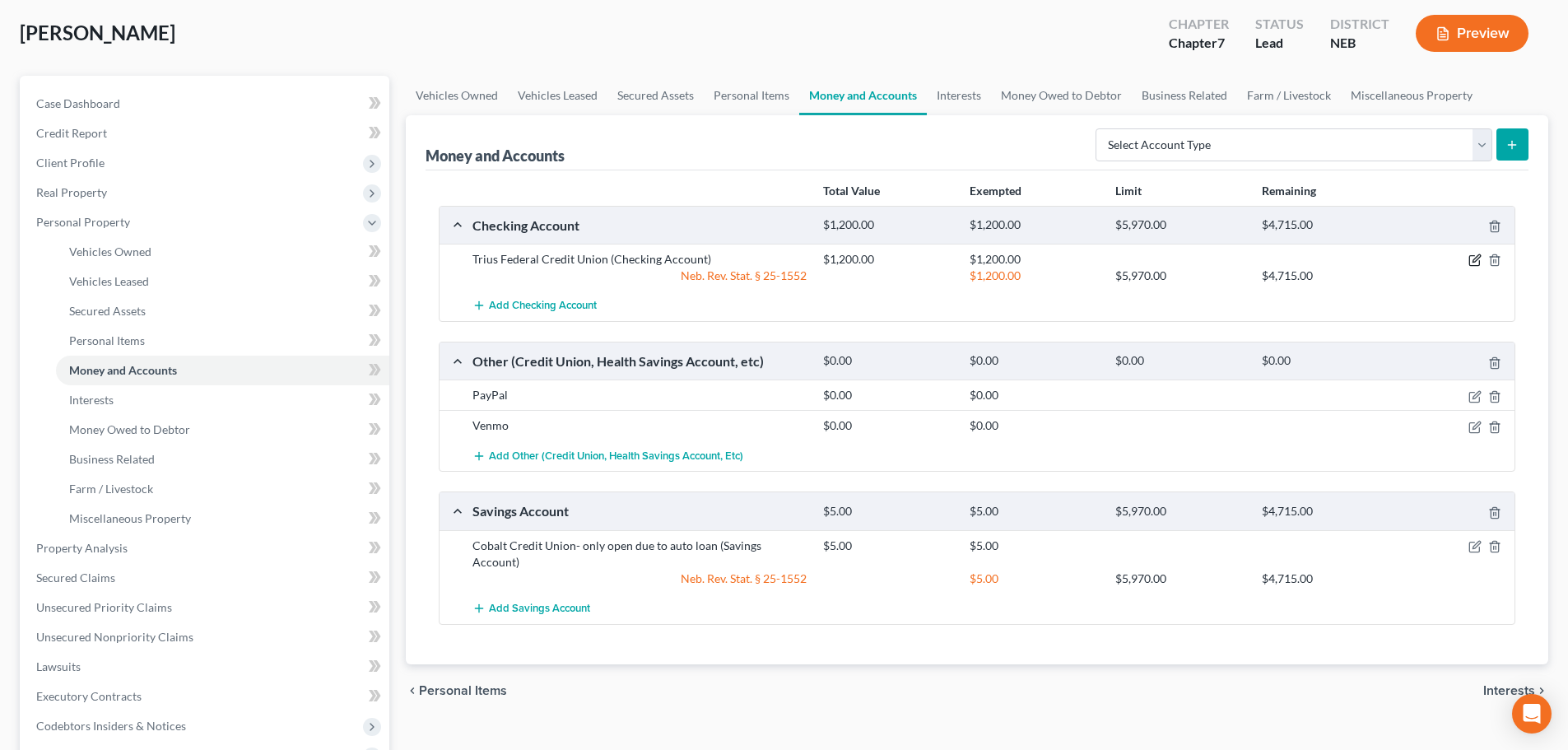
click at [1474, 260] on icon "button" at bounding box center [1476, 259] width 7 height 7
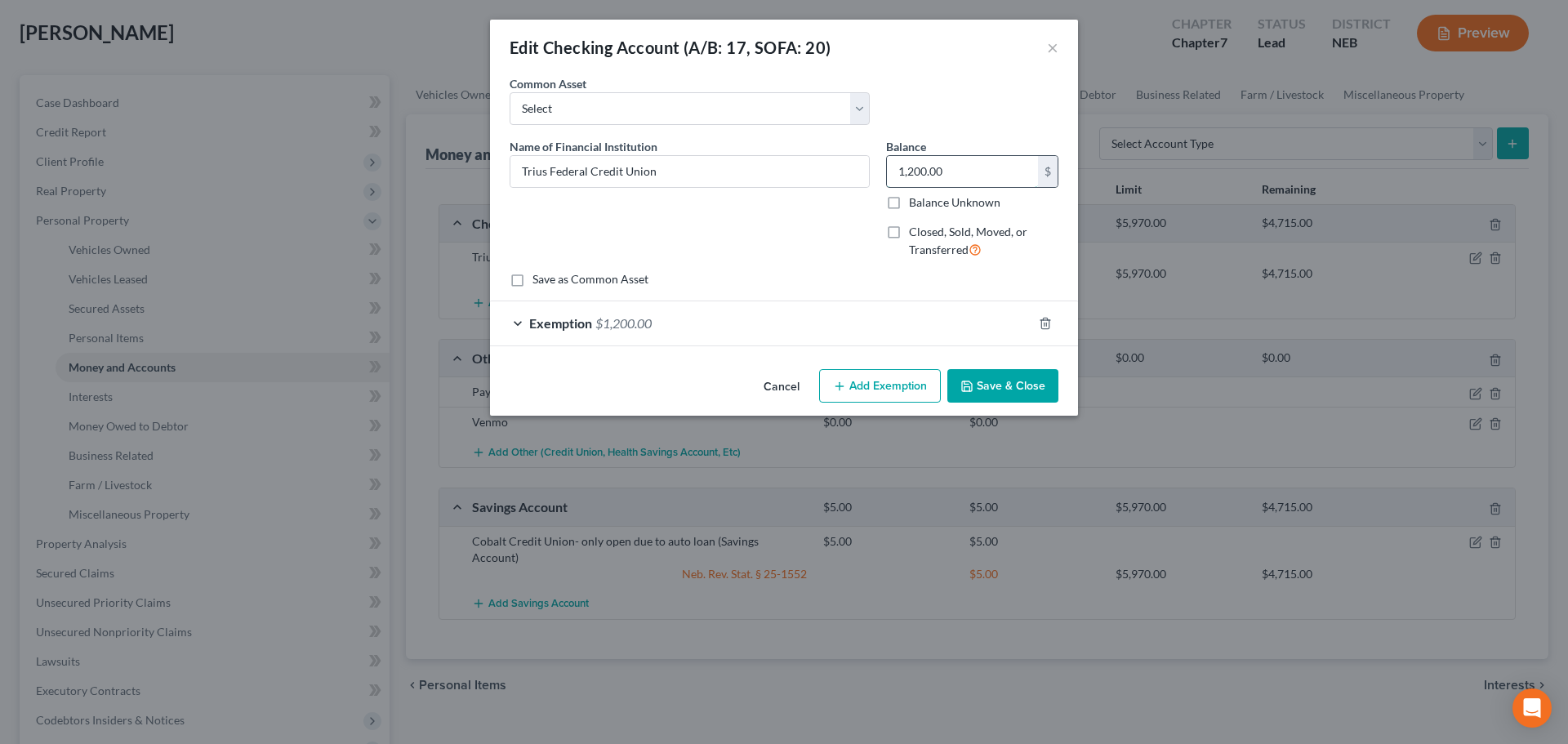
click at [935, 166] on input "1,200.00" at bounding box center [963, 171] width 151 height 31
type input "4"
click at [836, 316] on div "Exemption $1,200.00" at bounding box center [761, 322] width 543 height 43
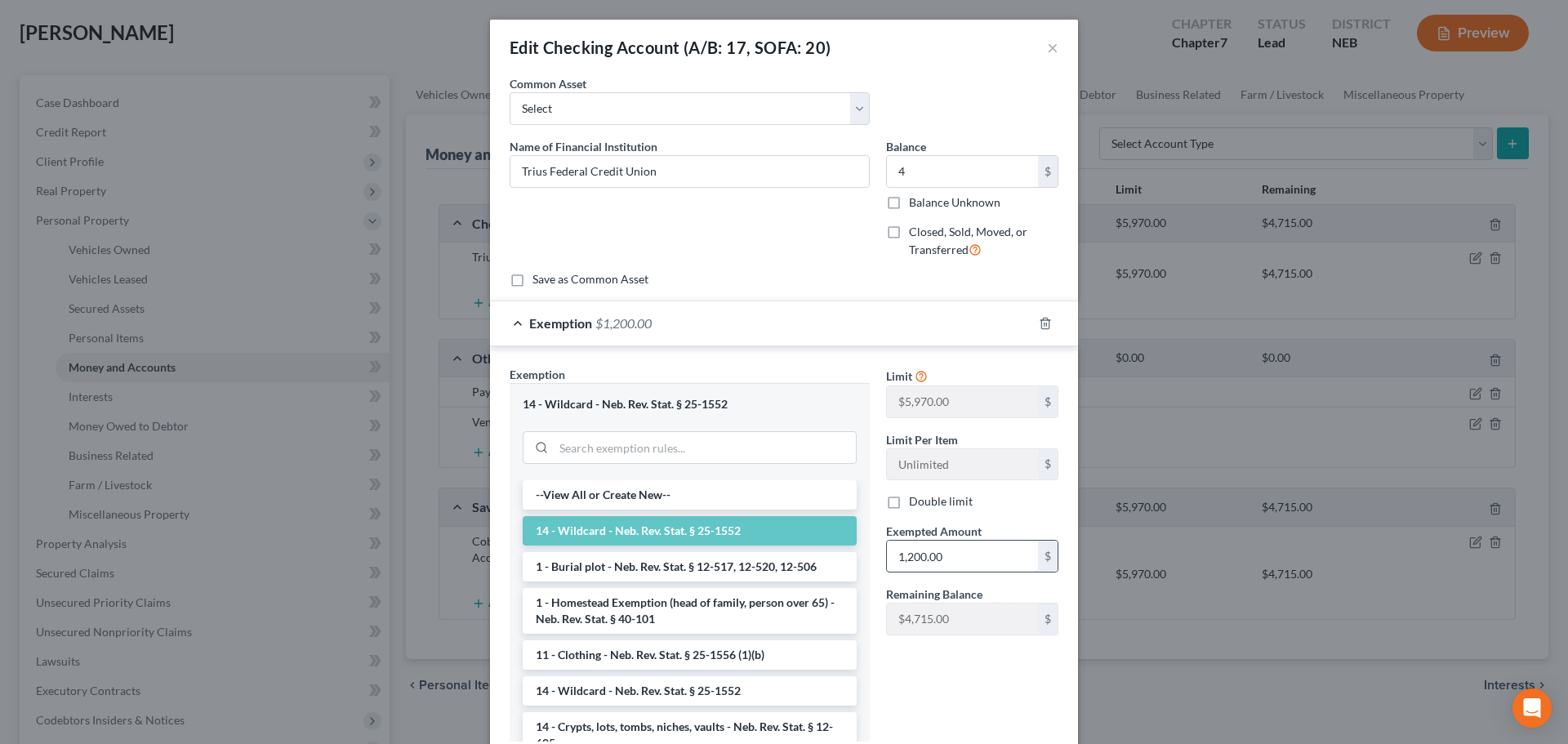
click at [925, 554] on input "1,200.00" at bounding box center [963, 556] width 151 height 31
type input "4"
click at [909, 683] on div "Limit $5,970.00 $ Limit Per Item Unlimited $ Double limit Exempted Amount * 4 $…" at bounding box center [972, 560] width 189 height 388
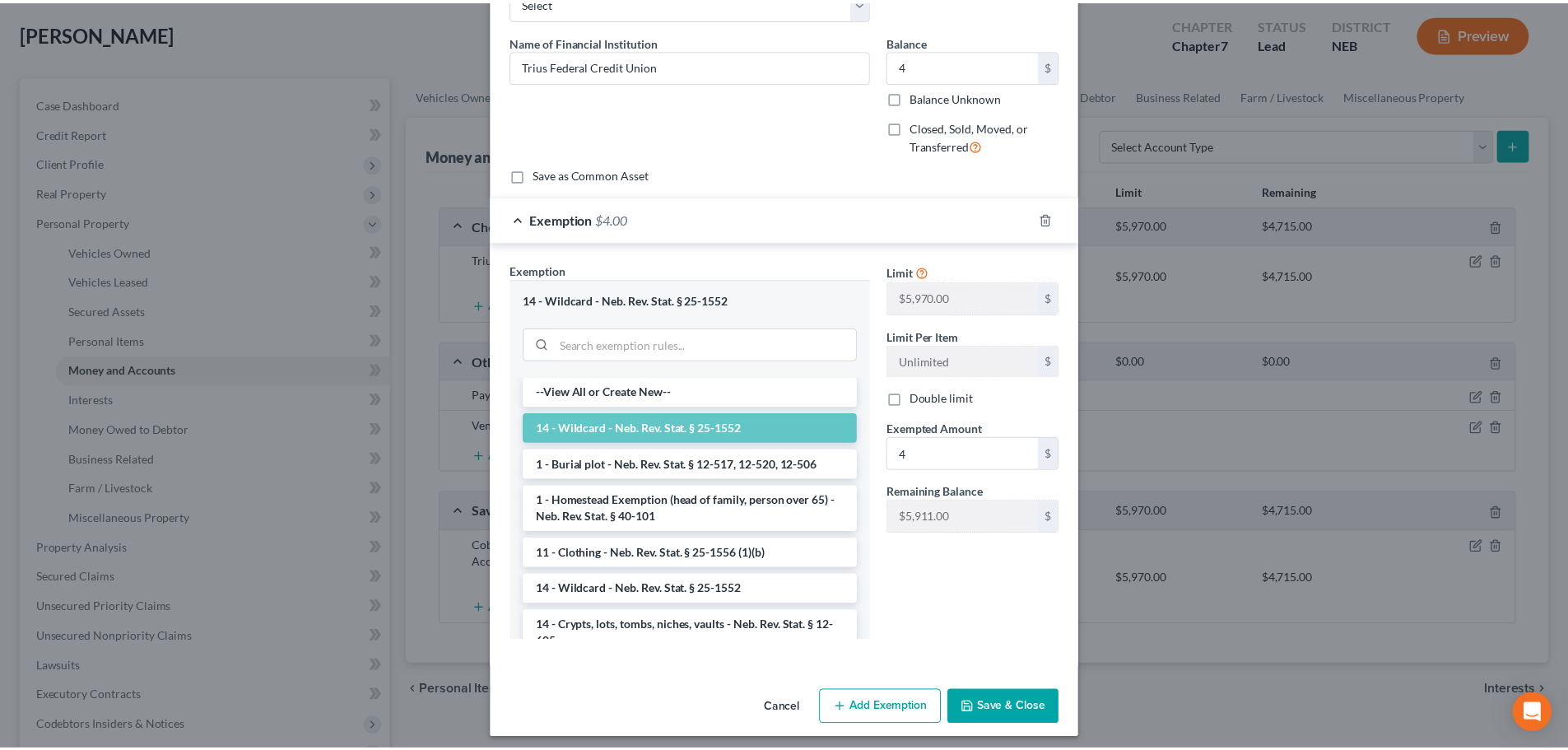
scroll to position [115, 0]
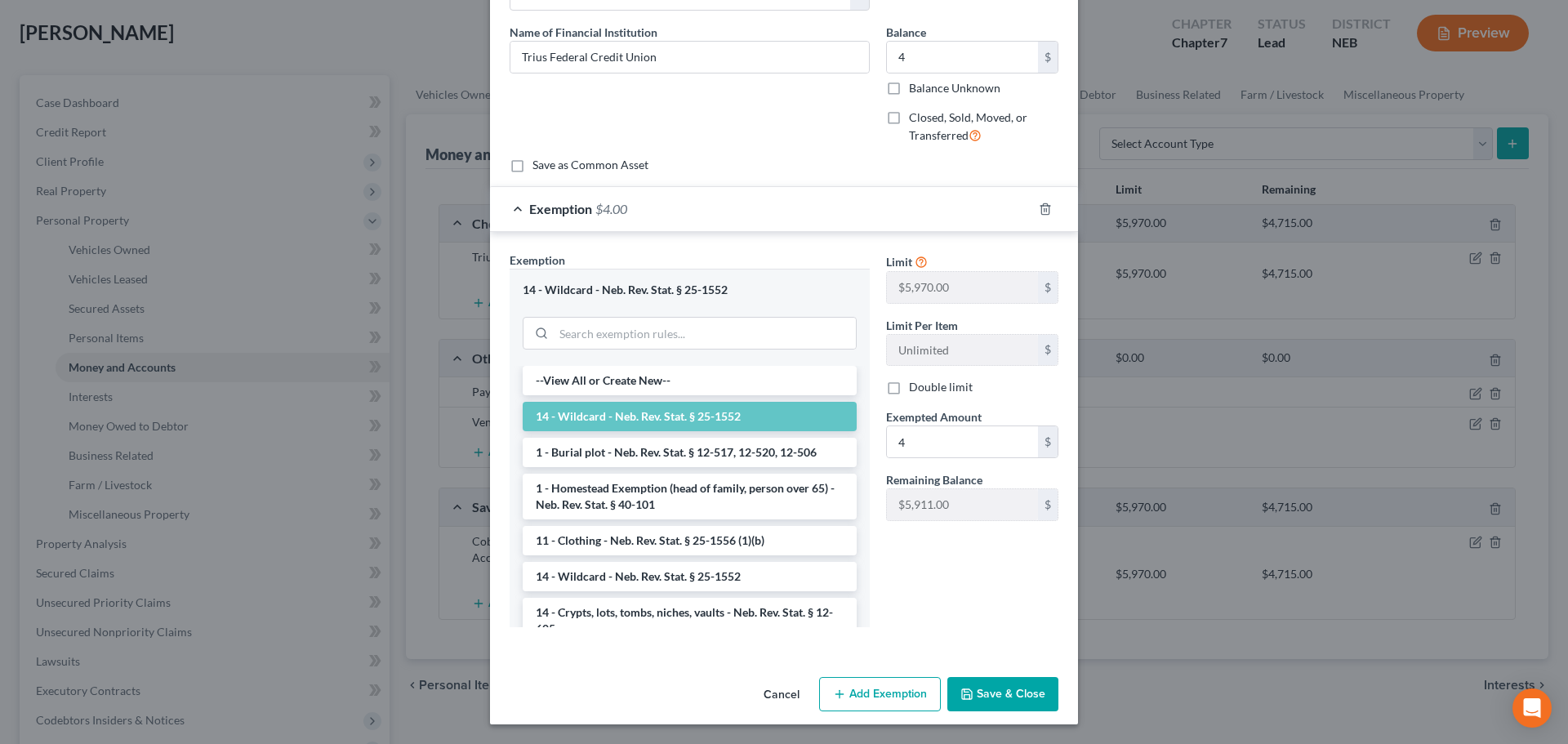
click at [990, 689] on button "Save & Close" at bounding box center [1003, 694] width 111 height 35
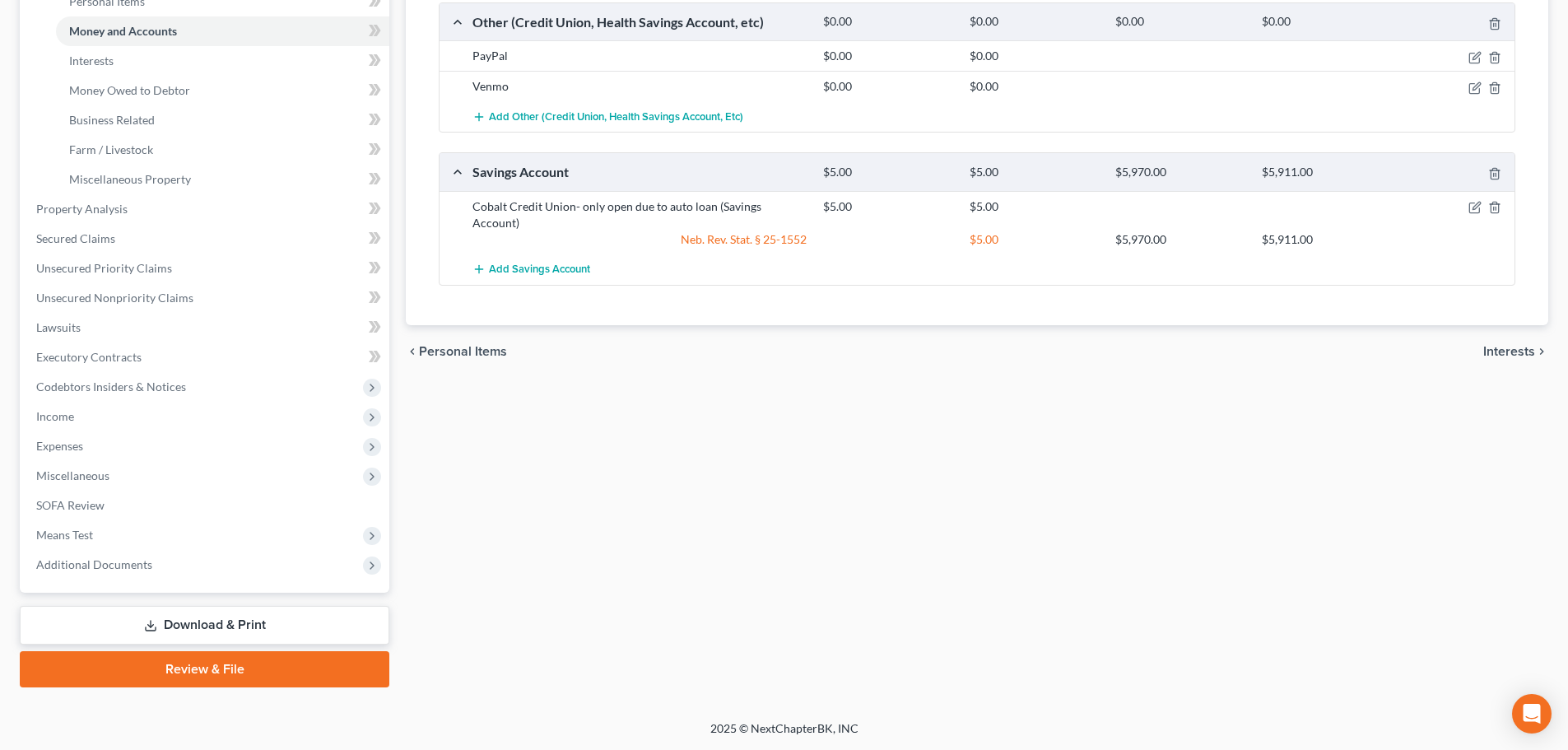
click at [222, 667] on link "Review & File" at bounding box center [204, 668] width 369 height 36
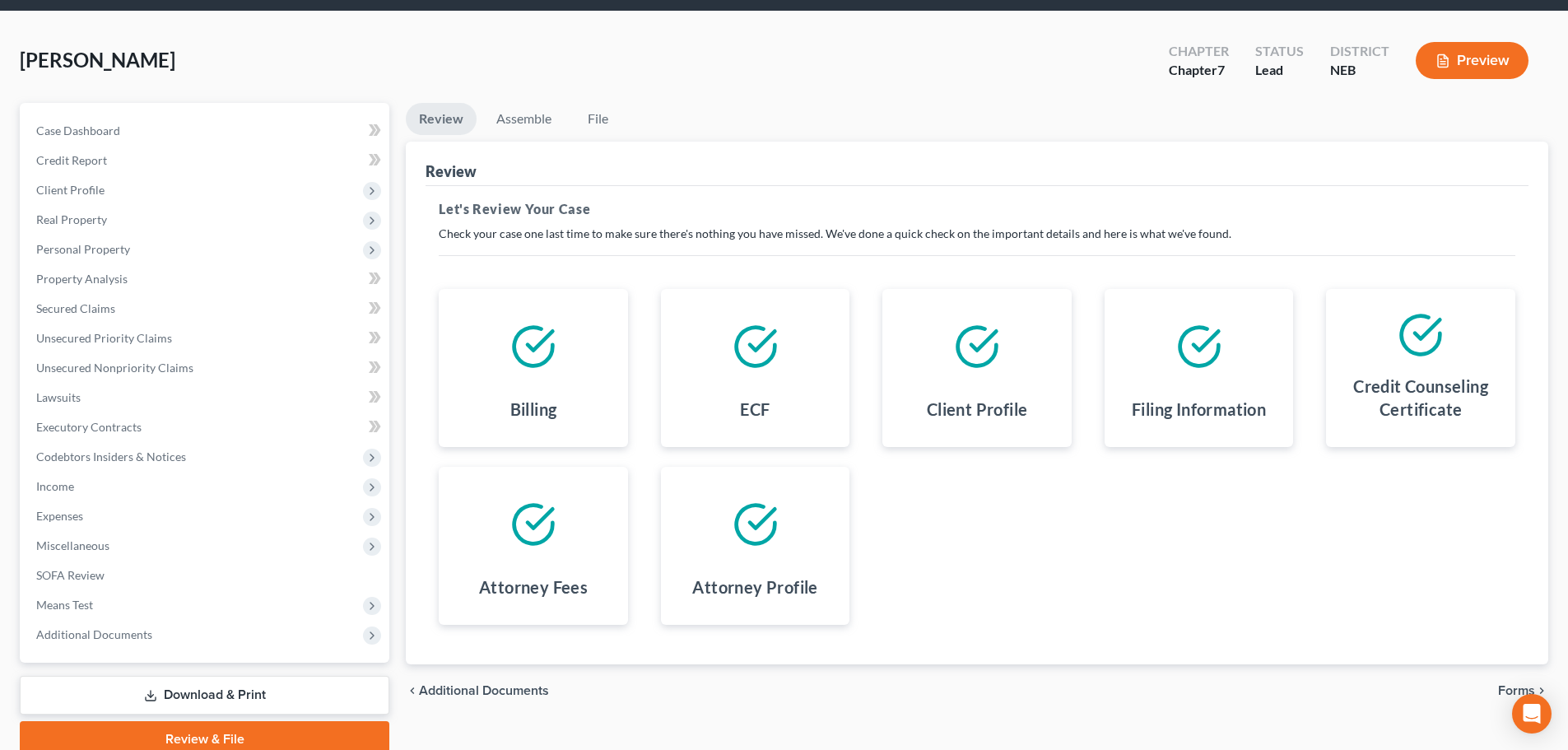
scroll to position [125, 0]
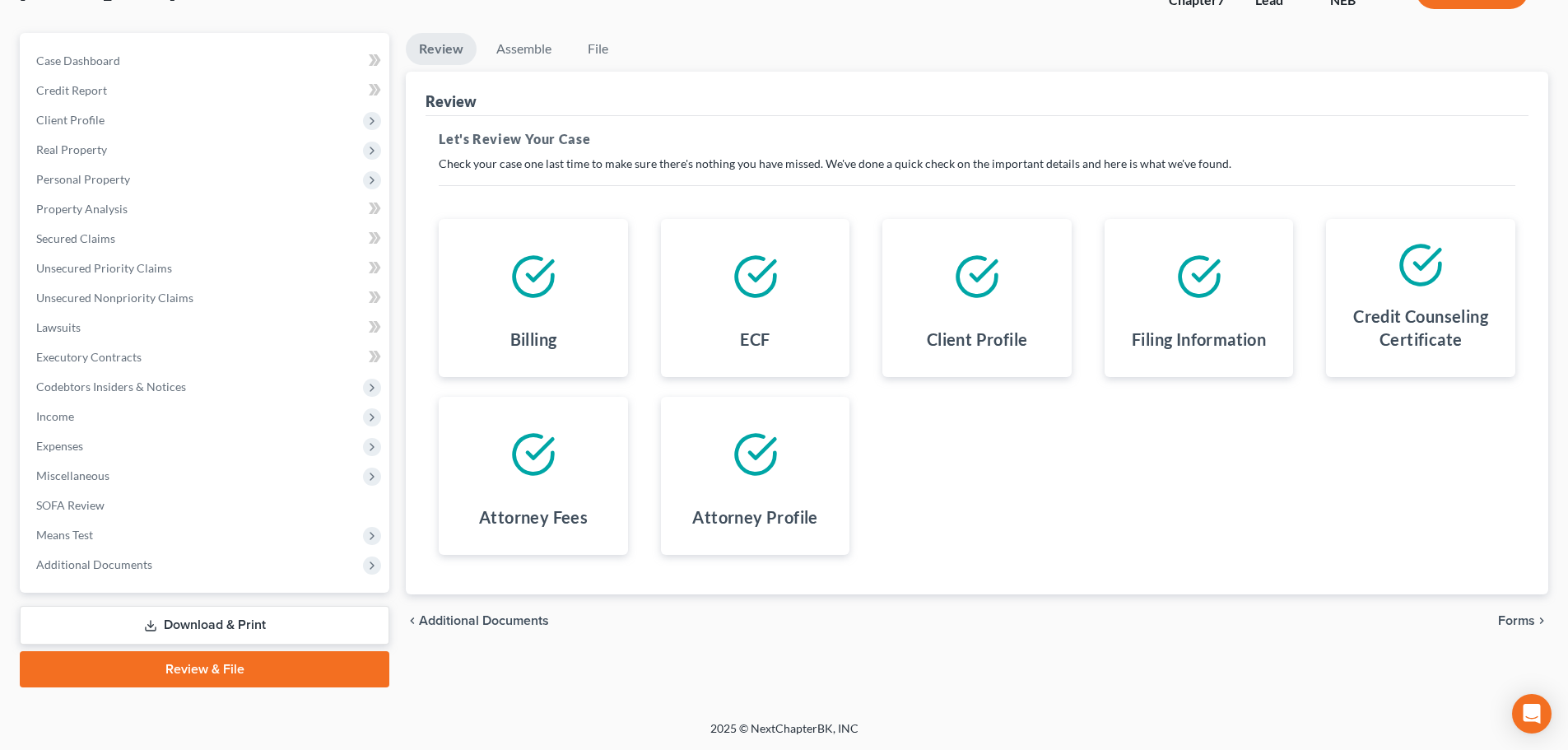
click at [1525, 620] on span "Forms" at bounding box center [1517, 620] width 37 height 13
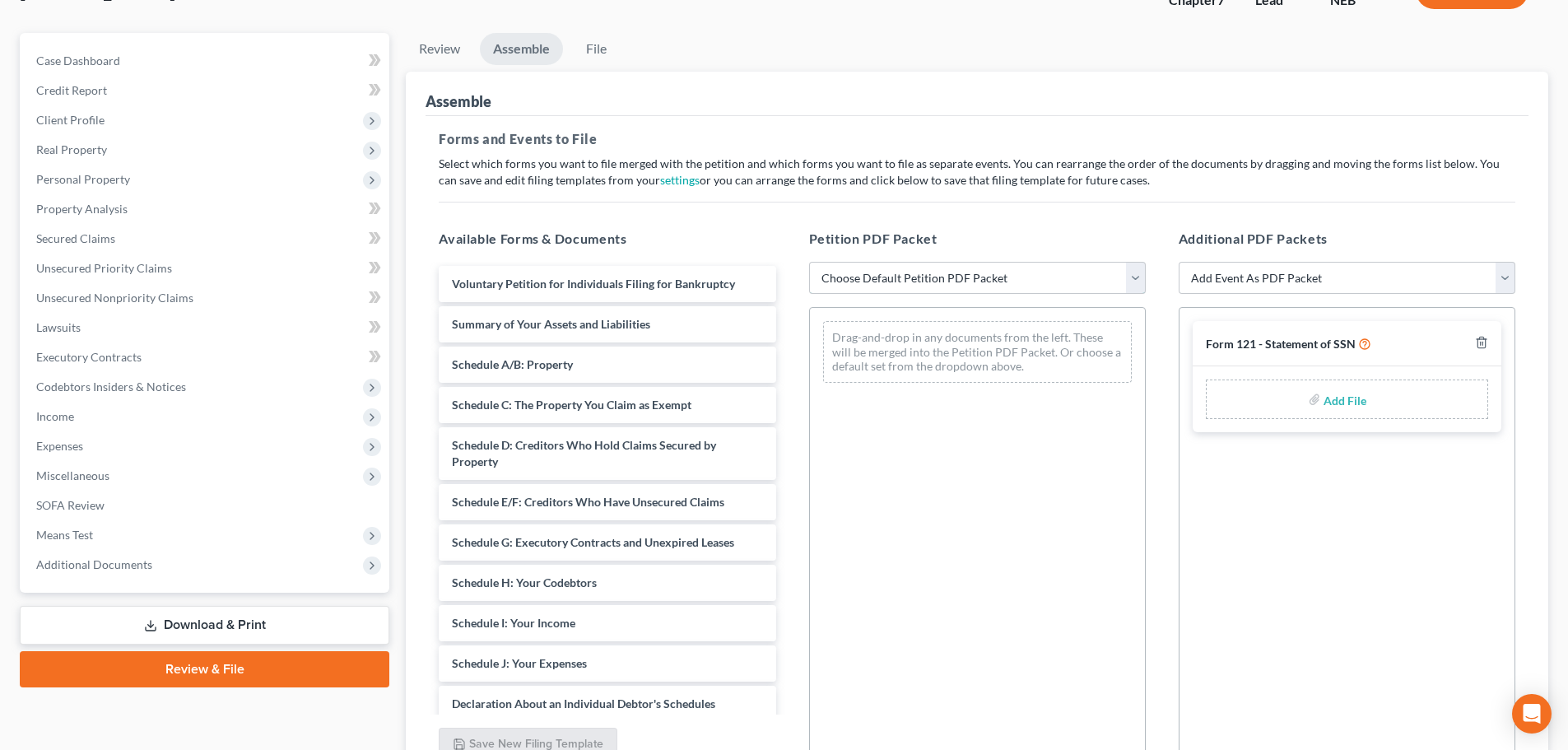
click at [945, 280] on select "Choose Default Petition PDF Packet Complete Bankruptcy Petition (all forms and …" at bounding box center [977, 278] width 336 height 33
select select "2"
click at [809, 262] on select "Choose Default Petition PDF Packet Complete Bankruptcy Petition (all forms and …" at bounding box center [977, 278] width 336 height 33
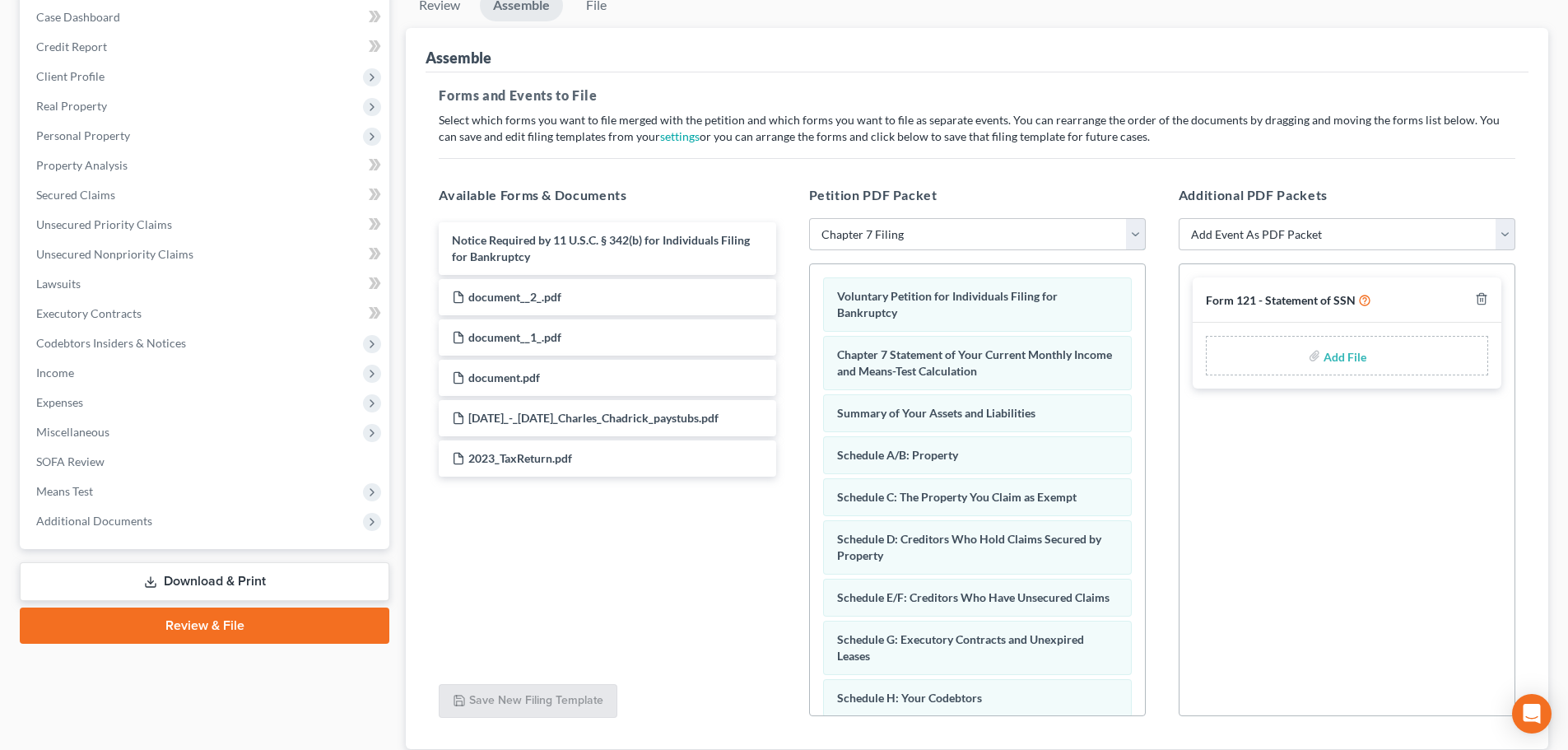
scroll to position [283, 0]
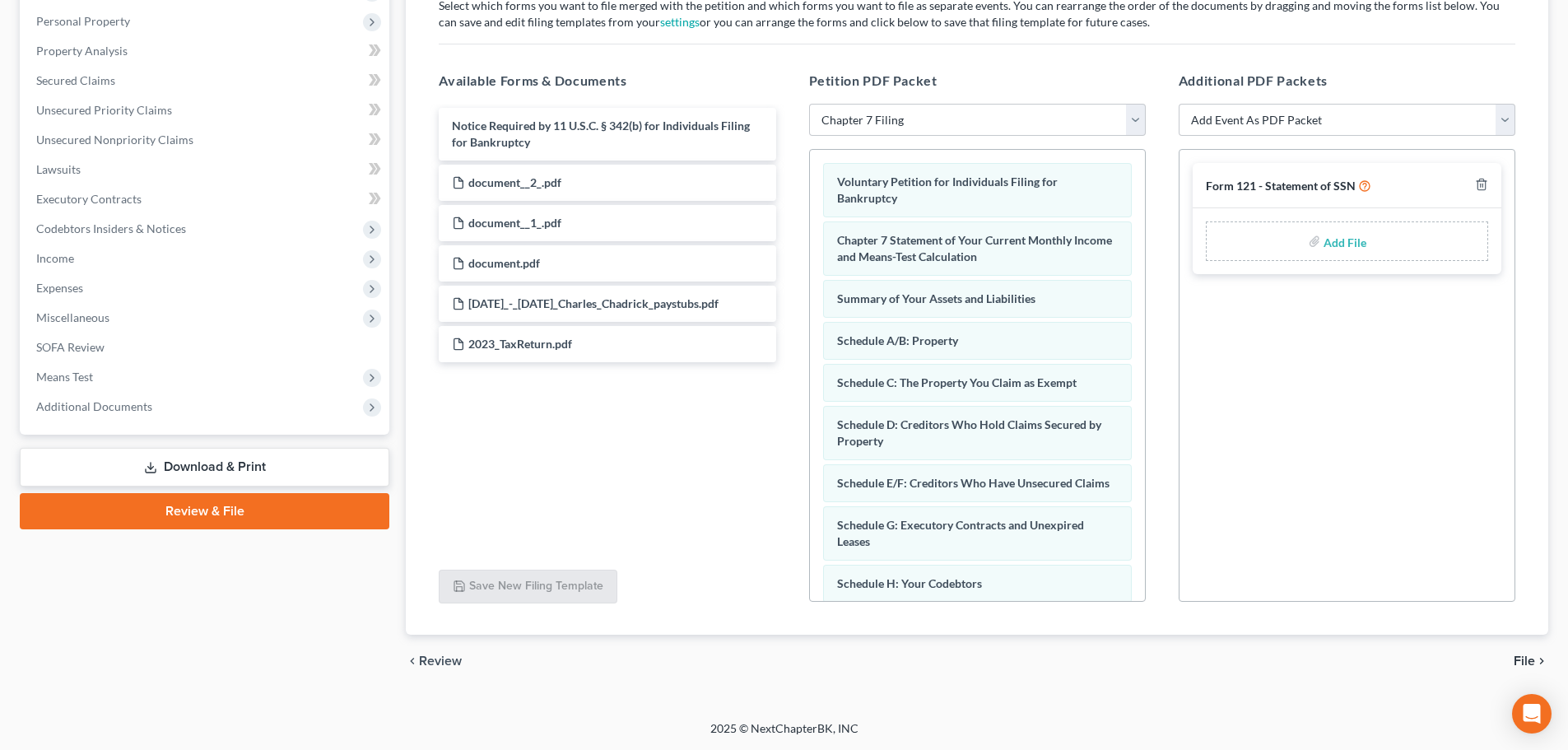
click at [1521, 656] on span "File" at bounding box center [1524, 661] width 21 height 13
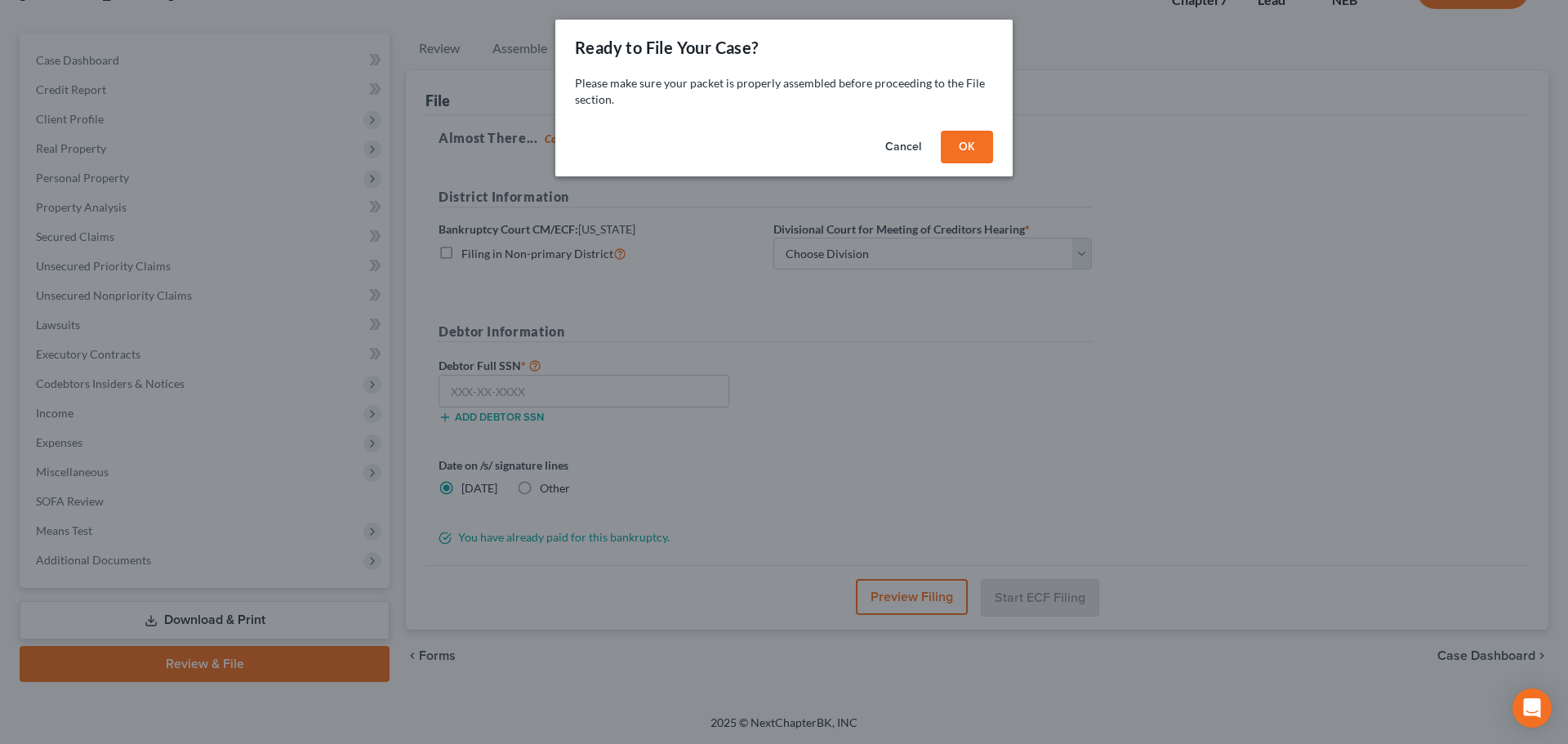
click at [966, 154] on button "OK" at bounding box center [967, 147] width 52 height 33
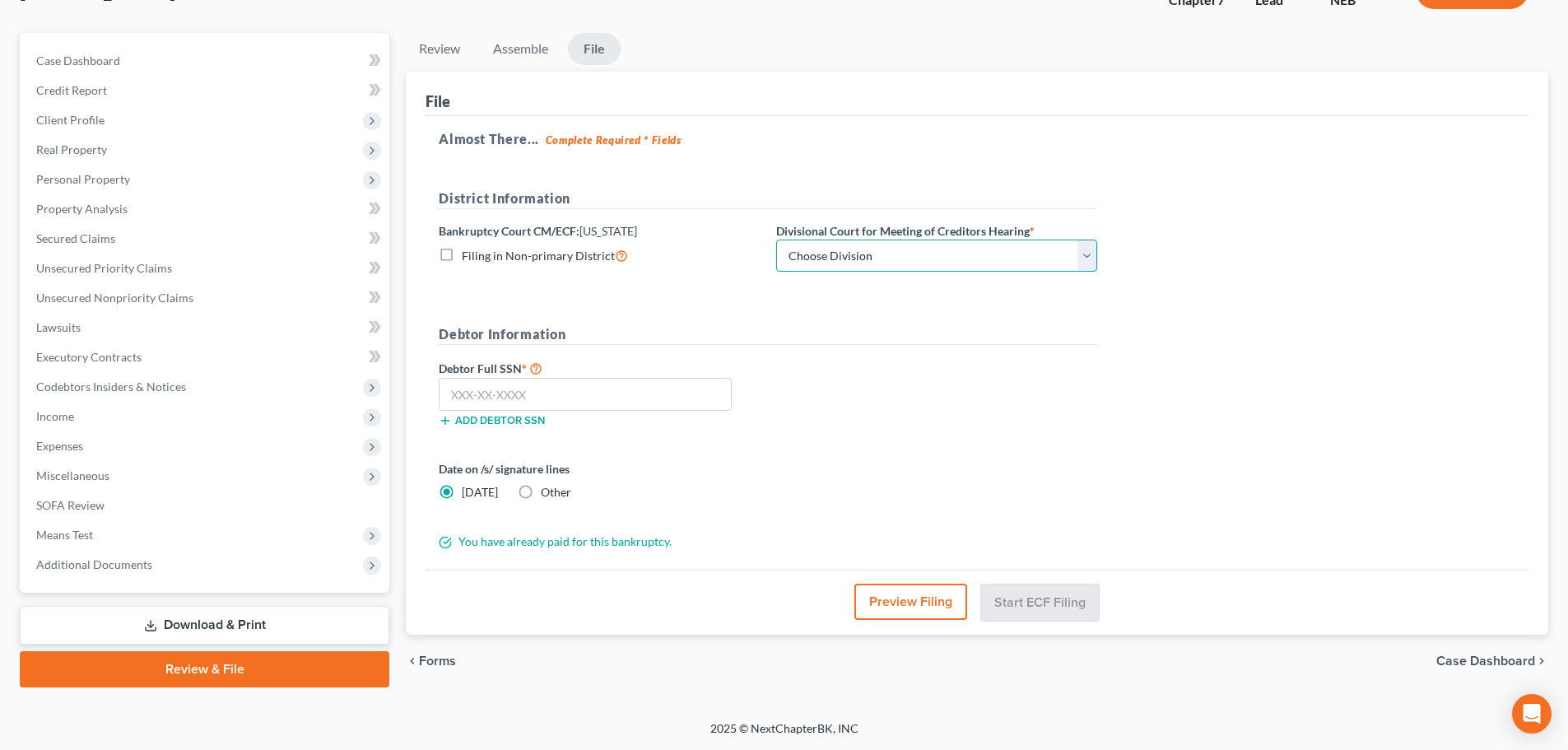
click at [888, 262] on select "Choose Division Lincoln Omaha" at bounding box center [937, 256] width 321 height 33
select select "0"
click at [777, 240] on select "Choose Division Lincoln Omaha" at bounding box center [937, 256] width 321 height 33
click at [694, 392] on input "text" at bounding box center [585, 394] width 293 height 33
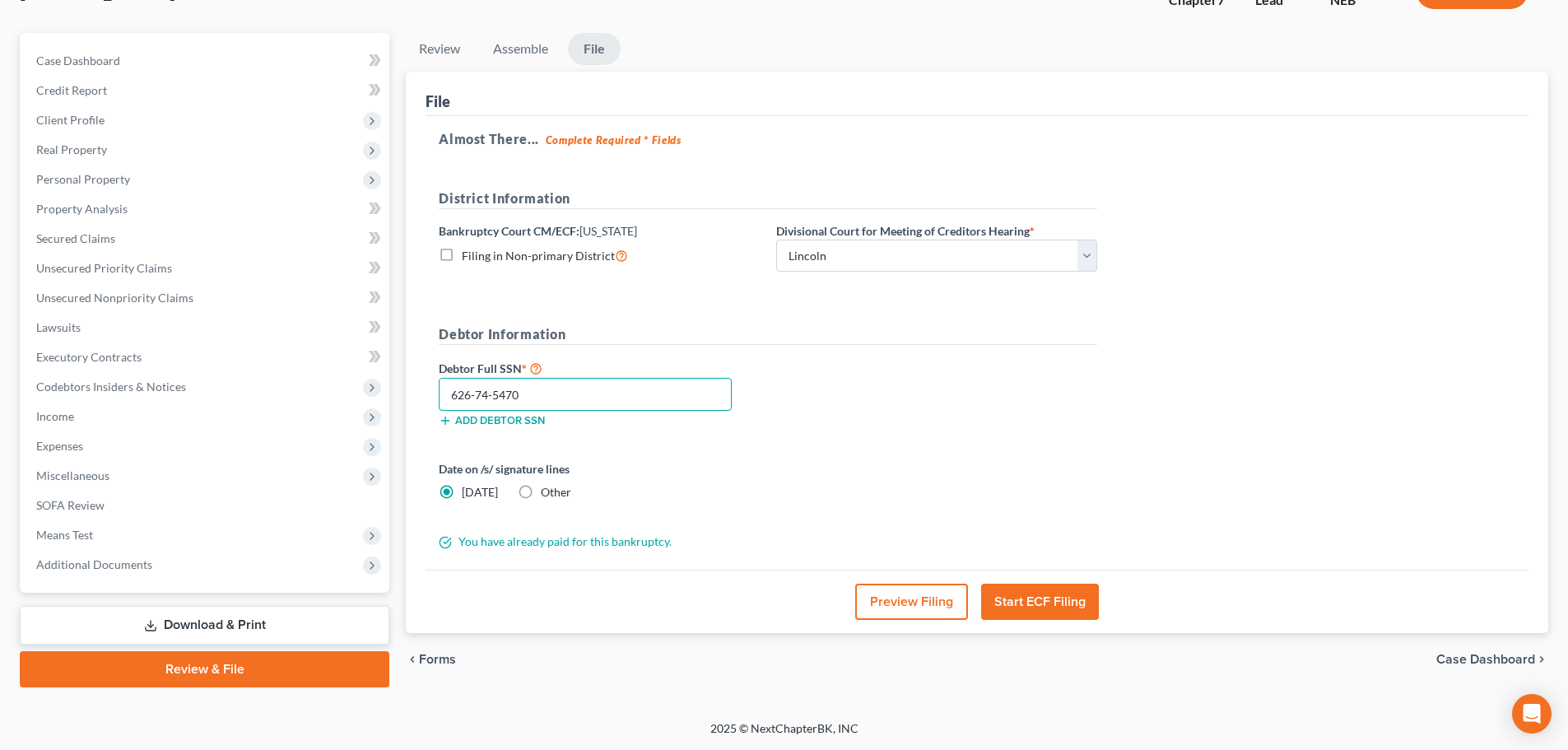
type input "626-74-5470"
click at [543, 494] on span "Other" at bounding box center [555, 491] width 30 height 14
click at [548, 494] on input "Other" at bounding box center [553, 490] width 11 height 11
radio input "true"
radio input "false"
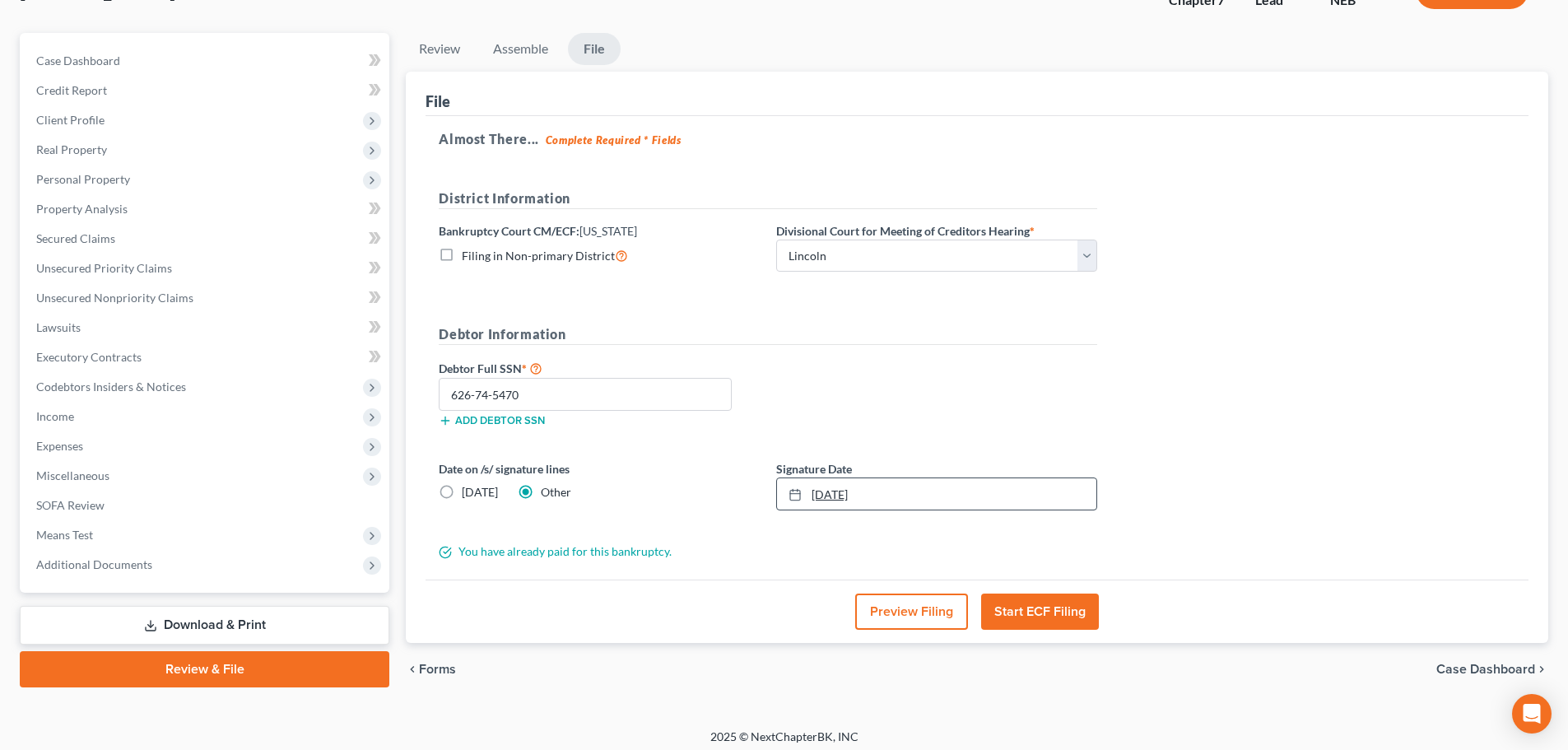
click at [955, 499] on link "10/7/2025" at bounding box center [936, 494] width 319 height 31
click at [1028, 598] on button "Start ECF Filing" at bounding box center [1040, 611] width 118 height 36
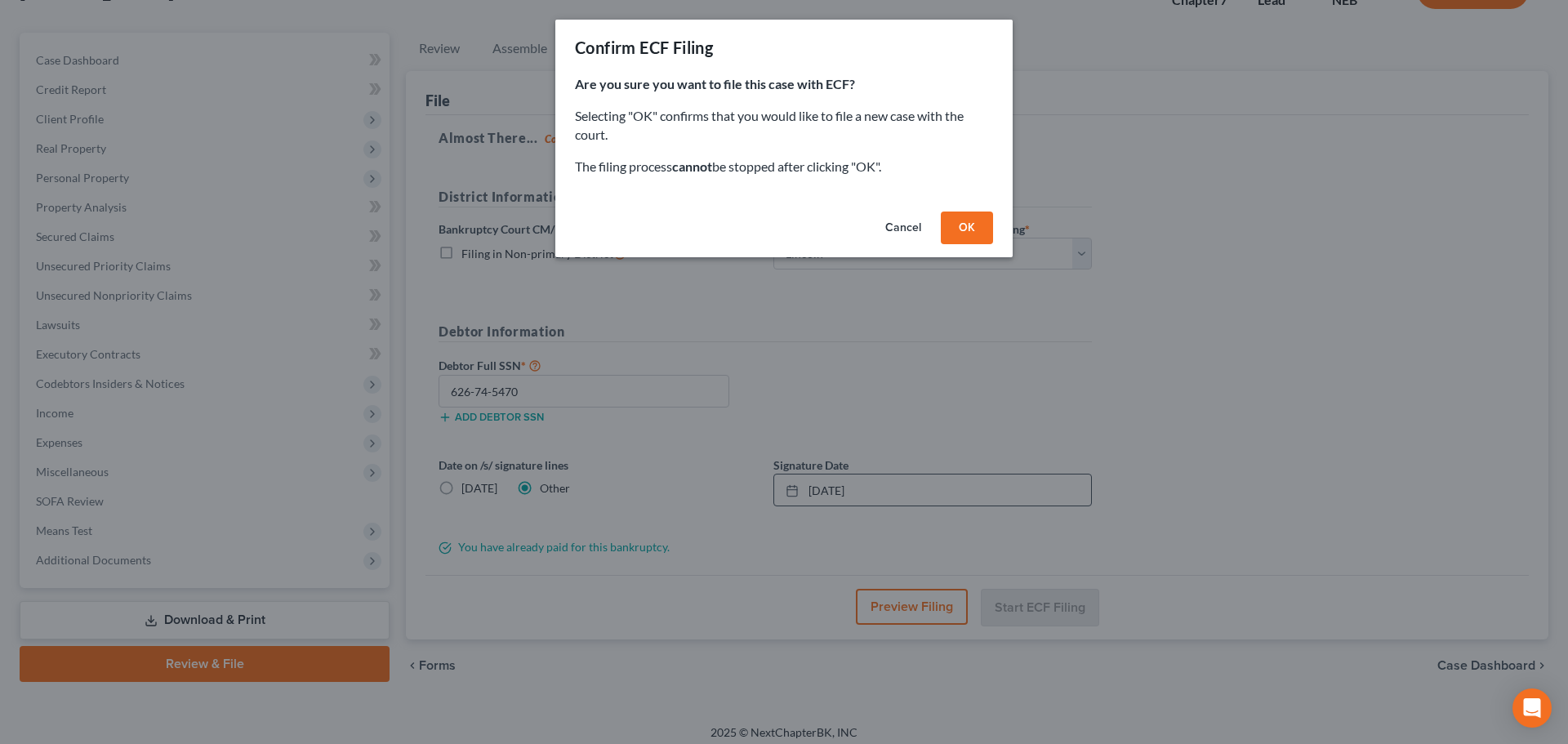
click at [977, 237] on button "OK" at bounding box center [967, 228] width 52 height 33
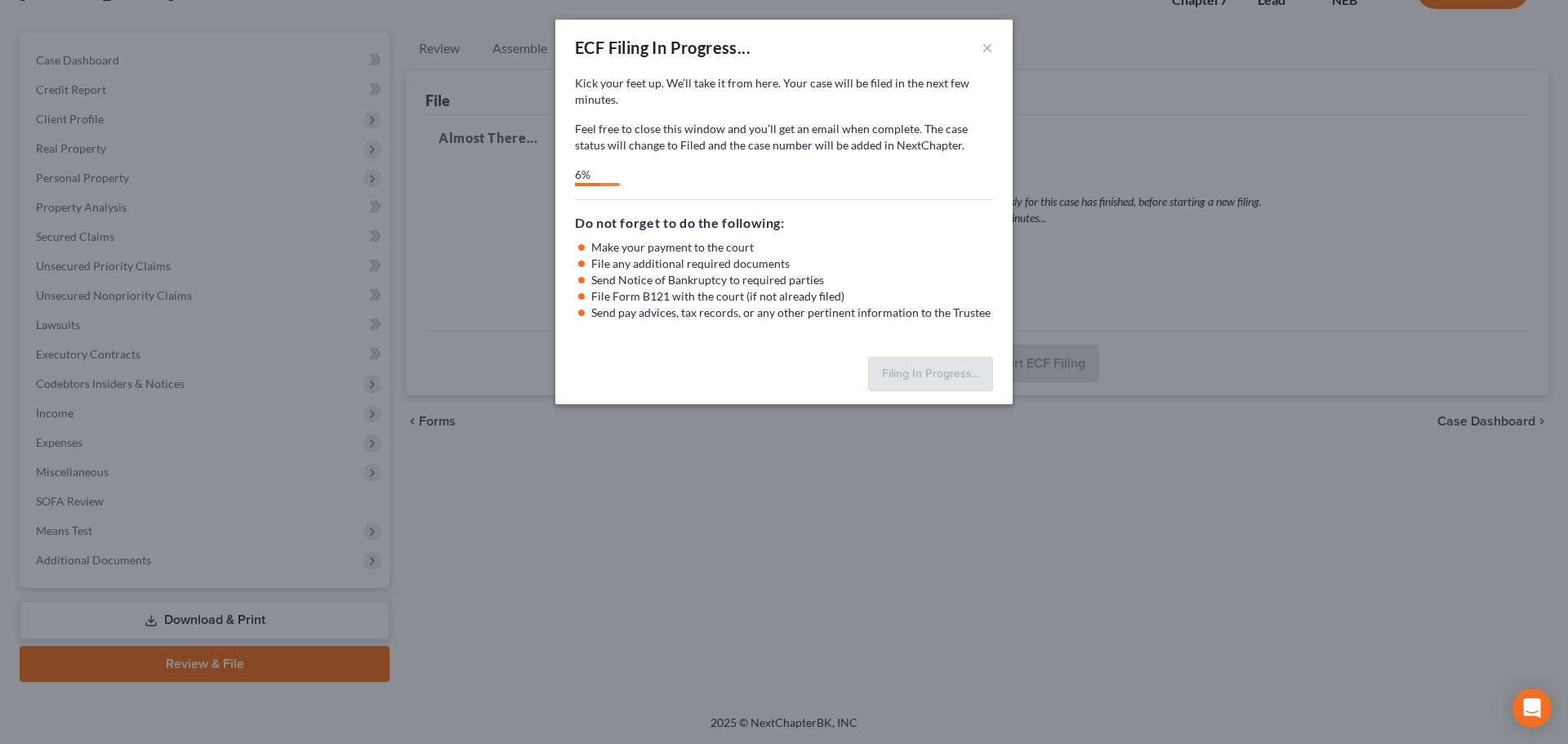
click at [707, 364] on div "Filing In Progress..." at bounding box center [784, 377] width 458 height 54
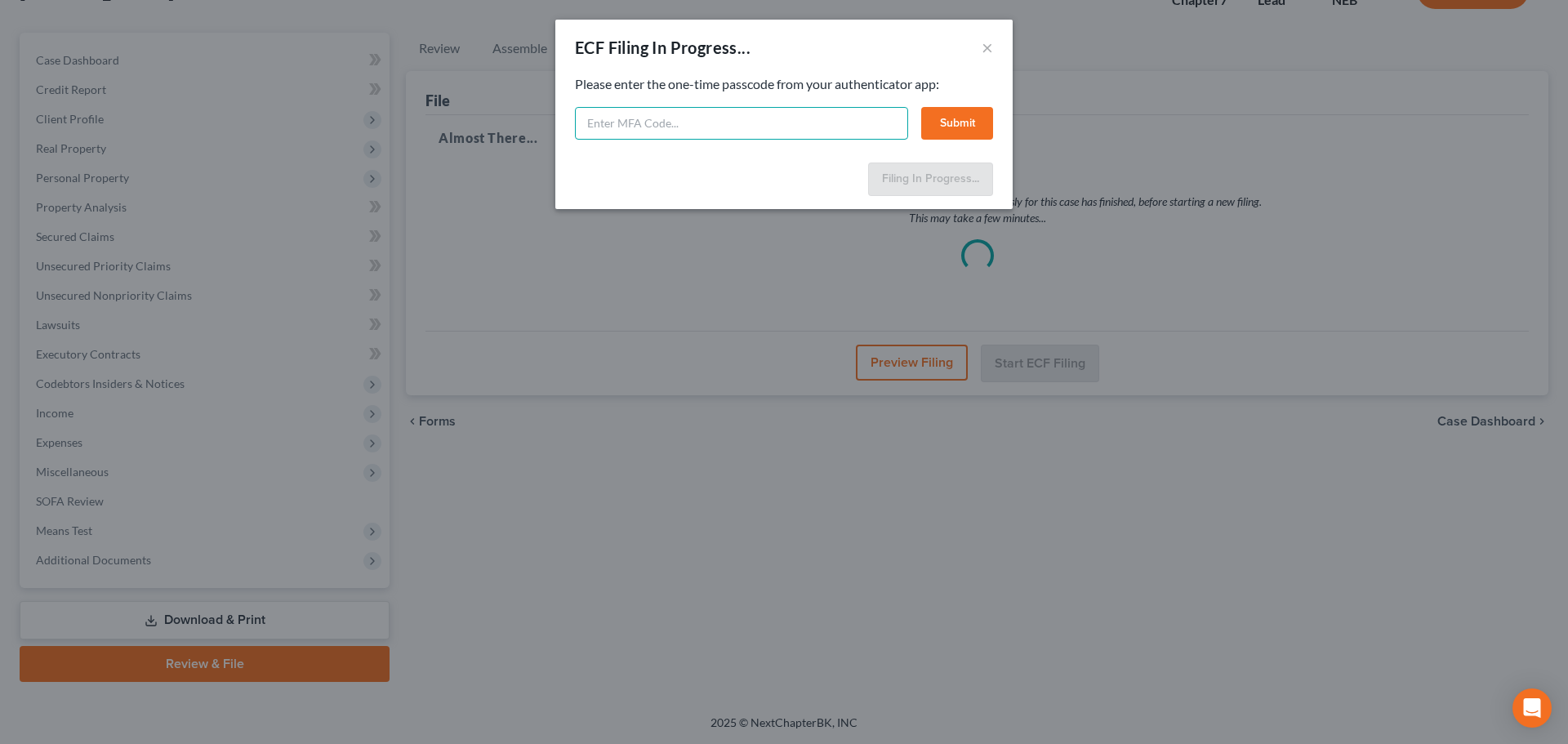
click at [735, 129] on input "text" at bounding box center [741, 123] width 333 height 33
paste input "460335"
type input "460335"
click at [938, 116] on button "Submit" at bounding box center [957, 123] width 72 height 33
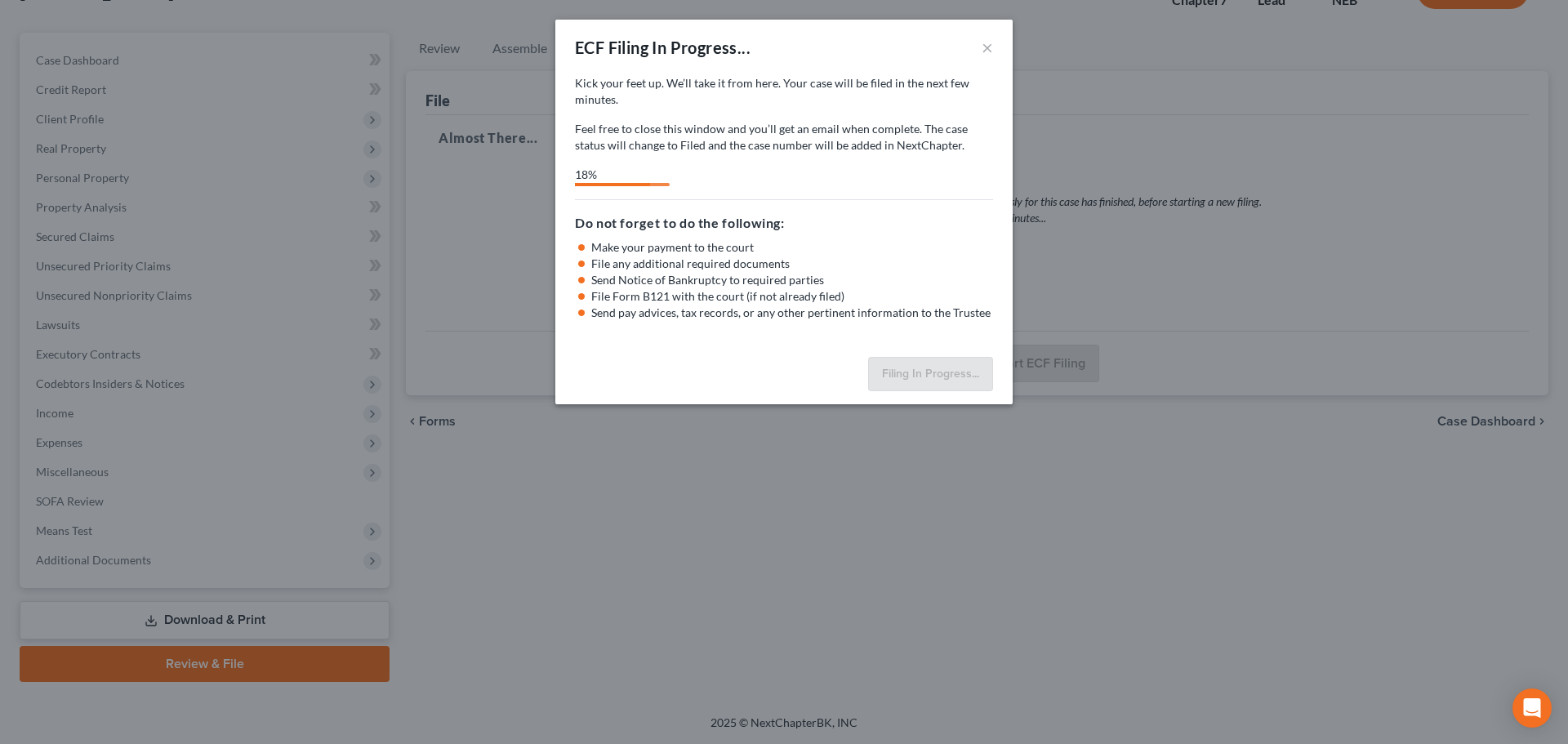
select select "0"
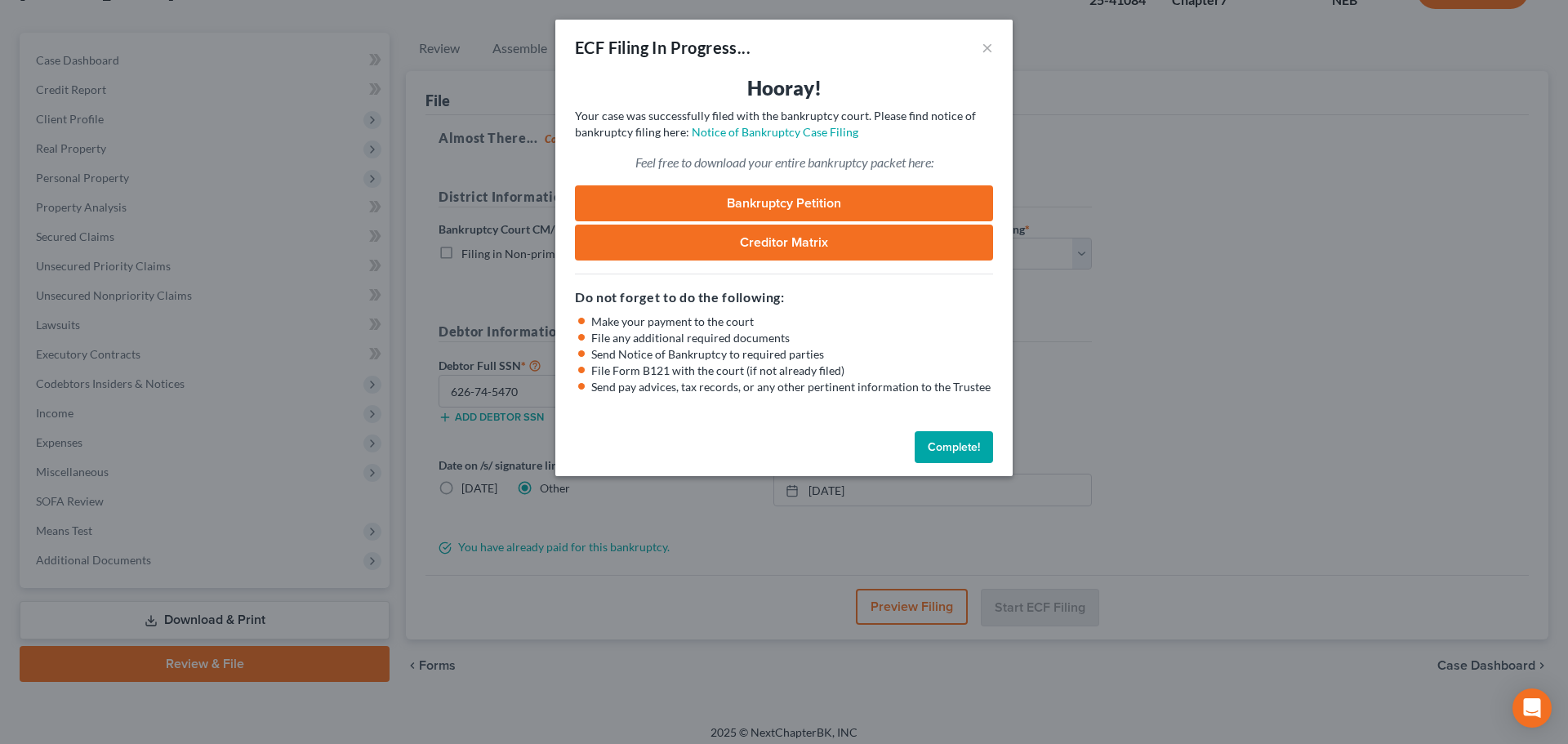
click at [794, 406] on div "Hooray! Your case was successfully filed with the bankruptcy court. Please find…" at bounding box center [784, 249] width 458 height 349
click at [935, 446] on button "Complete!" at bounding box center [954, 448] width 78 height 33
